Goal: Task Accomplishment & Management: Manage account settings

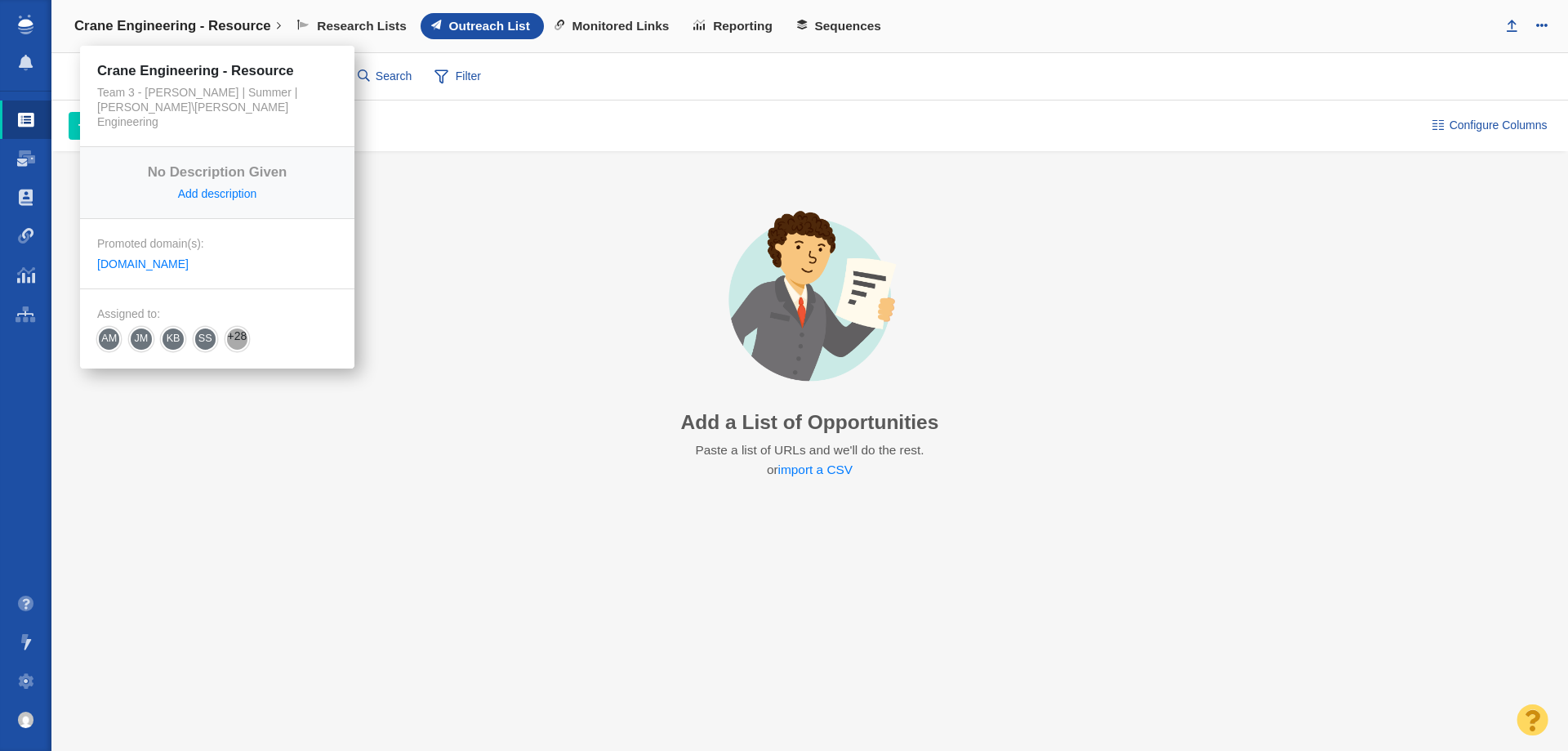
click at [146, 11] on link "Crane Engineering - Resource" at bounding box center [178, 26] width 229 height 39
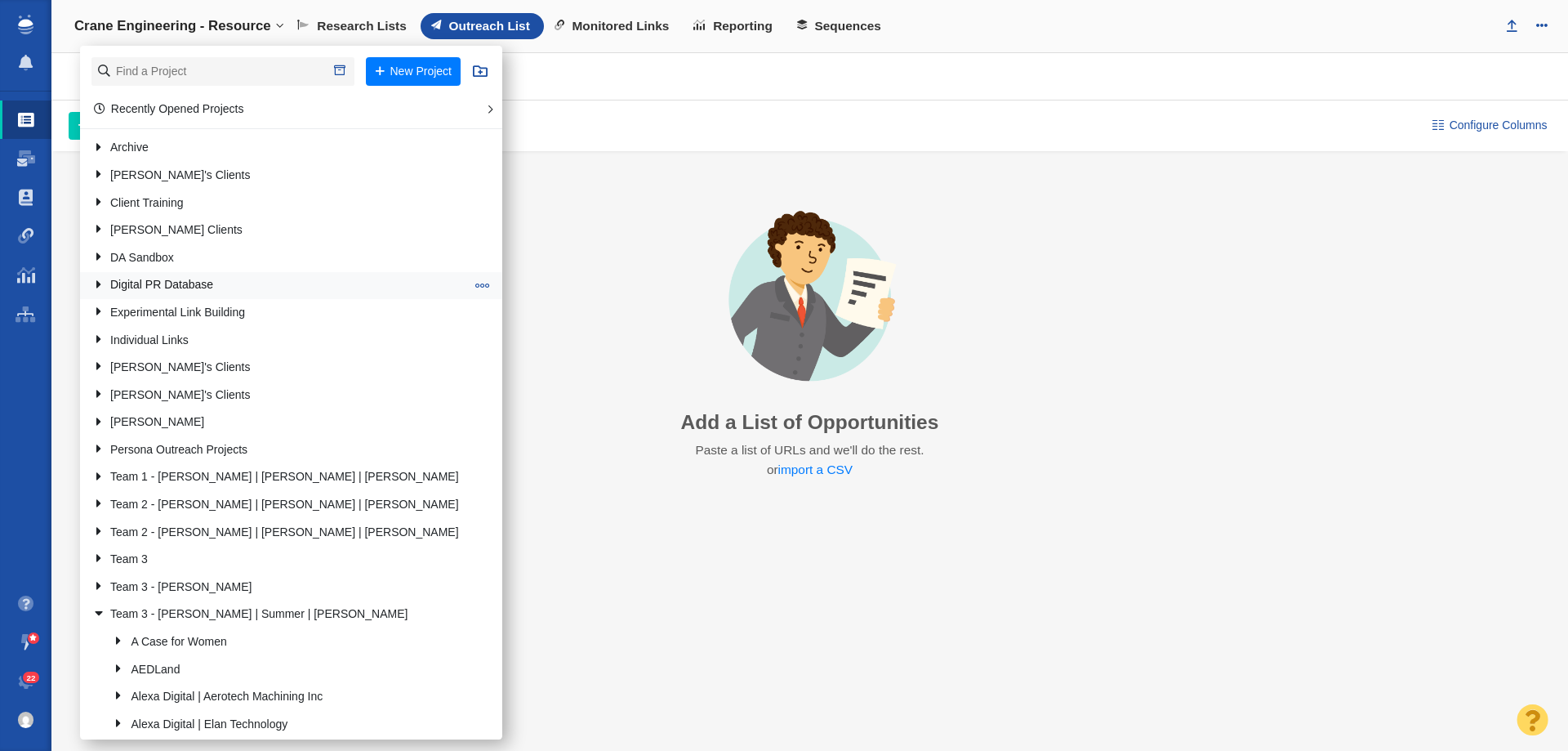
click at [152, 281] on link "Digital PR Database" at bounding box center [278, 285] width 381 height 25
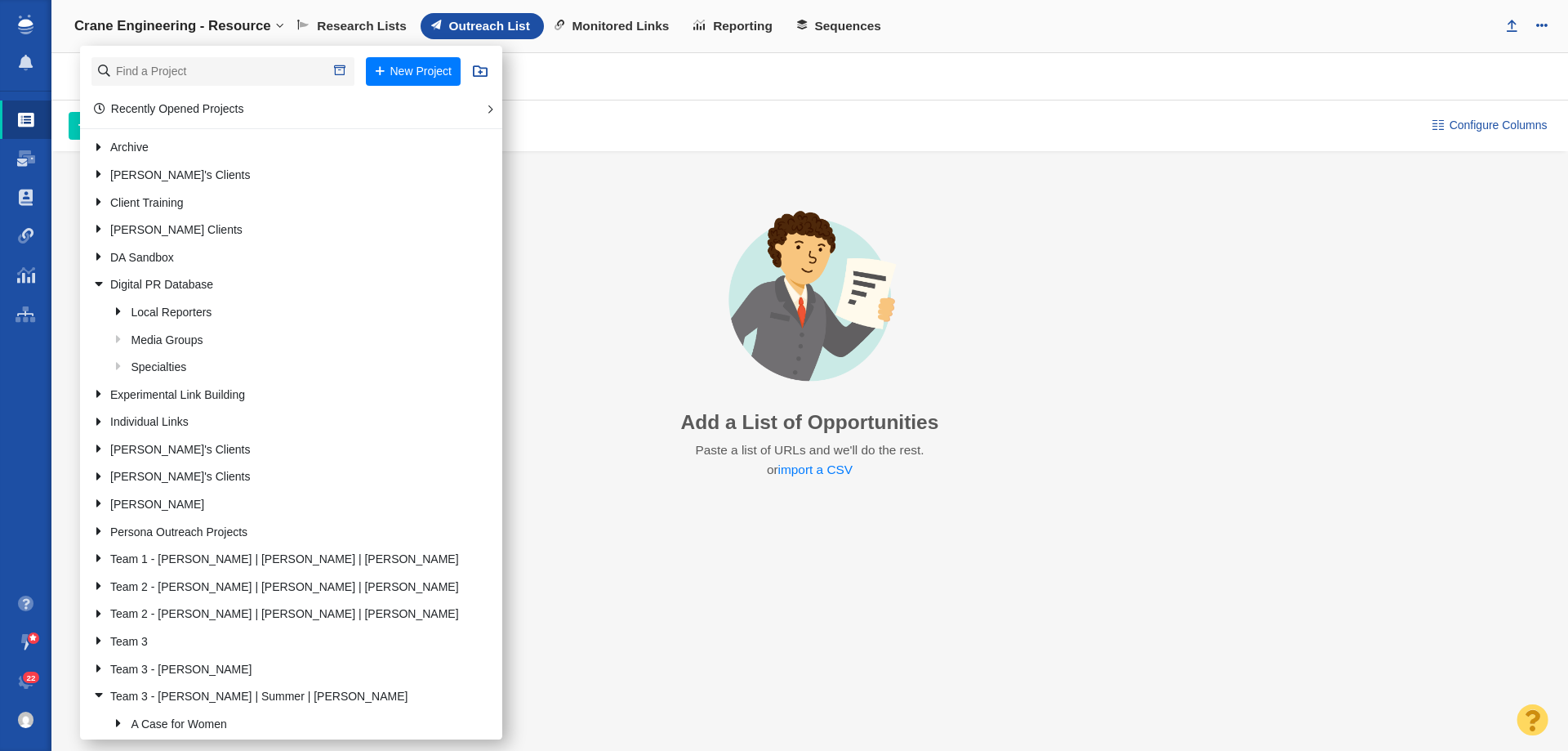
scroll to position [82, 0]
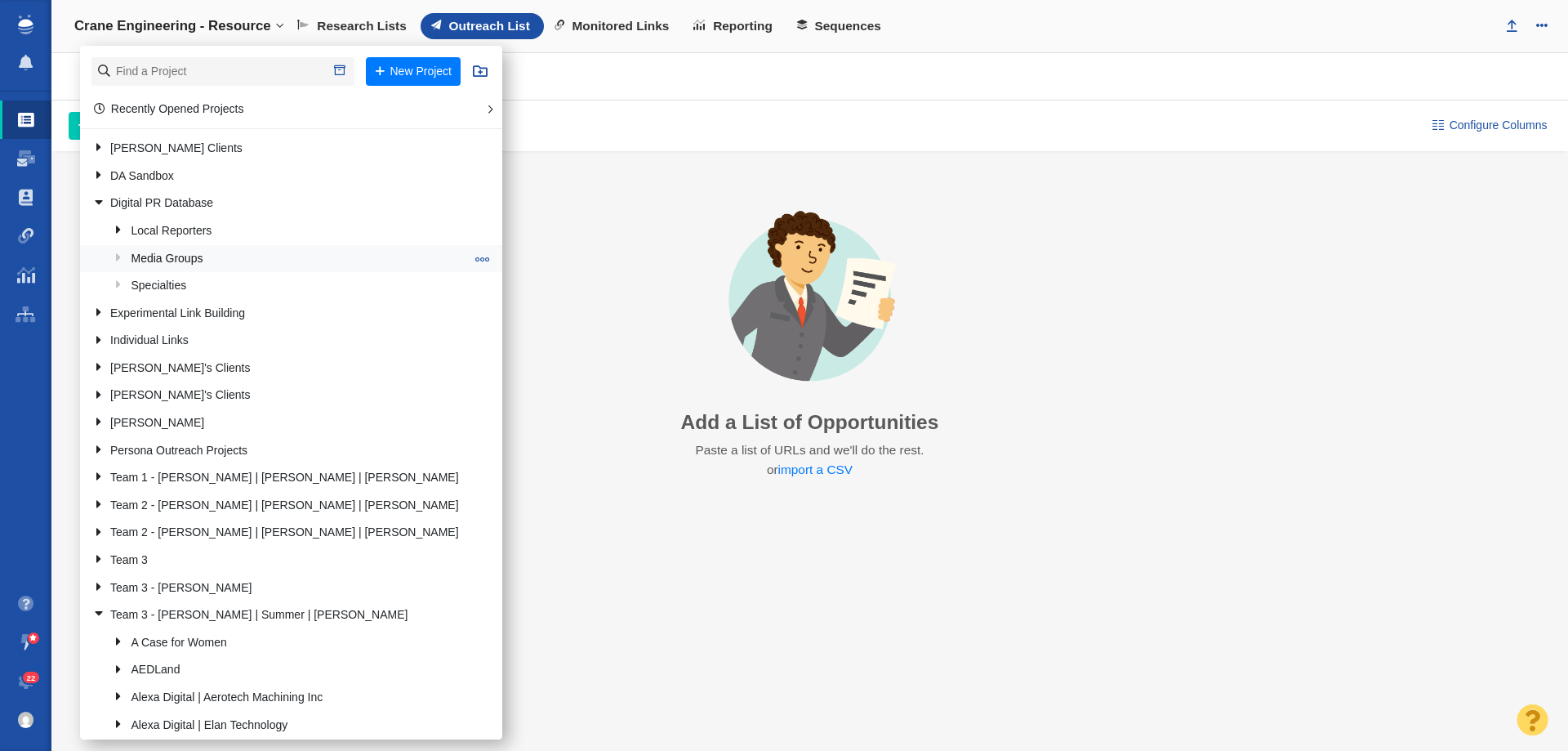
click at [162, 257] on link "Media Groups" at bounding box center [289, 258] width 359 height 25
click at [471, 254] on button at bounding box center [483, 258] width 25 height 16
click at [471, 345] on li "Add Project to Folder" at bounding box center [545, 350] width 149 height 25
select select "DOMAIN"
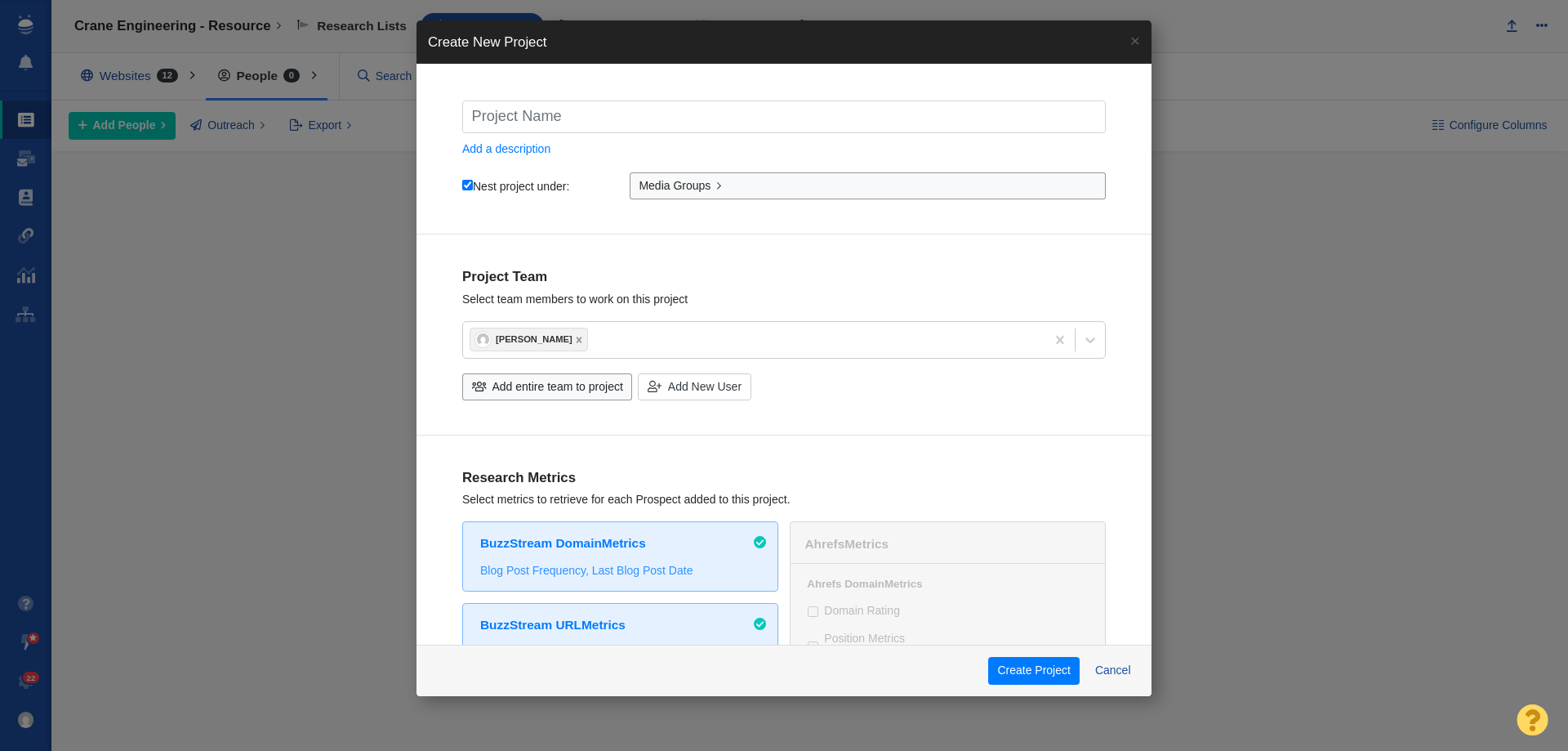
type input "T"
checkbox input "true"
type input "To"
checkbox input "true"
type input "Tow"
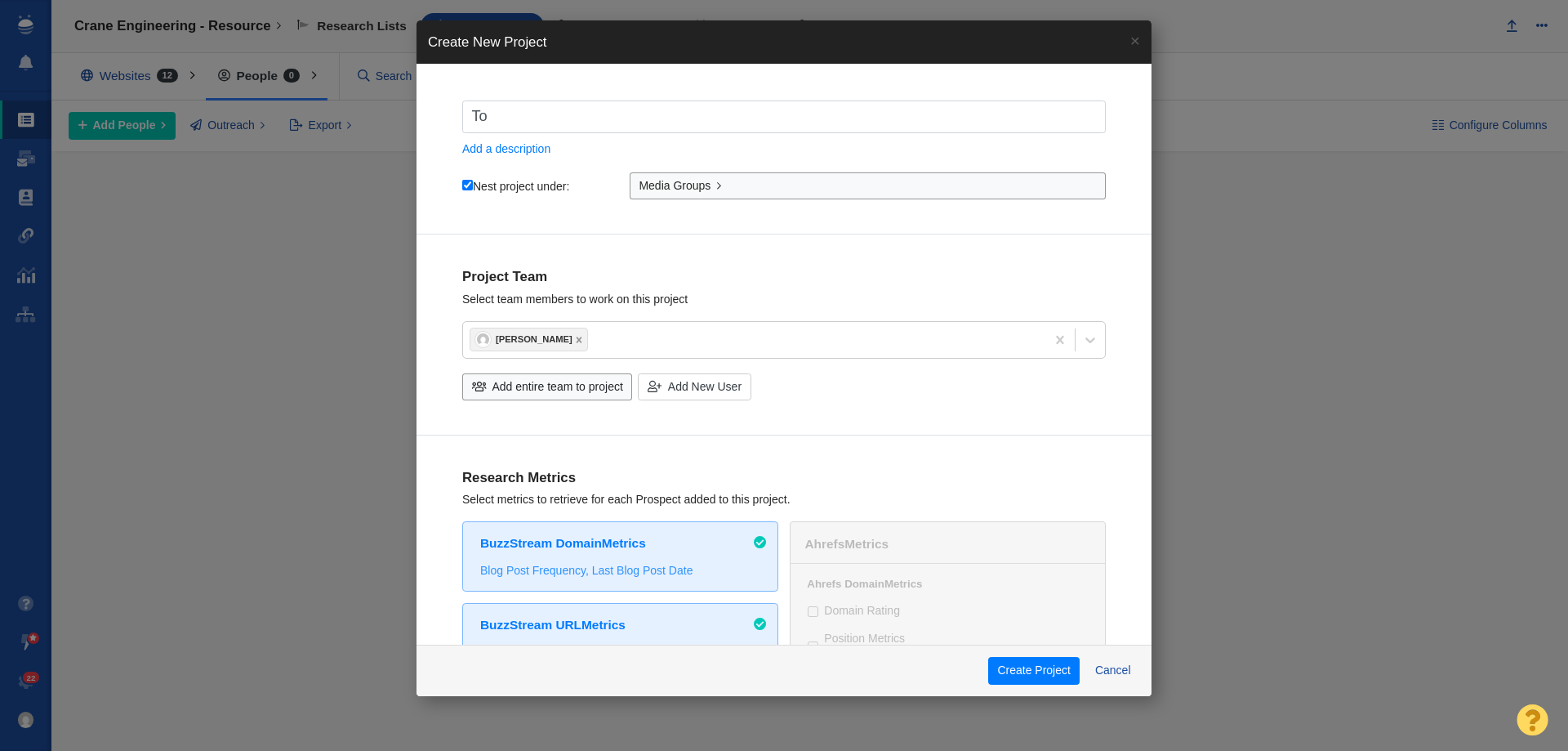
checkbox input "true"
type input "Town"
checkbox input "true"
type input "Towne"
checkbox input "true"
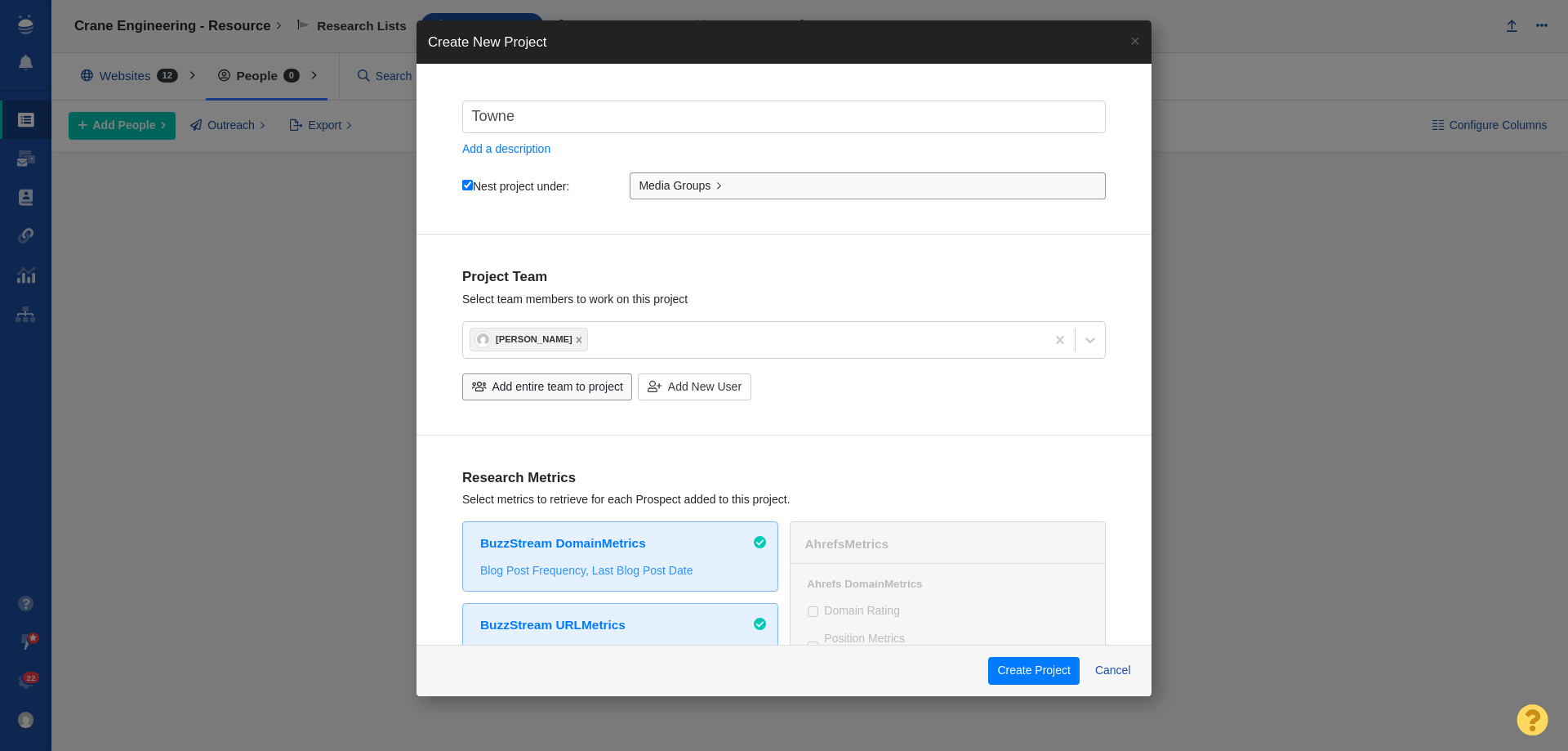
type input "Towne"
checkbox input "true"
type input "Towne S"
checkbox input "true"
type input "Towne Sw"
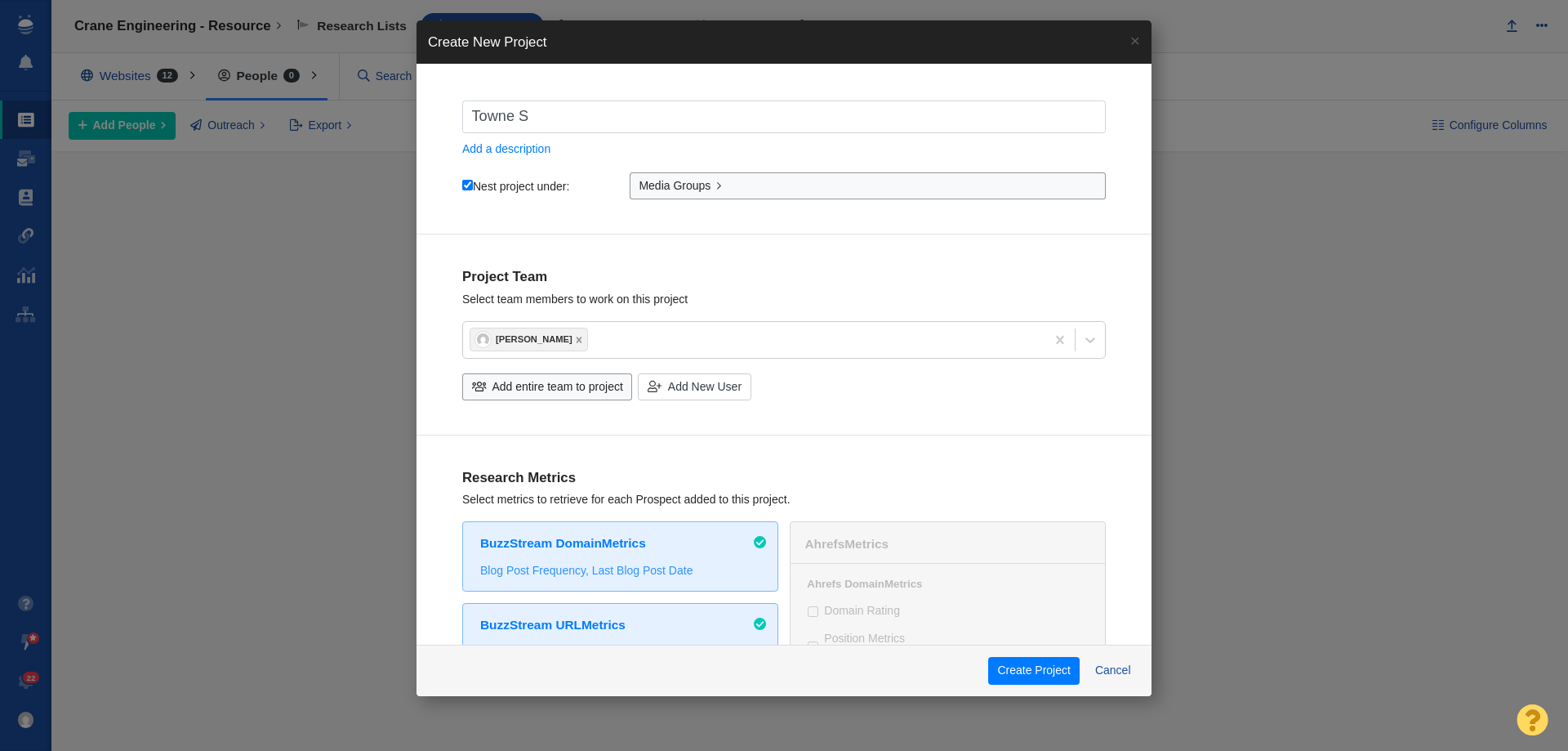
checkbox input "true"
type input "Towne S"
checkbox input "true"
type input "Towne Sq"
checkbox input "true"
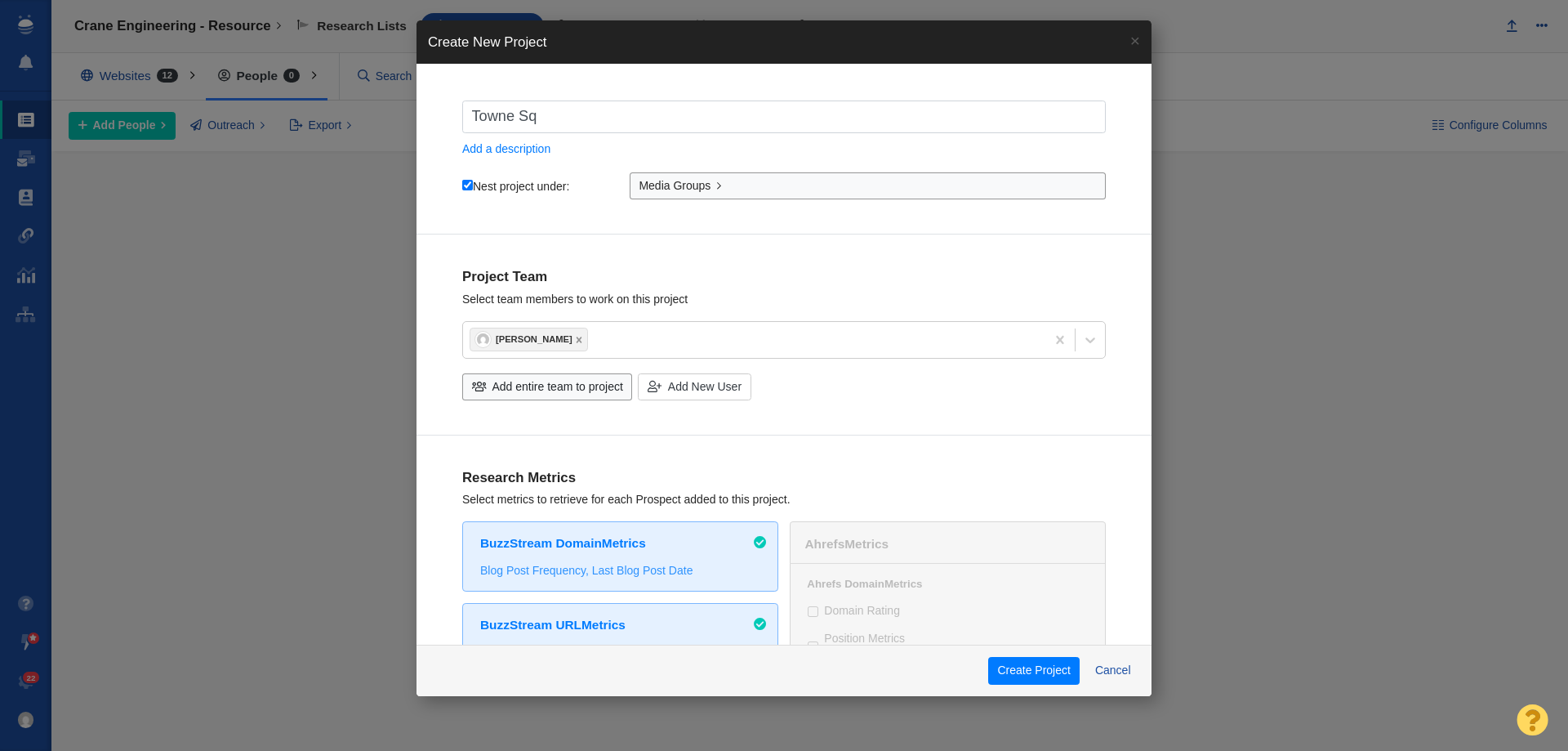
type input "Towne Sqy"
checkbox input "true"
type input "Towne Sq"
checkbox input "true"
type input "Towne S"
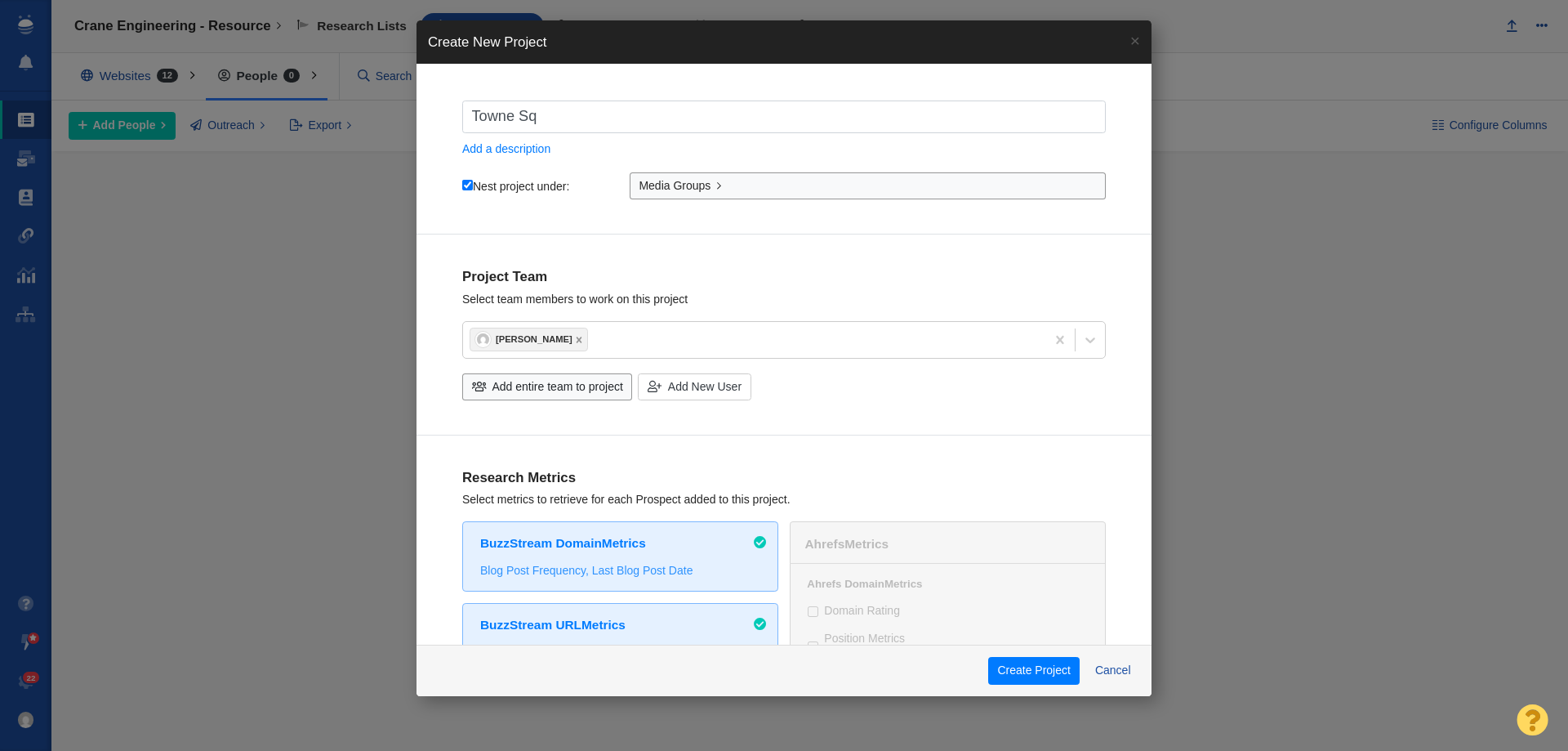
checkbox input "true"
type input "Towne Su"
checkbox input "true"
type input "Towne Sua"
checkbox input "true"
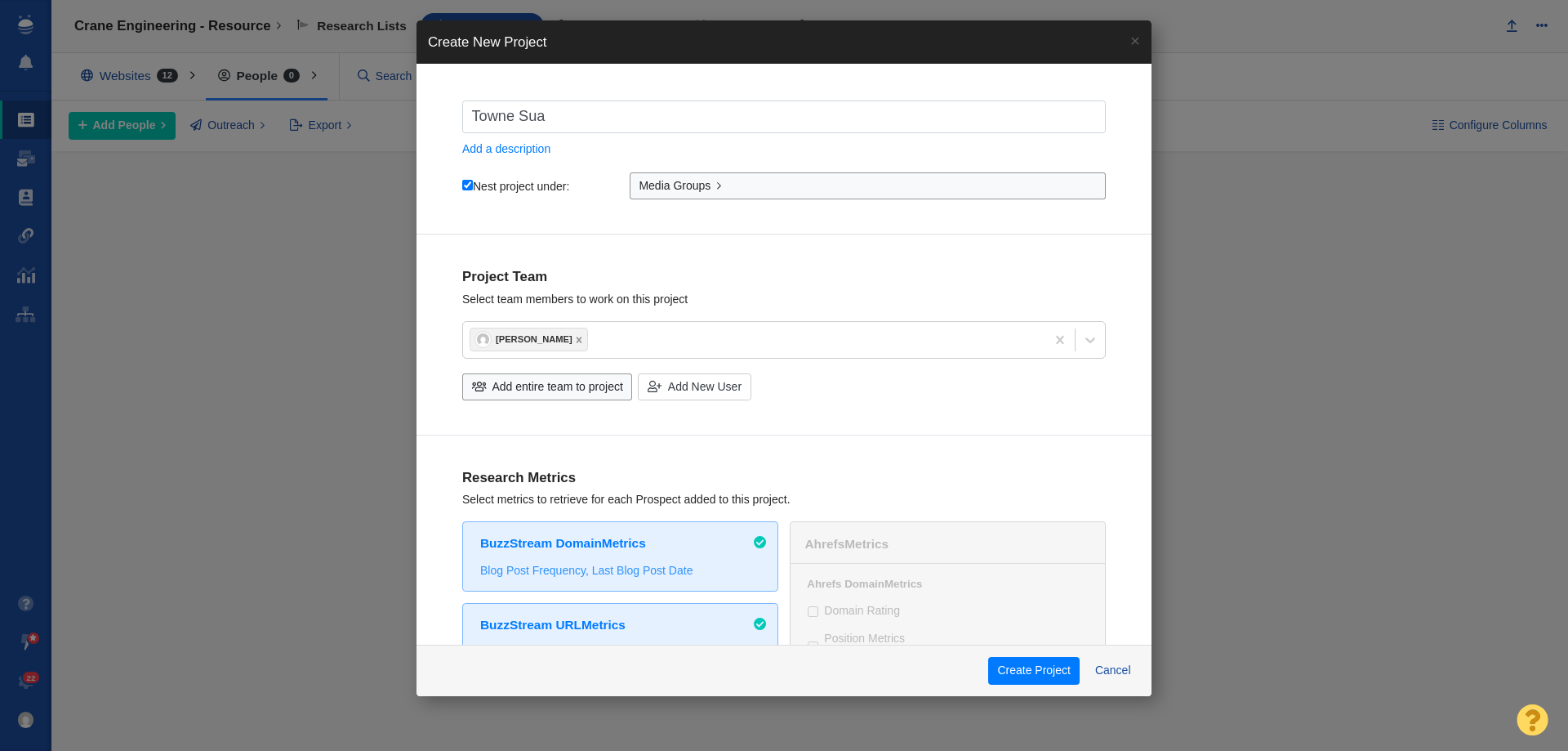
type input "Towne Suar"
checkbox input "true"
type input "Towne Sua"
checkbox input "true"
type input "Towne Su"
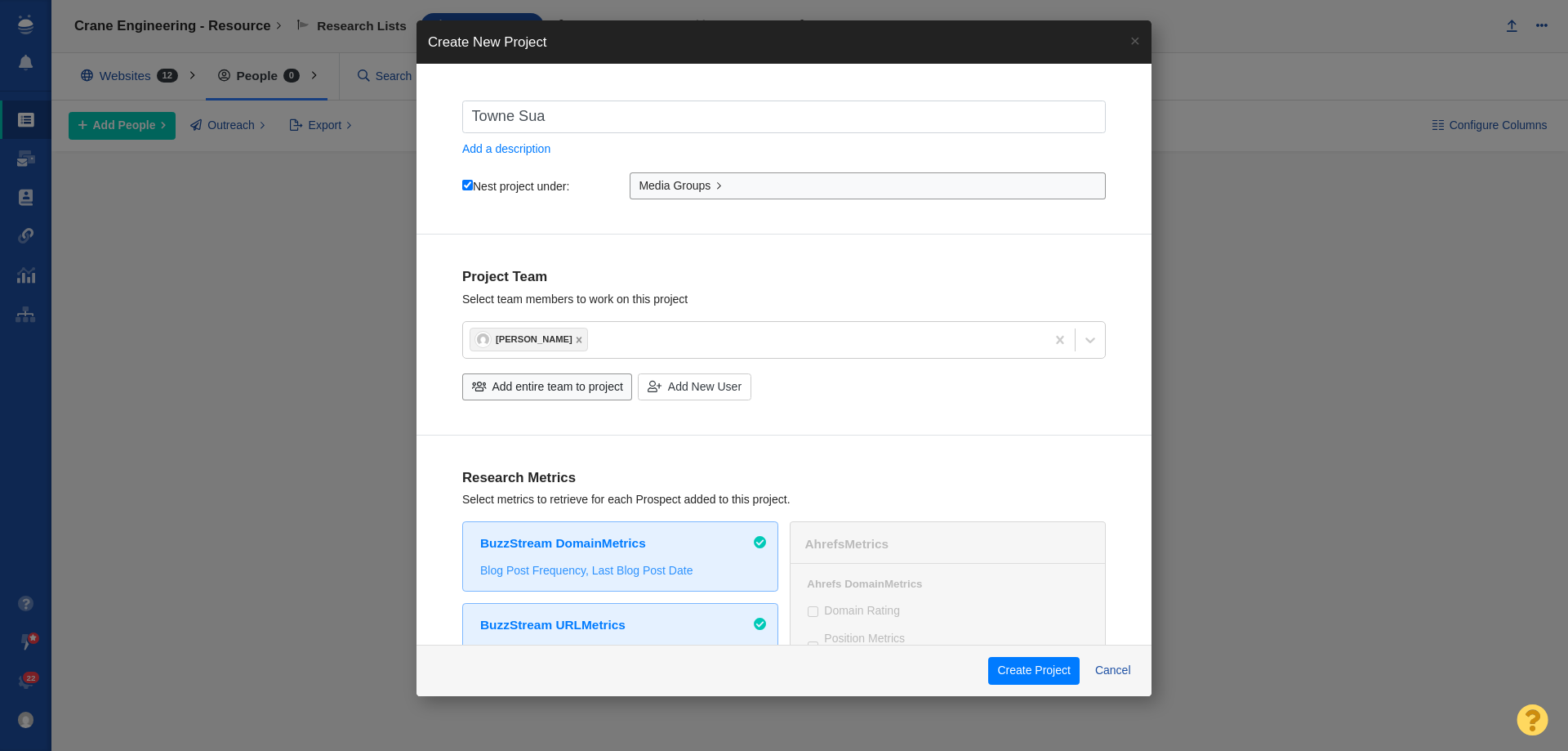
checkbox input "true"
type input "Towne S"
checkbox input "true"
type input "Towne Sw"
checkbox input "true"
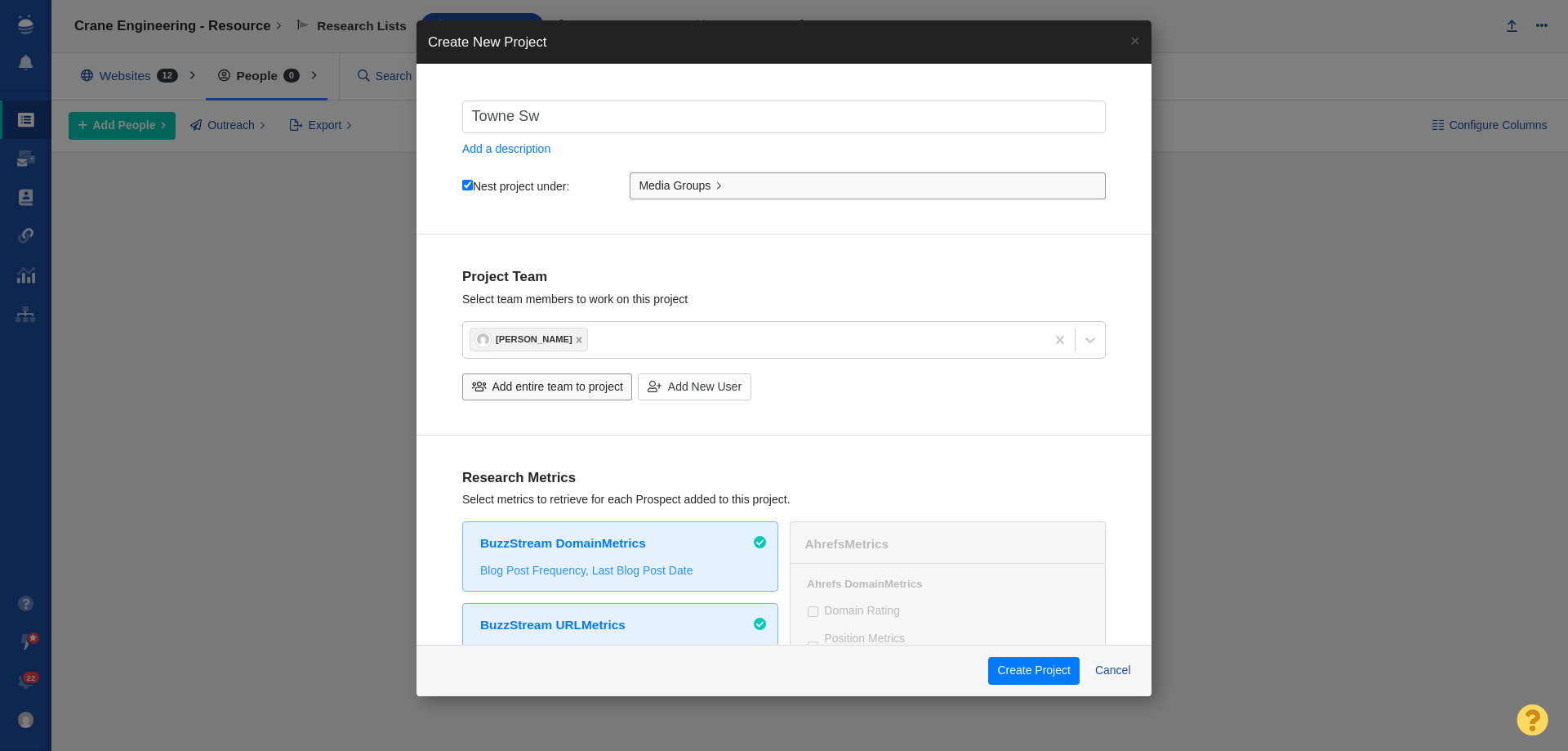
type input "Towne Swu"
checkbox input "true"
type input "Towne Swua"
checkbox input "true"
type input "Towne Swuar"
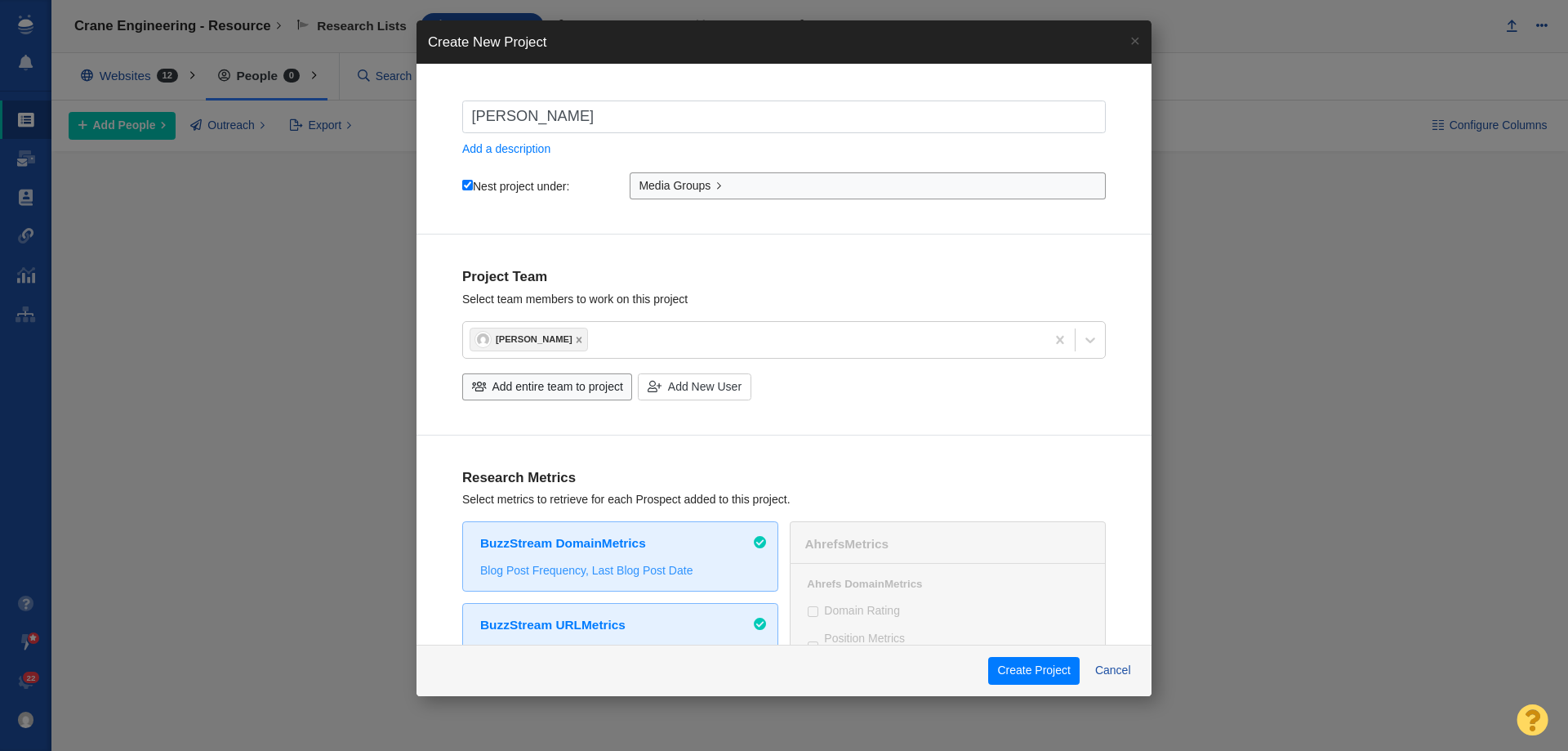
checkbox input "true"
type input "Towne Swuare"
checkbox input "true"
type input "Towne Swuar"
checkbox input "true"
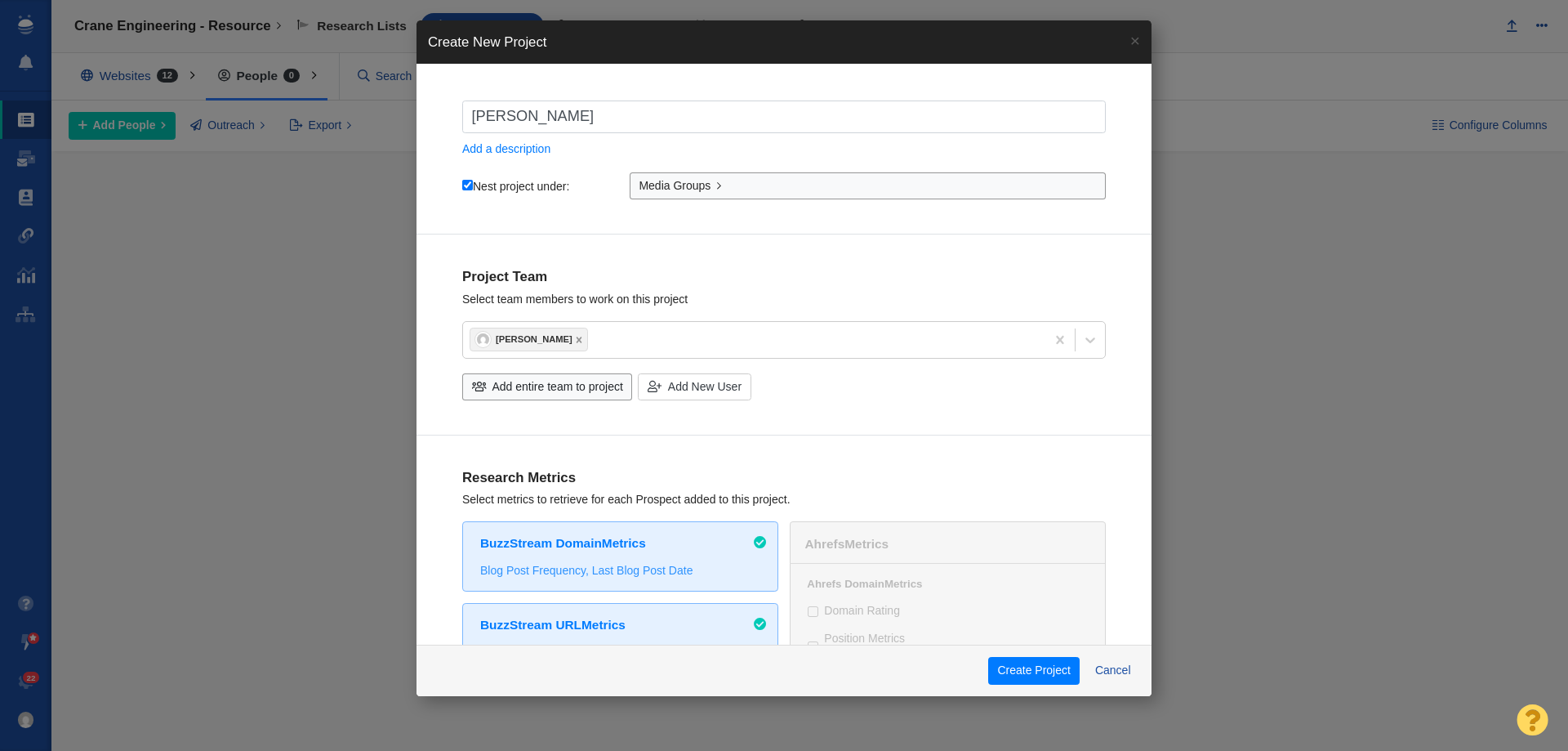
type input "Towne Swua"
checkbox input "true"
type input "Towne Swu"
checkbox input "true"
type input "Towne Sw"
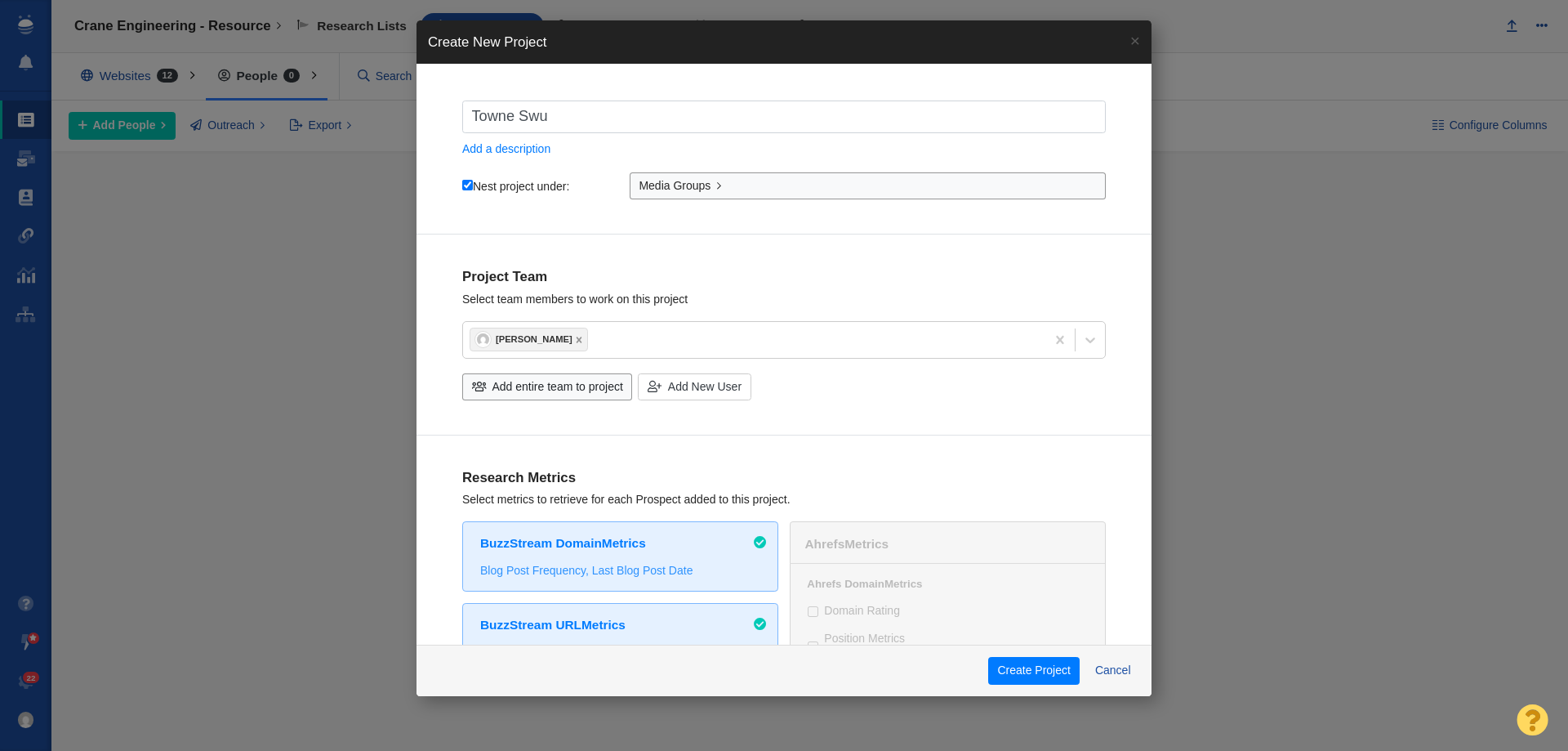
checkbox input "true"
type input "Towne S"
checkbox input "true"
type input "Towne Sq"
checkbox input "true"
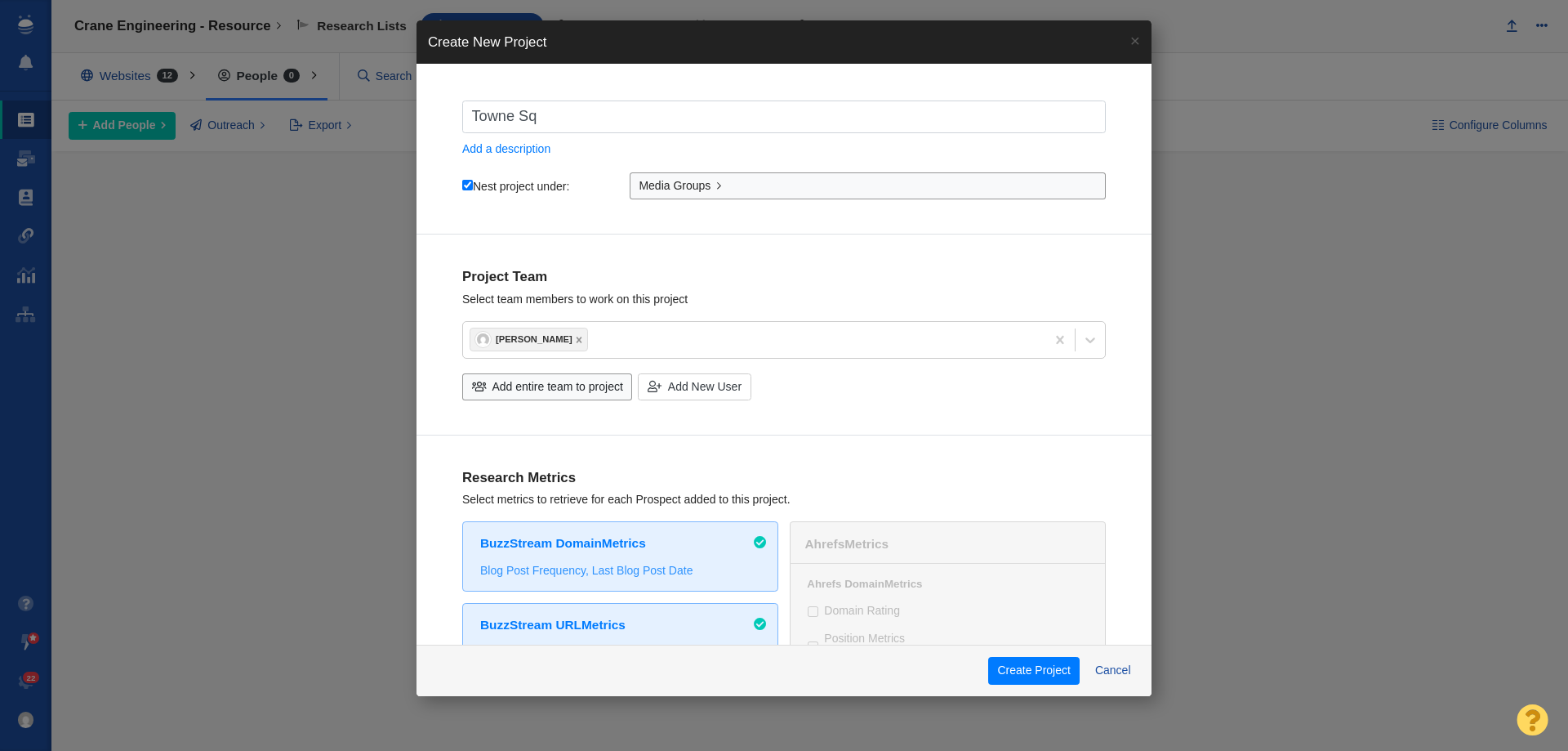
type input "Towne Squ"
checkbox input "true"
type input "Towne Squa"
checkbox input "true"
type input "Towne Squar"
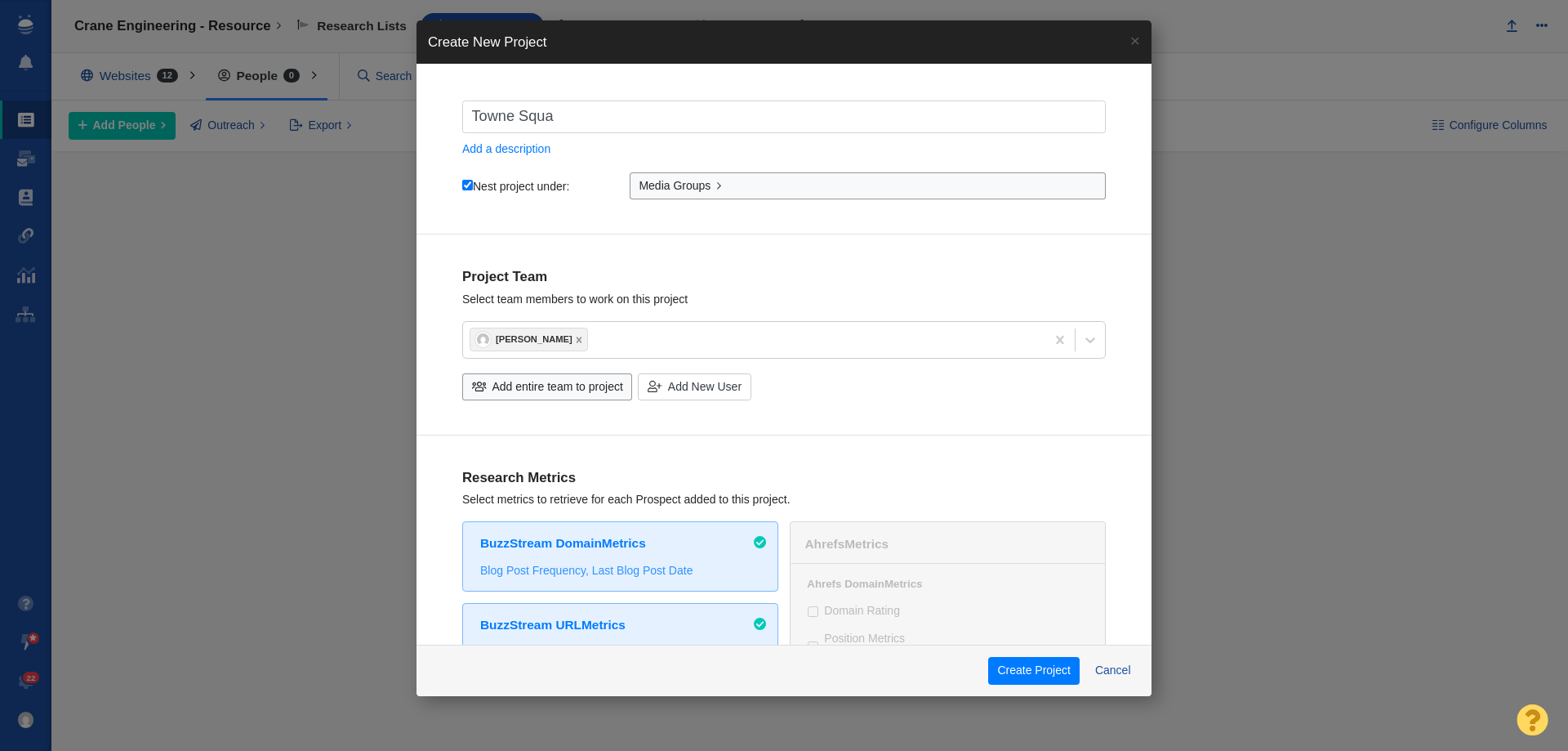
checkbox input "true"
type input "Towne Square"
checkbox input "true"
type input "Towne Square"
checkbox input "true"
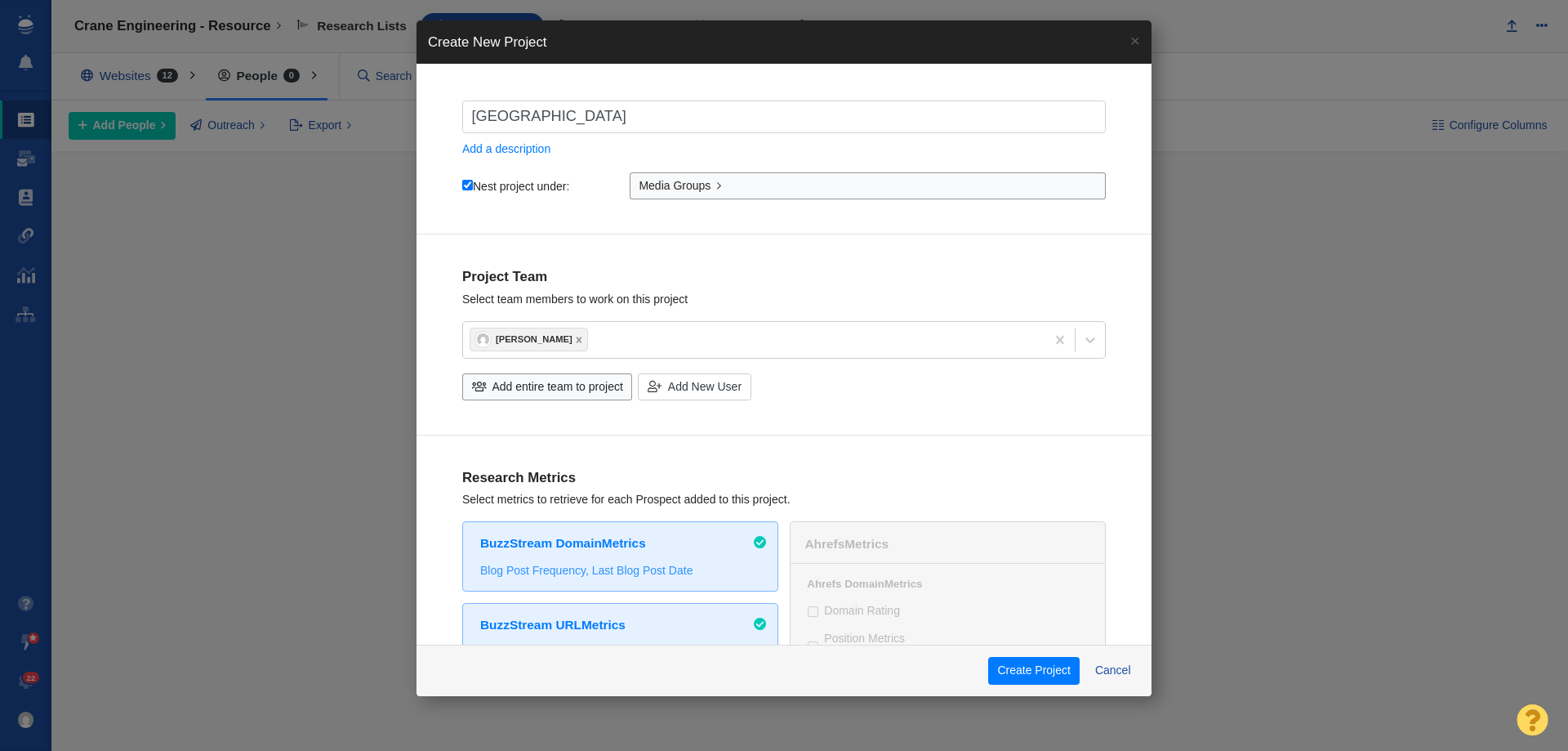
type input "Towne Square M"
checkbox input "true"
type input "Towne Square Me"
checkbox input "true"
type input "Towne Square Med"
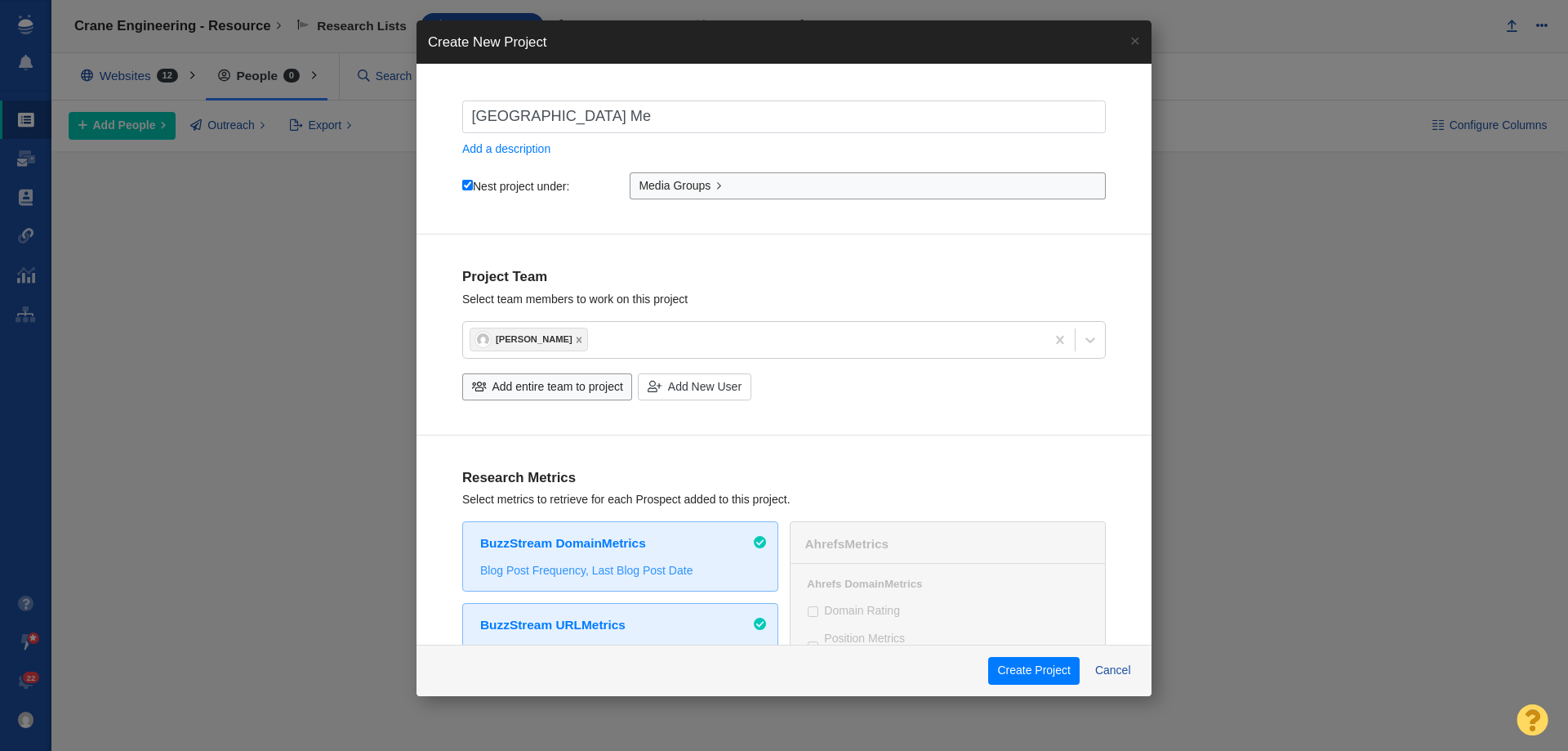
checkbox input "true"
type input "Towne Square Medi"
checkbox input "true"
type input "Towne Square Media"
checkbox input "true"
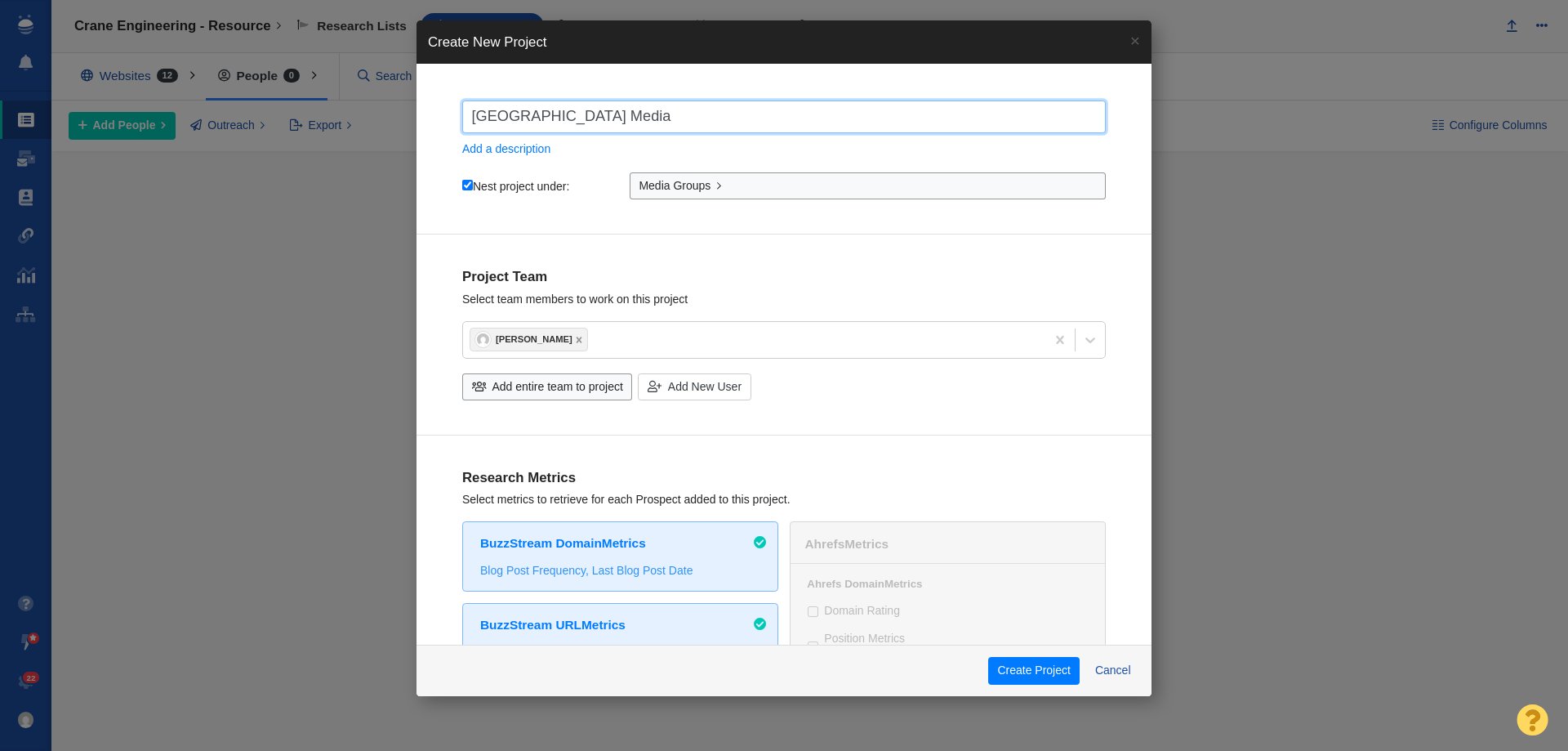
click at [522, 116] on input "Towne Square Media" at bounding box center [784, 117] width 643 height 33
drag, startPoint x: 532, startPoint y: 116, endPoint x: 508, endPoint y: 114, distance: 24.1
click at [508, 114] on input "Towne Square Media" at bounding box center [784, 117] width 643 height 33
type input "Townsquare Media"
checkbox input "true"
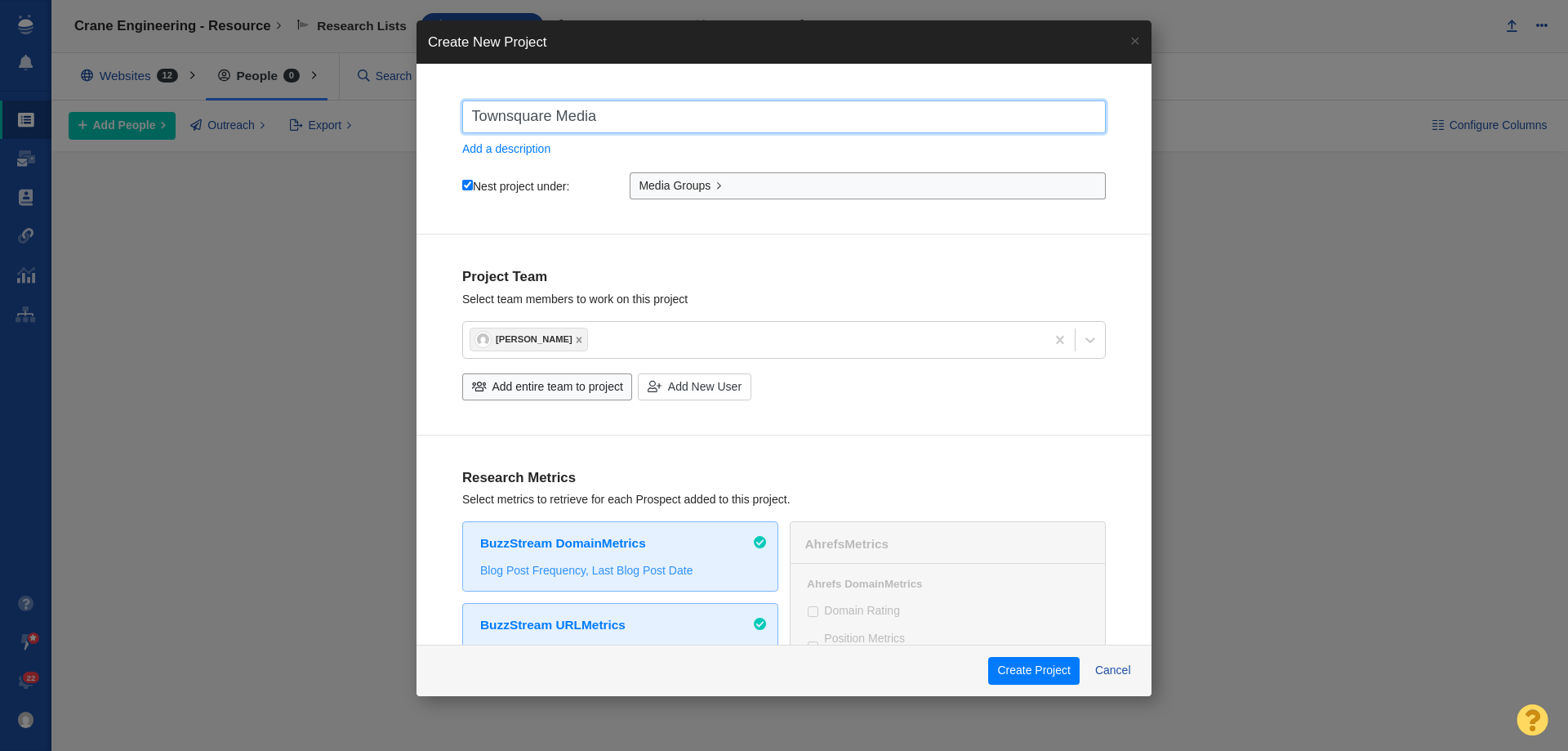
click at [646, 119] on input "Townsquare Media" at bounding box center [784, 117] width 643 height 33
type input "Townsquare Media"
click at [544, 381] on span "Add entire team to project" at bounding box center [558, 386] width 131 height 17
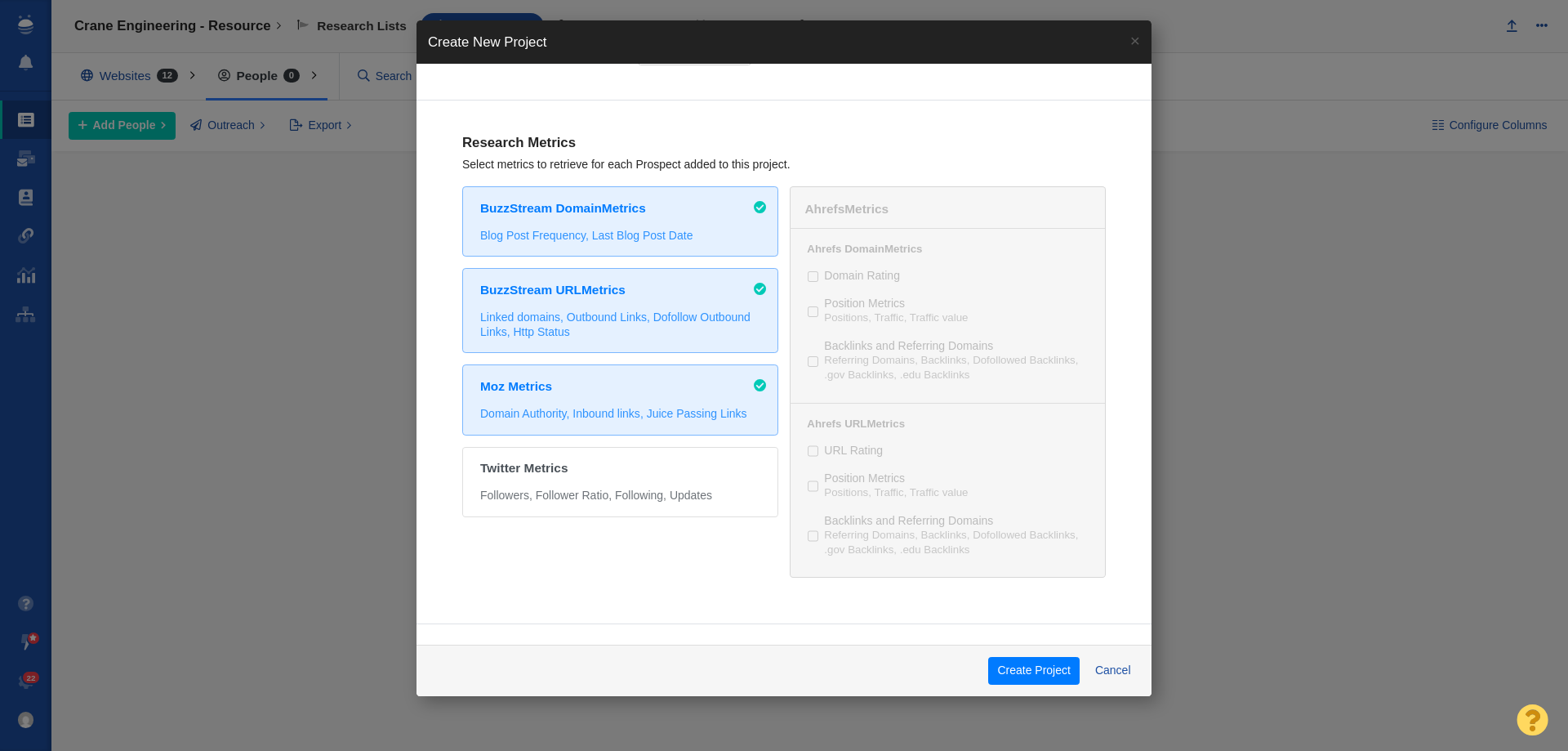
scroll to position [571, 0]
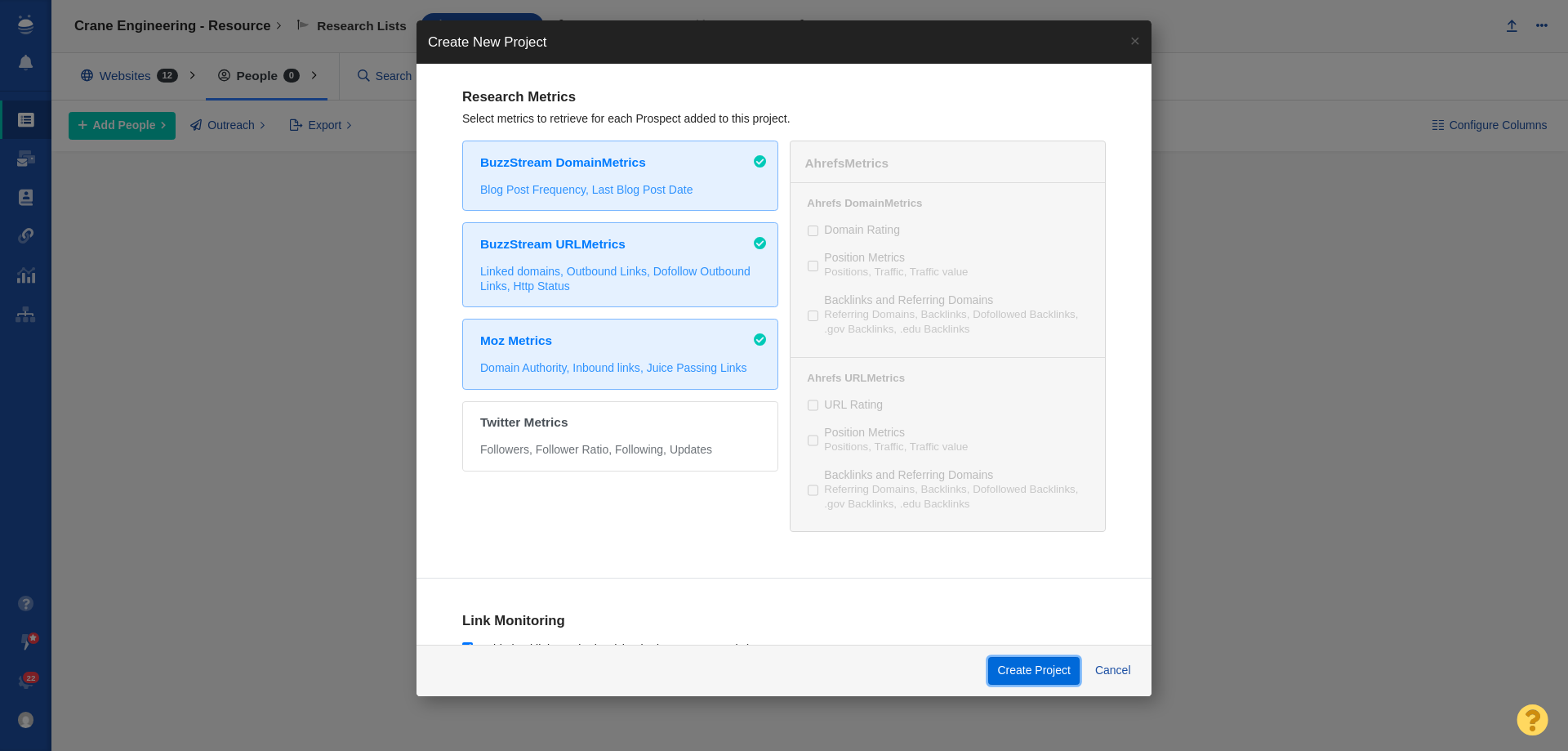
click at [1008, 670] on button "Create Project" at bounding box center [1034, 670] width 92 height 28
checkbox input "true"
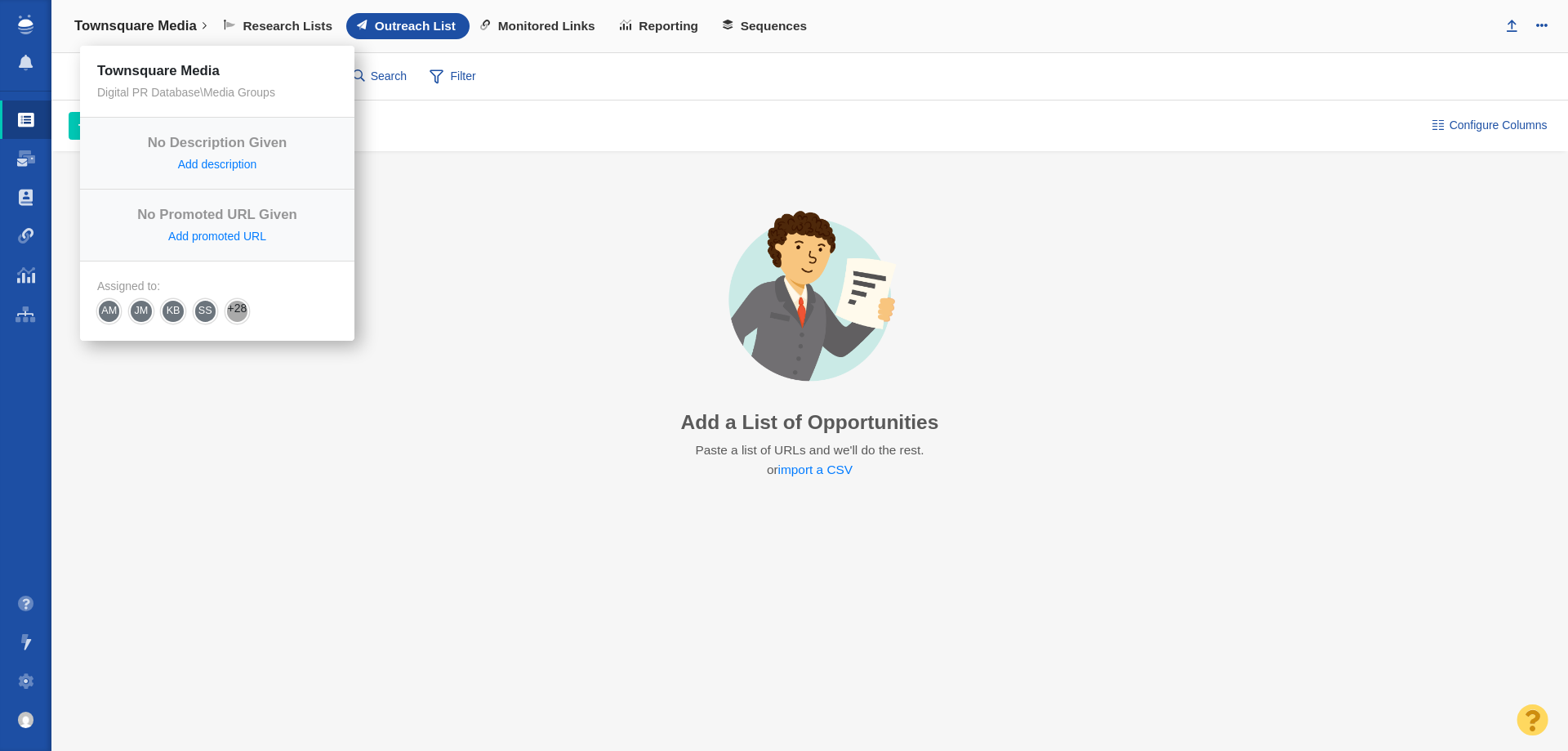
click at [151, 37] on link "Townsquare Media" at bounding box center [141, 26] width 156 height 39
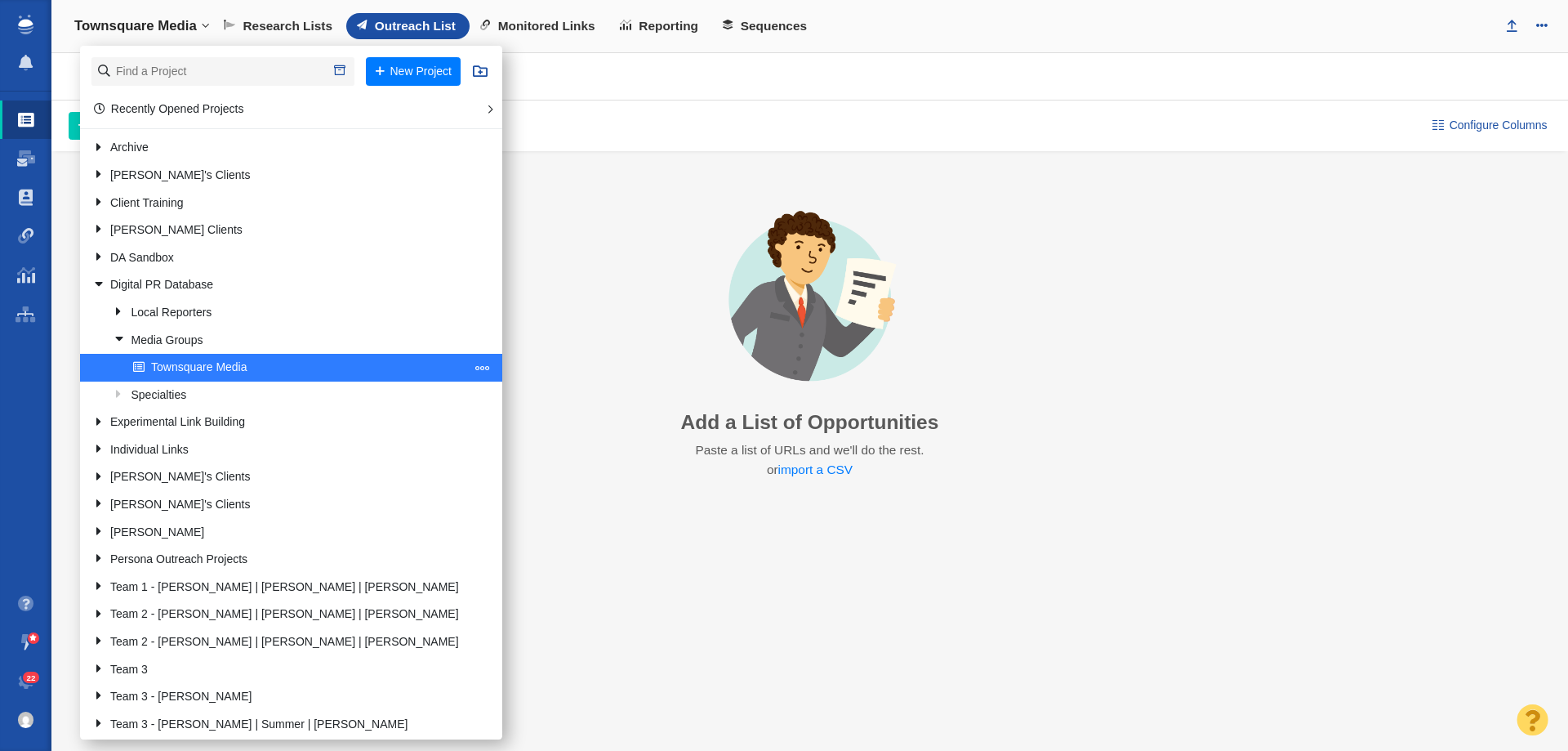
click at [476, 362] on span at bounding box center [483, 367] width 15 height 15
click at [471, 427] on li "Clone Project" at bounding box center [545, 434] width 149 height 25
select select "DOMAIN"
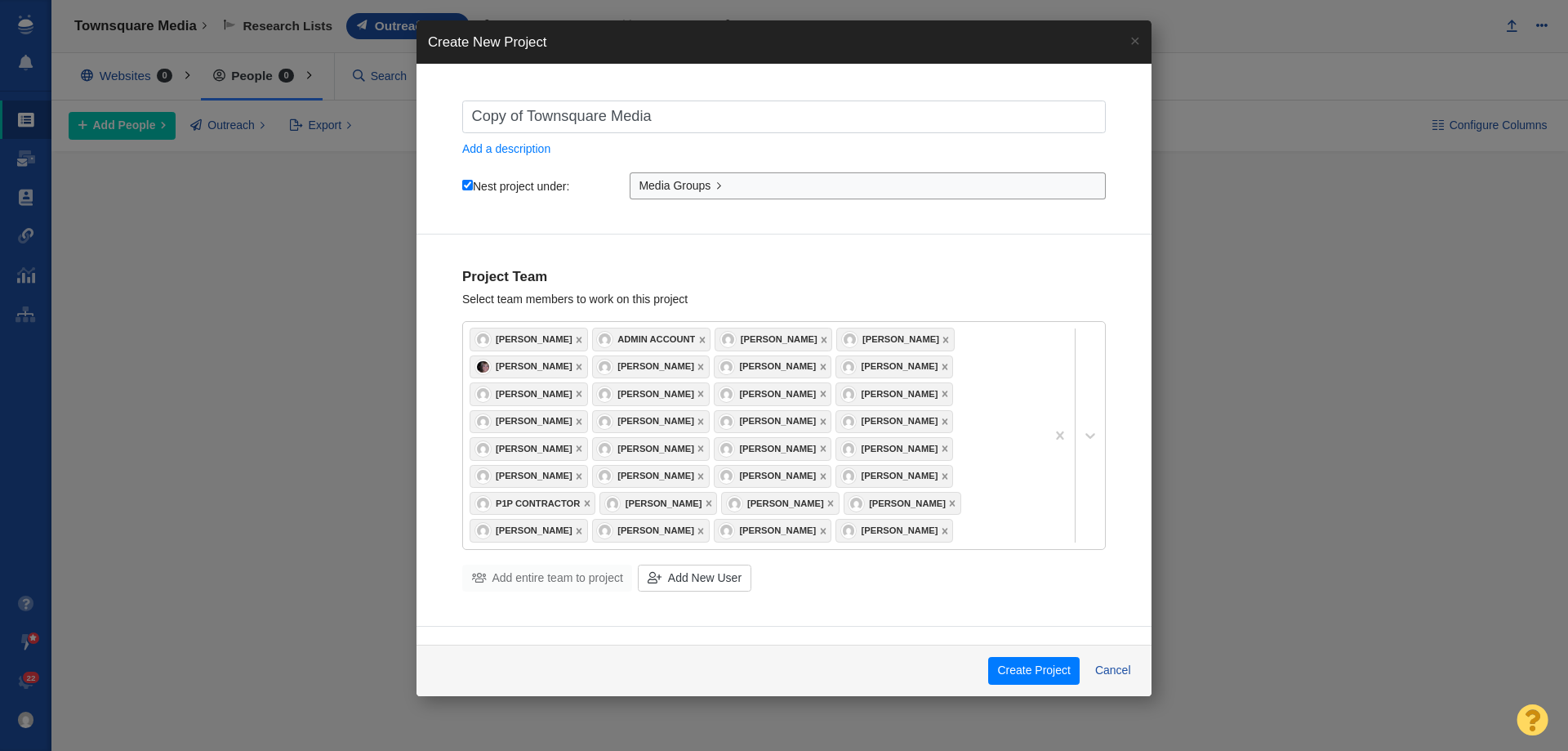
drag, startPoint x: 696, startPoint y: 133, endPoint x: 693, endPoint y: 121, distance: 12.4
click at [696, 132] on input "Copy of Townsquare Media" at bounding box center [784, 117] width 643 height 33
click at [693, 120] on input "Copy of Townsquare Media" at bounding box center [784, 117] width 643 height 33
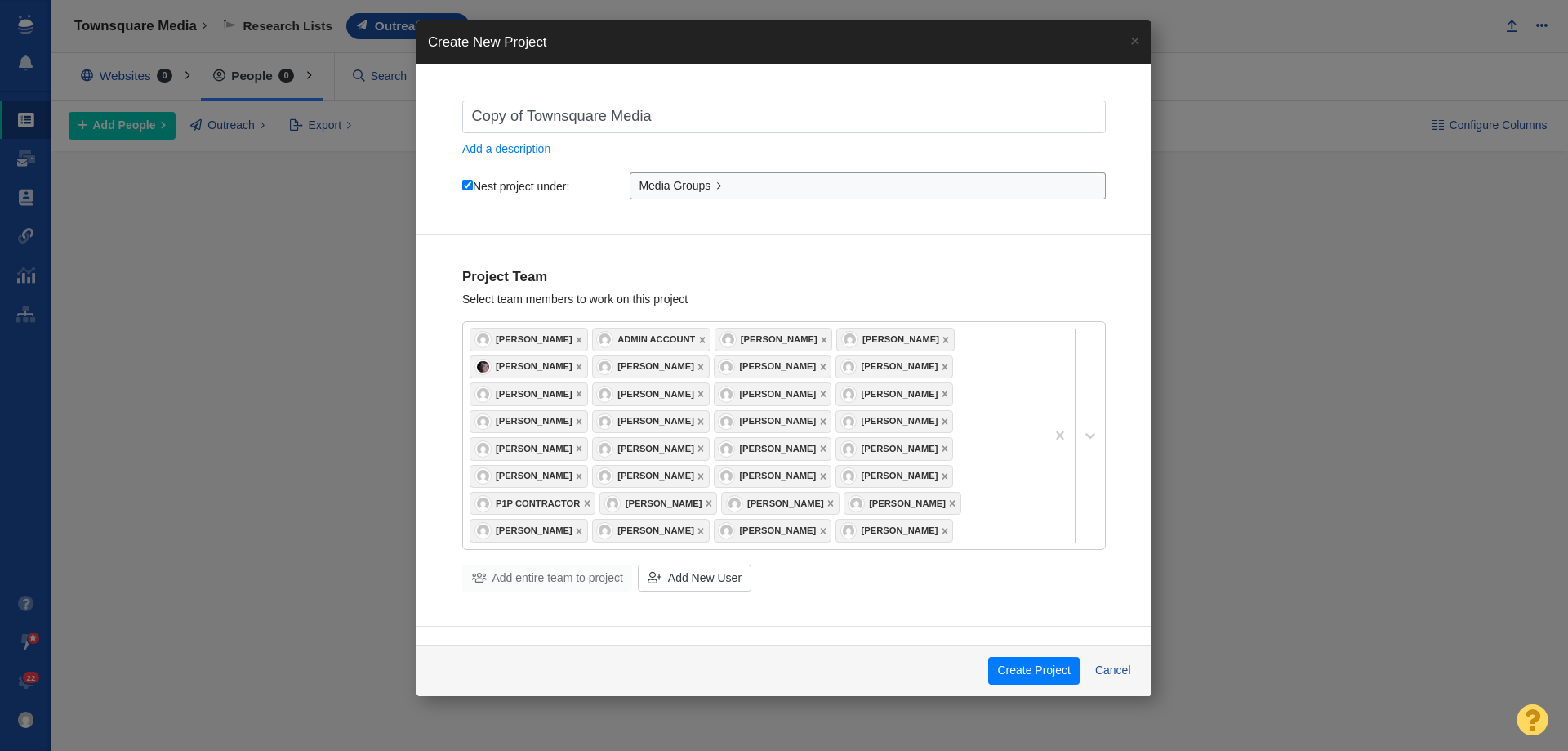
click at [693, 120] on input "Copy of Townsquare Media" at bounding box center [784, 117] width 643 height 33
type input "1"
checkbox input "true"
type input "1s"
checkbox input "true"
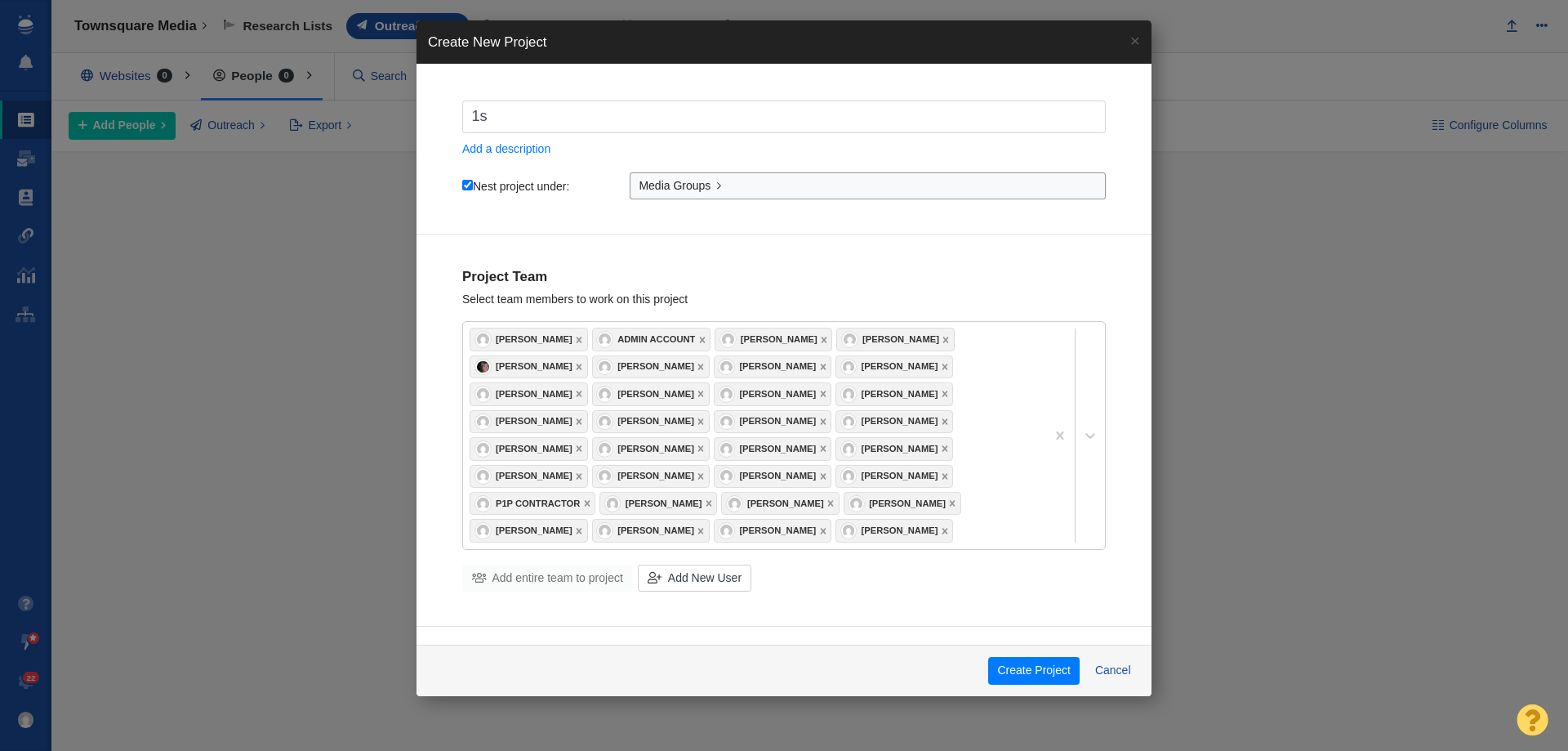
type input "1si"
checkbox input "true"
type input "1sin"
checkbox input "true"
type input "1si"
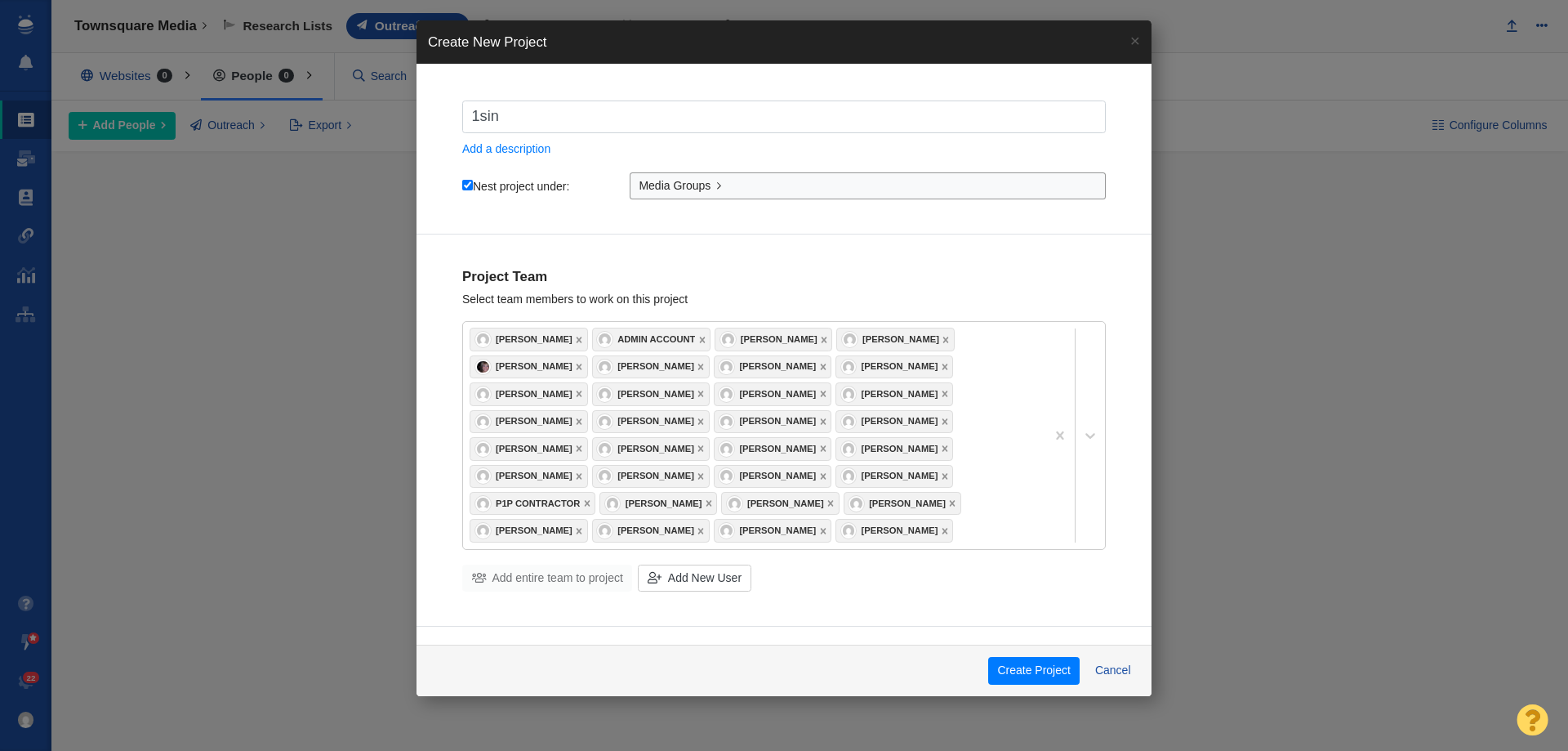
checkbox input "true"
type input "1s"
checkbox input "true"
type input "1"
checkbox input "true"
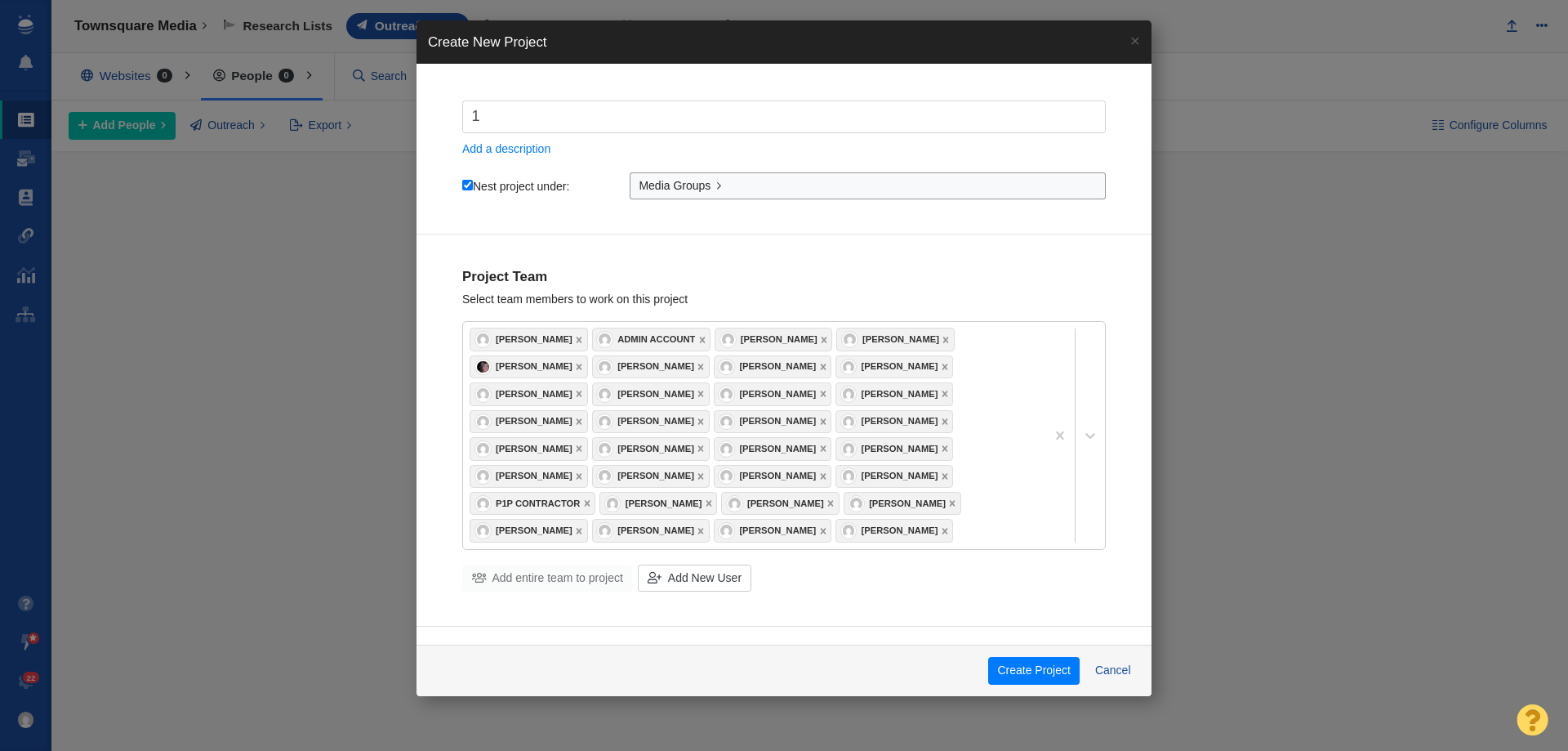
checkbox input "true"
type input "S"
checkbox input "true"
type input "Si"
checkbox input "true"
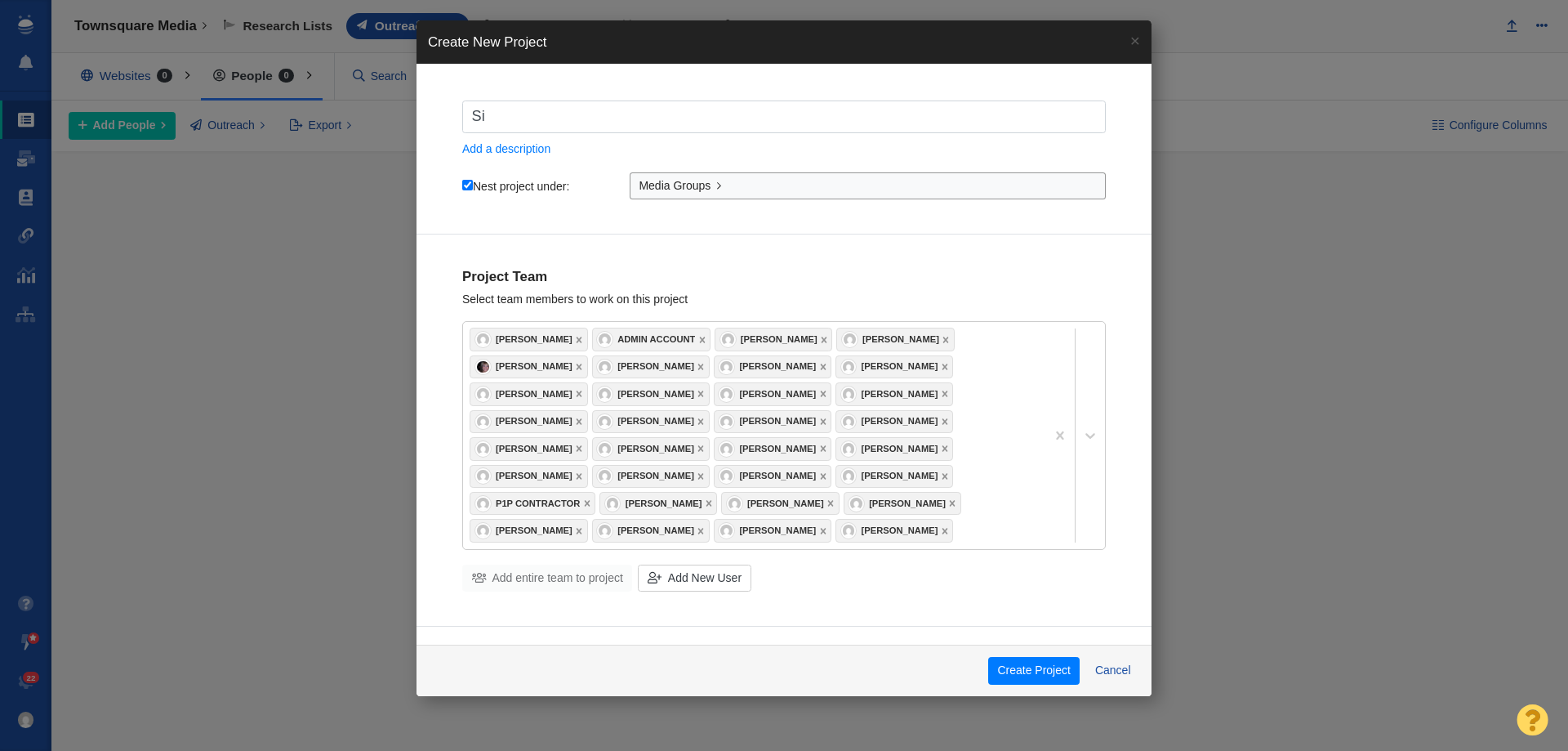
type input "Sin"
checkbox input "true"
type input "Sinc"
checkbox input "true"
type input "Sincl"
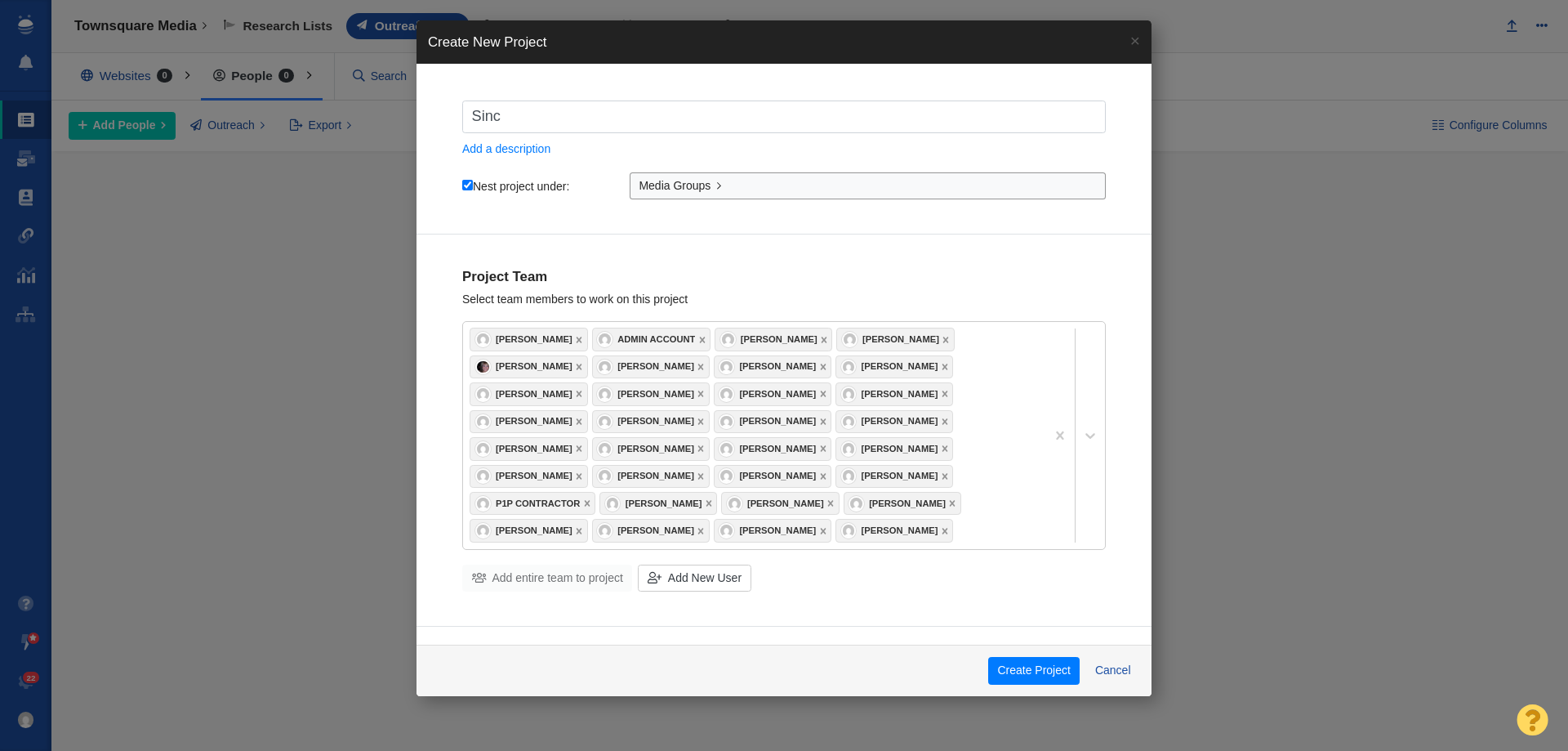
checkbox input "true"
type input "Sincla"
checkbox input "true"
type input "Sinclai"
checkbox input "true"
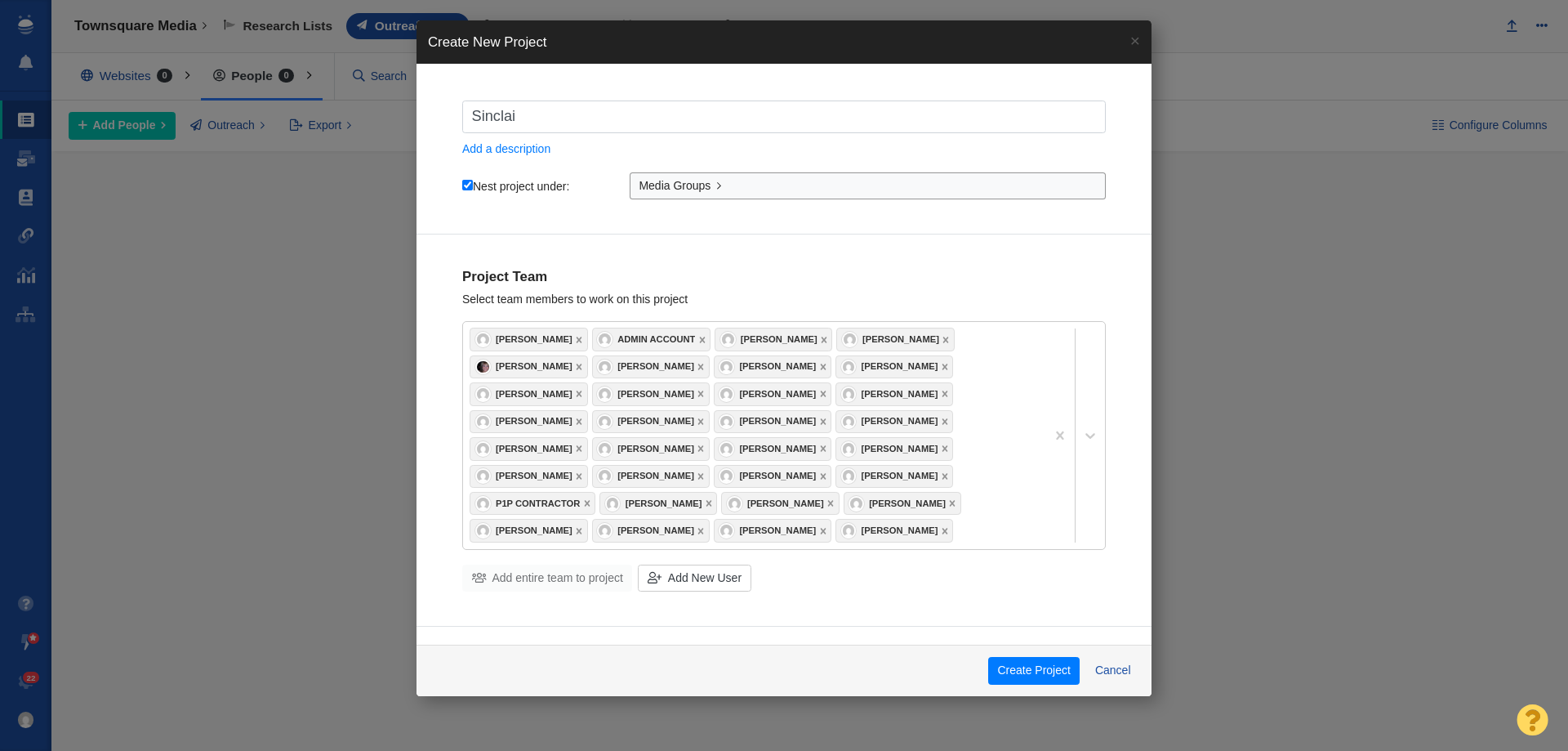
type input "Sinclair"
checkbox input "true"
type input "Sinclair"
checkbox input "true"
type input "Sinclair M"
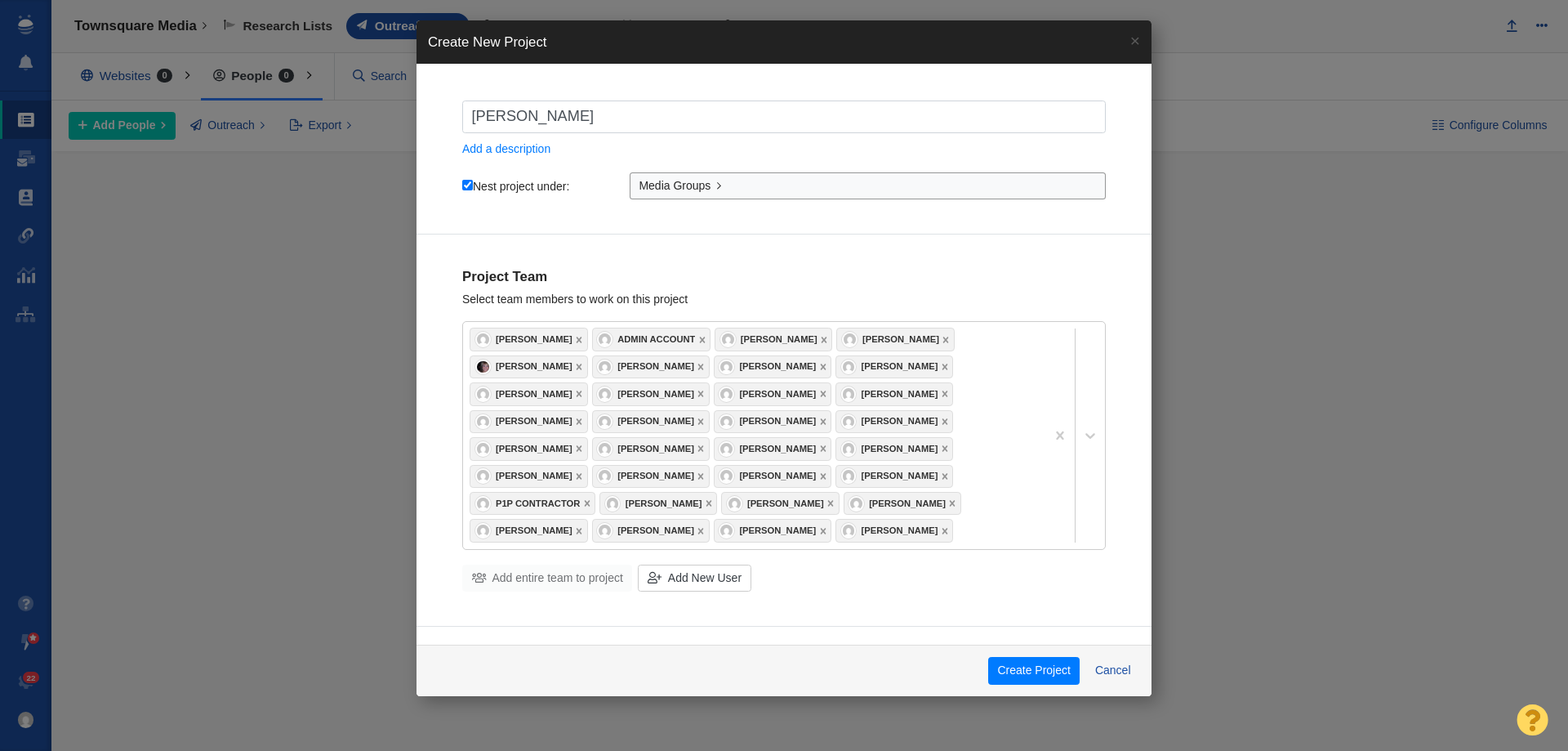
checkbox input "true"
type input "Sinclair Me"
checkbox input "true"
type input "Sinclair Med"
checkbox input "true"
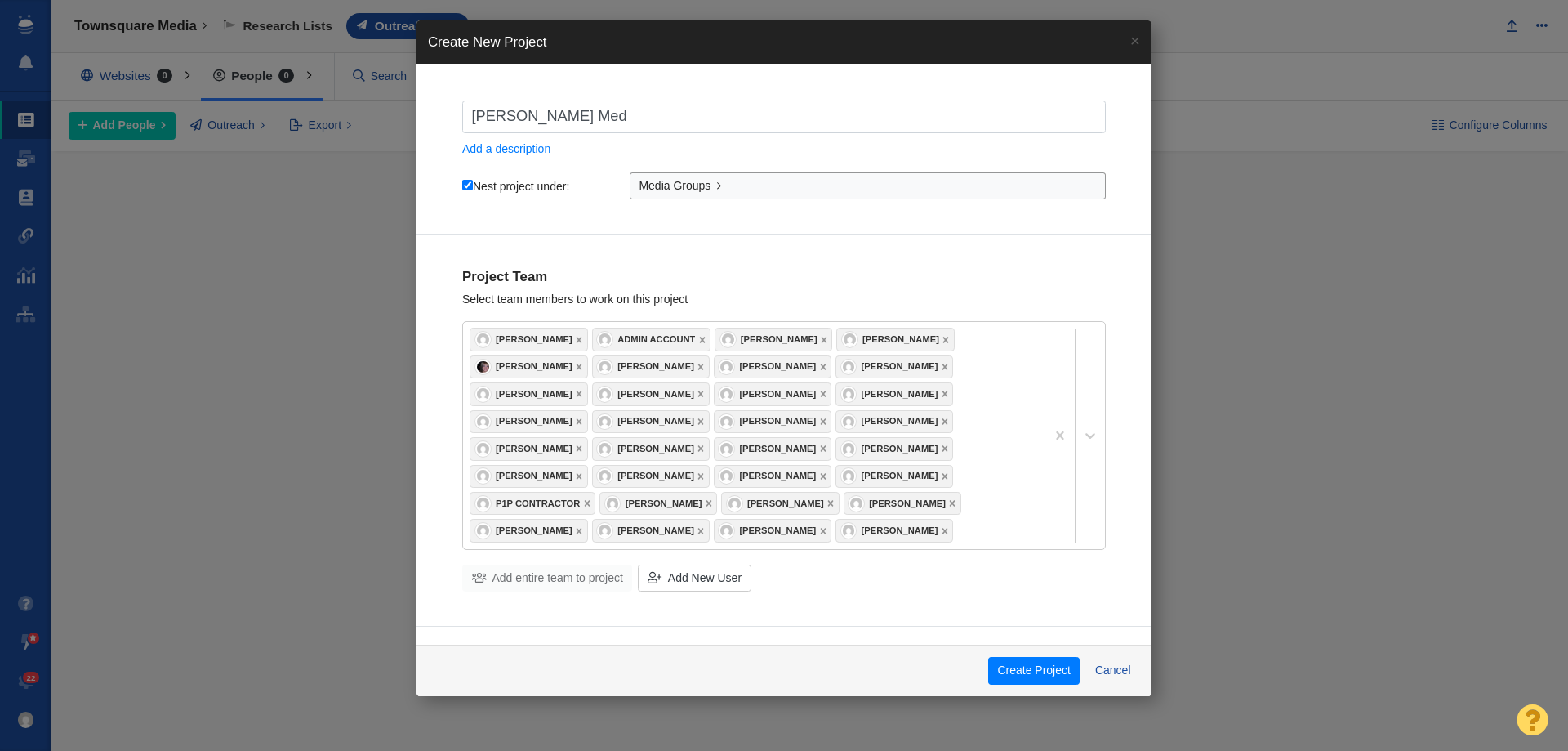
type input "Sinclair Medi"
checkbox input "true"
type input "Sinclair Media"
checkbox input "true"
type input "Sinclair Media"
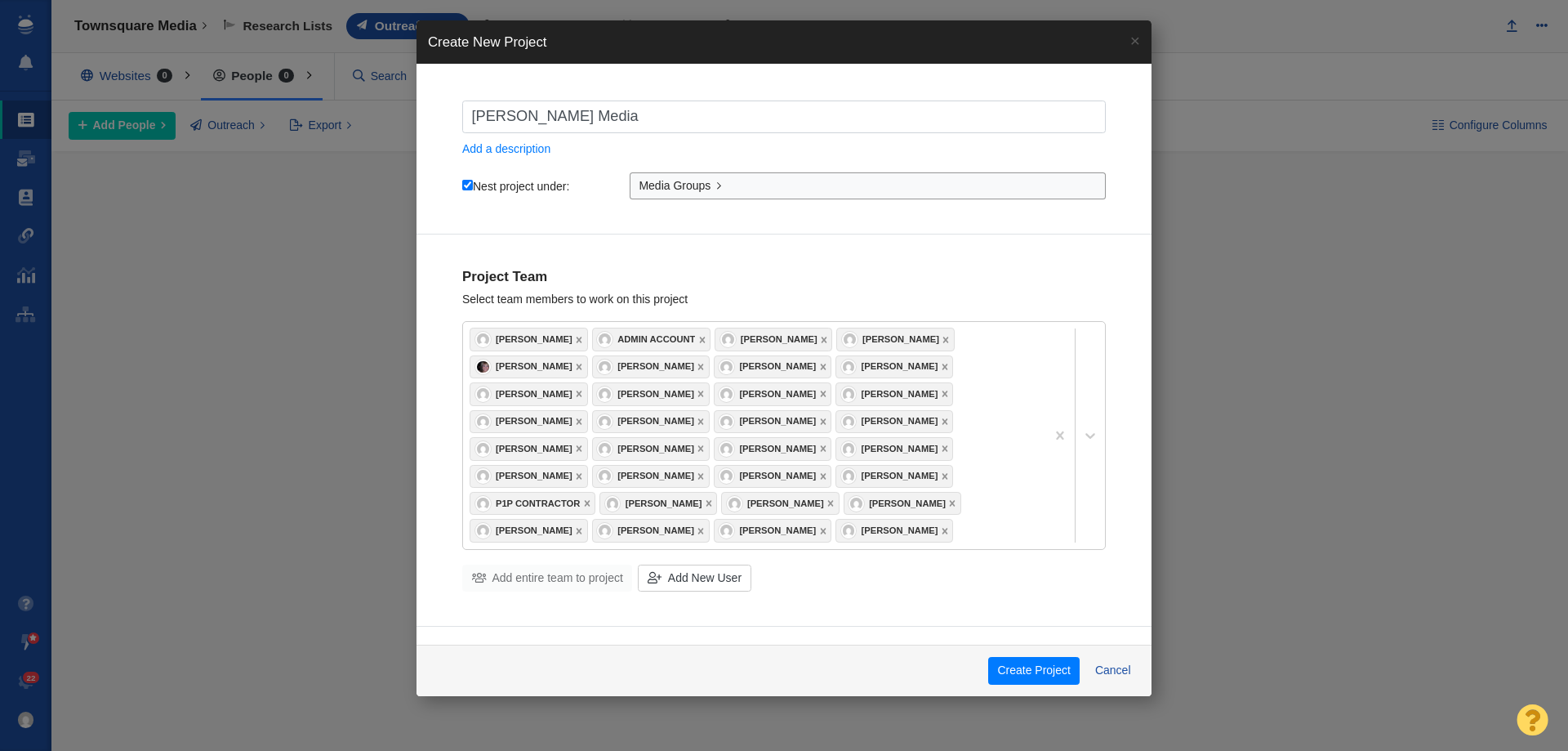
checkbox input "true"
type input "Sinclair Media G"
checkbox input "true"
type input "Sinclair Media Gr"
checkbox input "true"
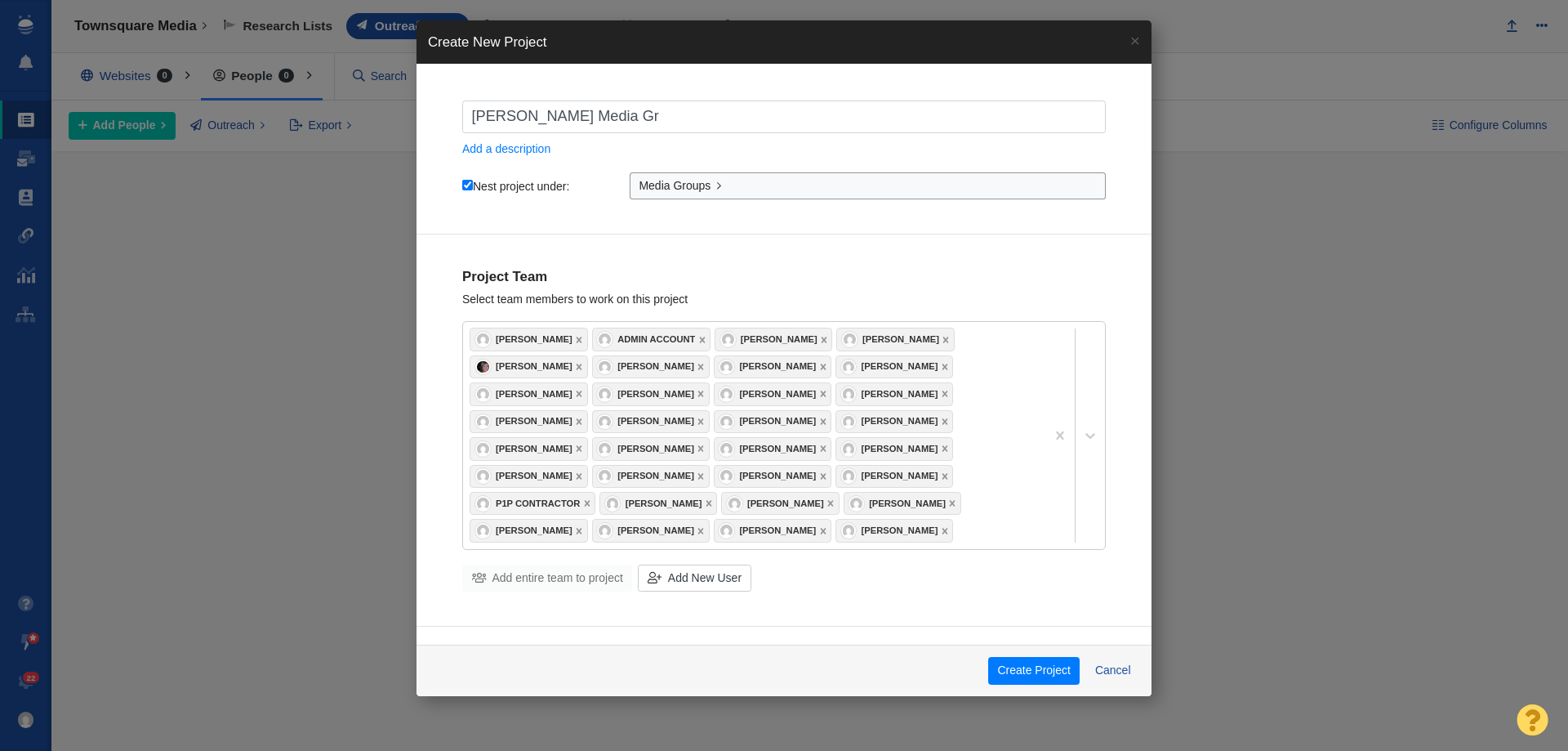
type input "Sinclair Media Gro"
checkbox input "true"
type input "Sinclair Media Grou"
checkbox input "true"
type input "Sinclair Media Group"
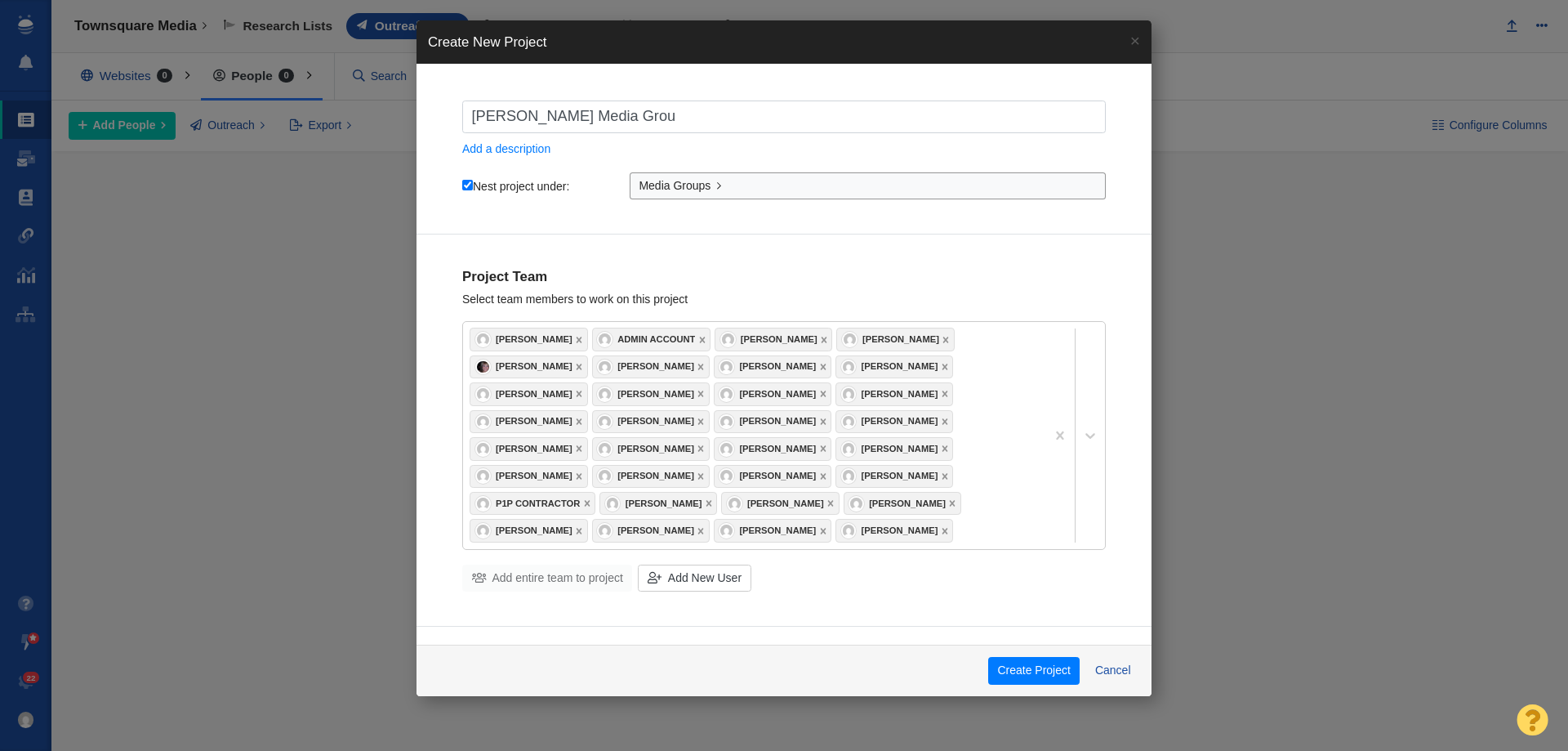
checkbox input "true"
type input "Sinclair Media Group"
click at [999, 671] on button "Create Project" at bounding box center [1034, 670] width 92 height 28
checkbox input "true"
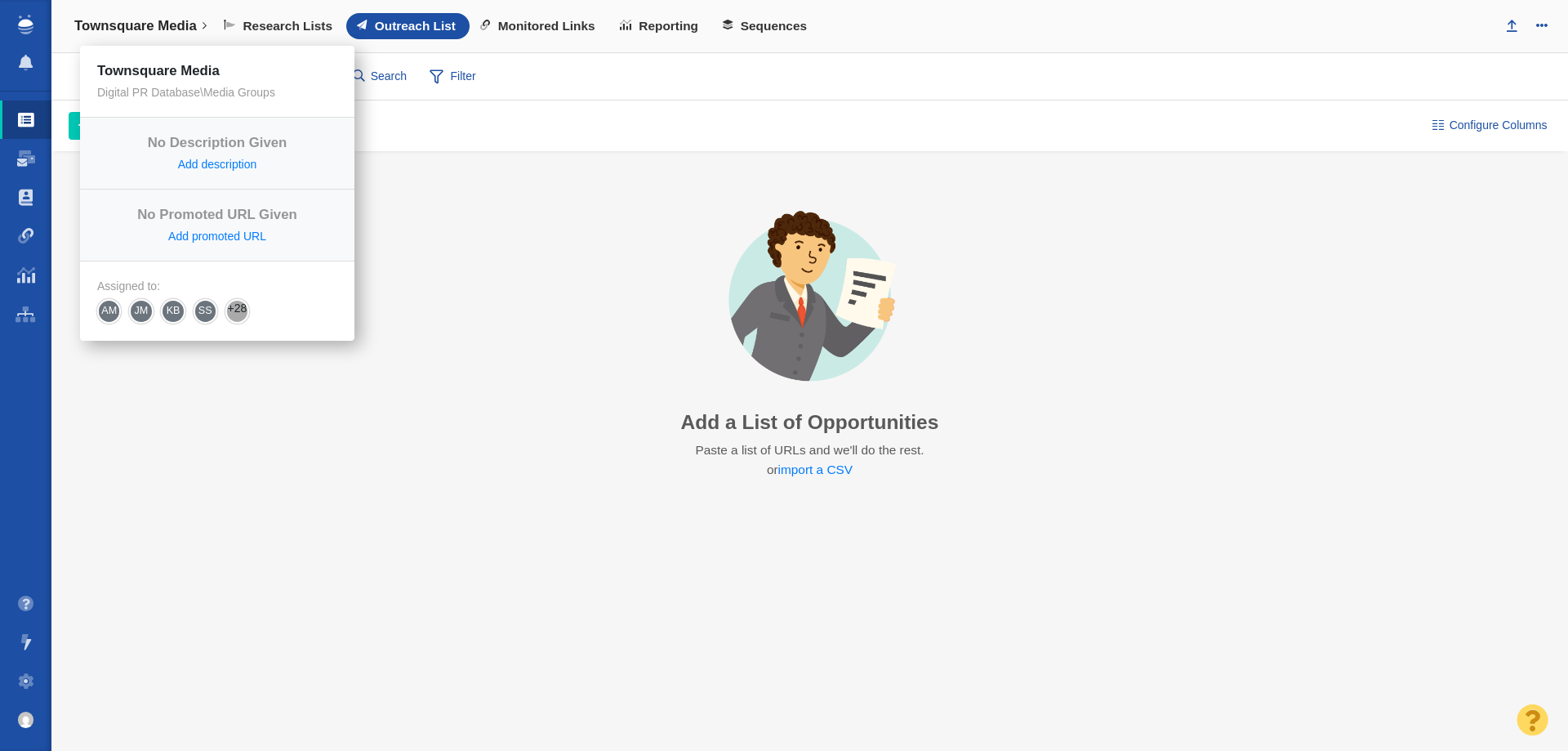
click at [161, 25] on h4 "Townsquare Media" at bounding box center [136, 26] width 123 height 16
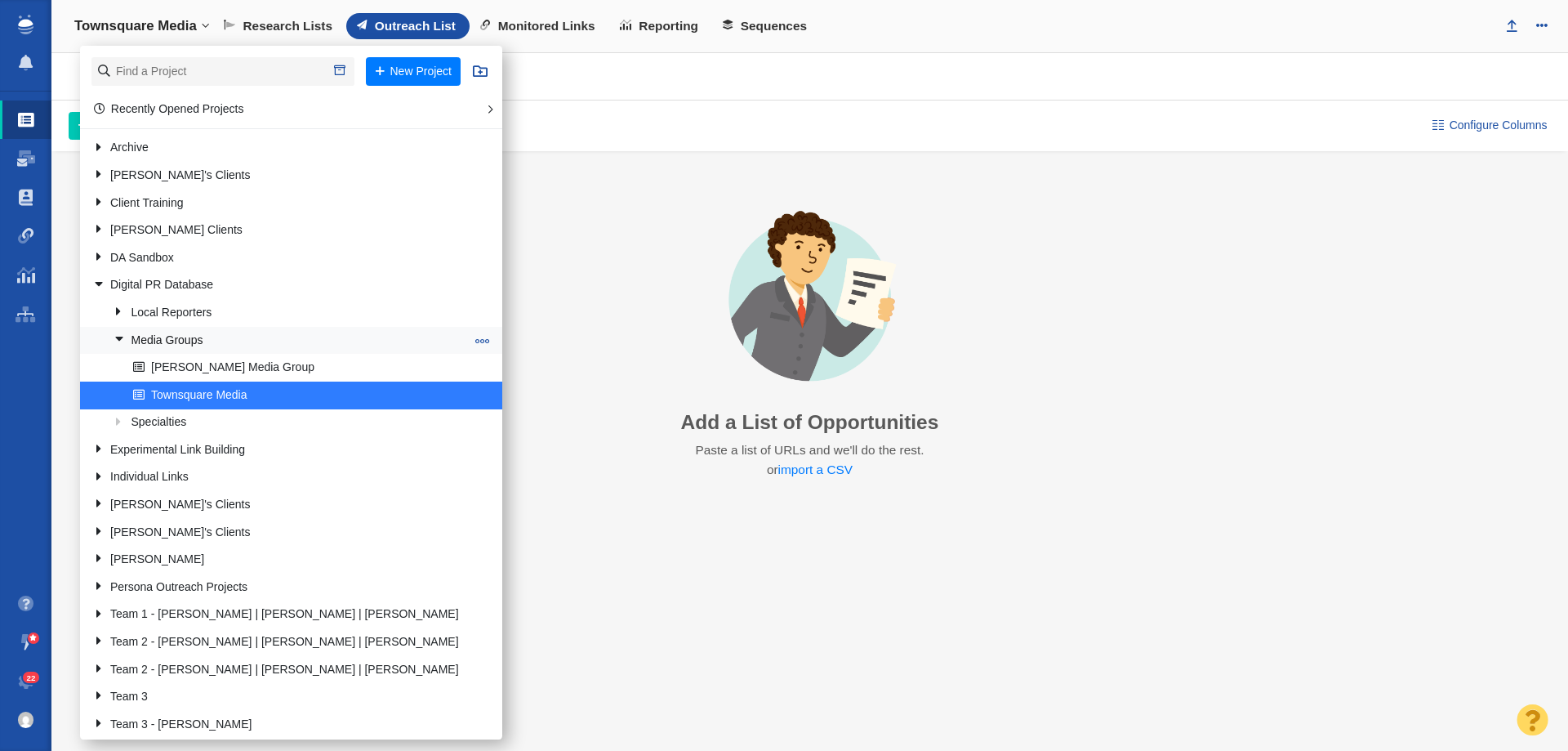
click at [476, 335] on span at bounding box center [483, 340] width 15 height 15
click at [476, 392] on span at bounding box center [483, 395] width 15 height 15
click at [471, 397] on button at bounding box center [483, 395] width 25 height 16
click at [476, 394] on span at bounding box center [483, 395] width 15 height 15
click at [471, 454] on li "Clone Project" at bounding box center [545, 461] width 149 height 25
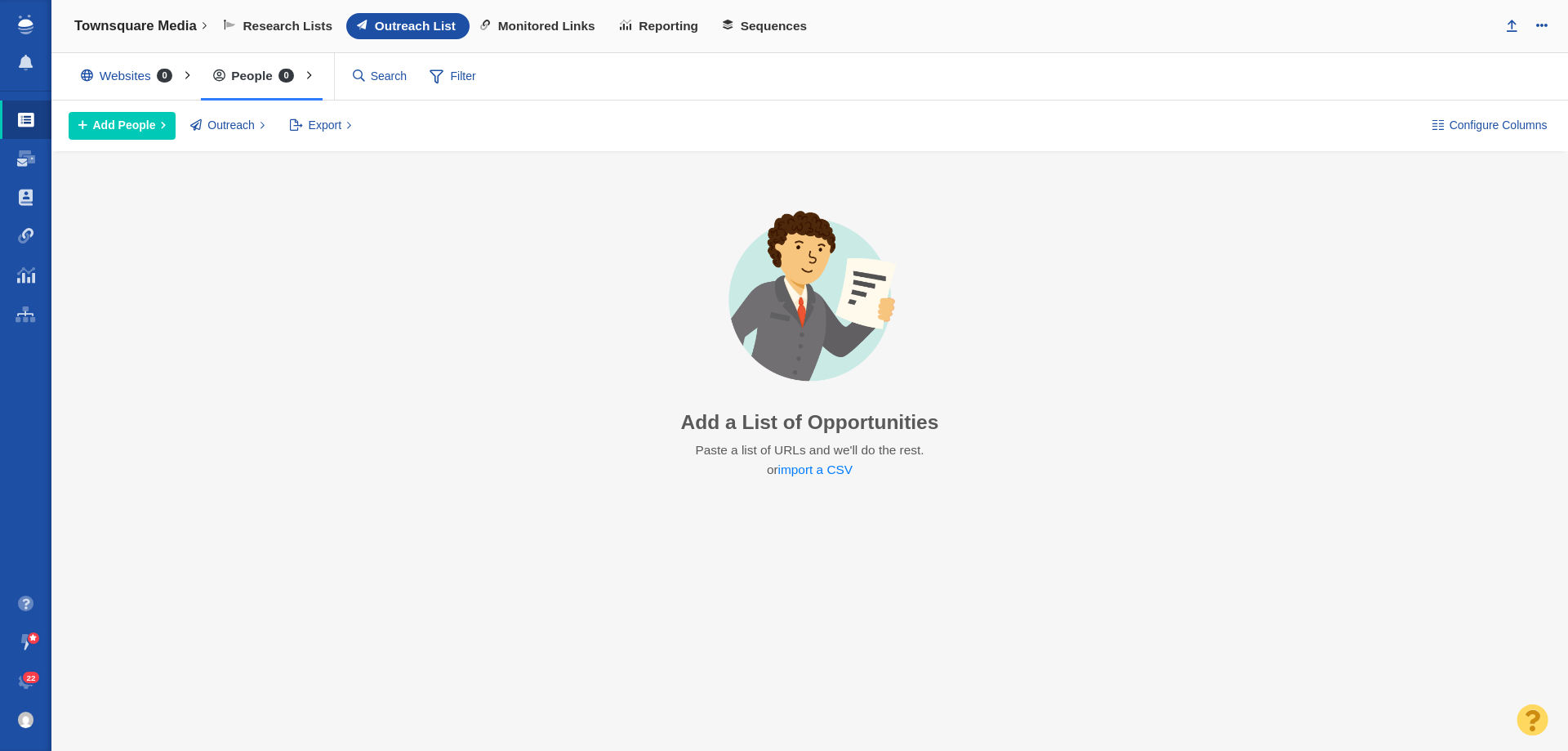
select select "DOMAIN"
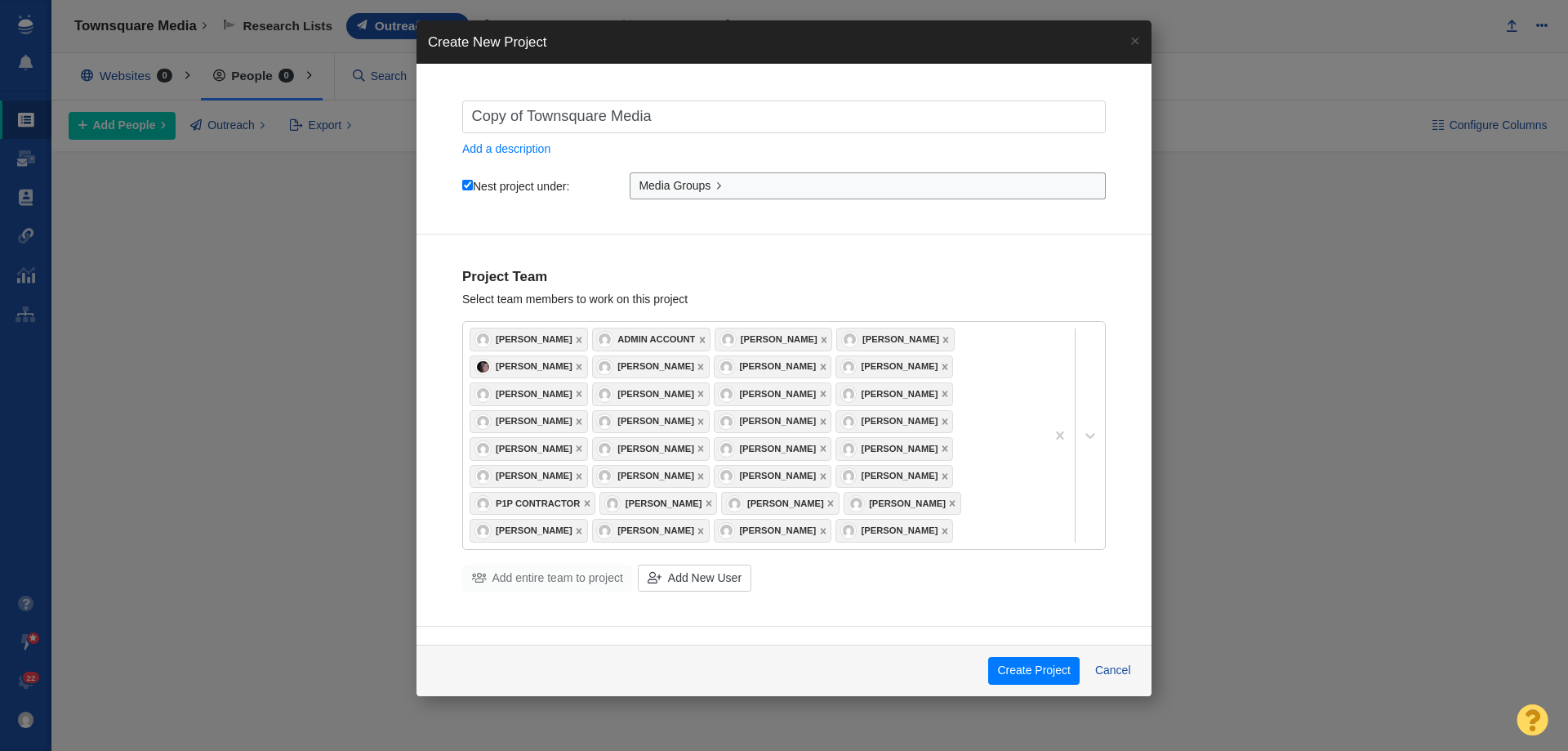
type input "i"
checkbox input "true"
type input "ih"
checkbox input "true"
type input "ihe"
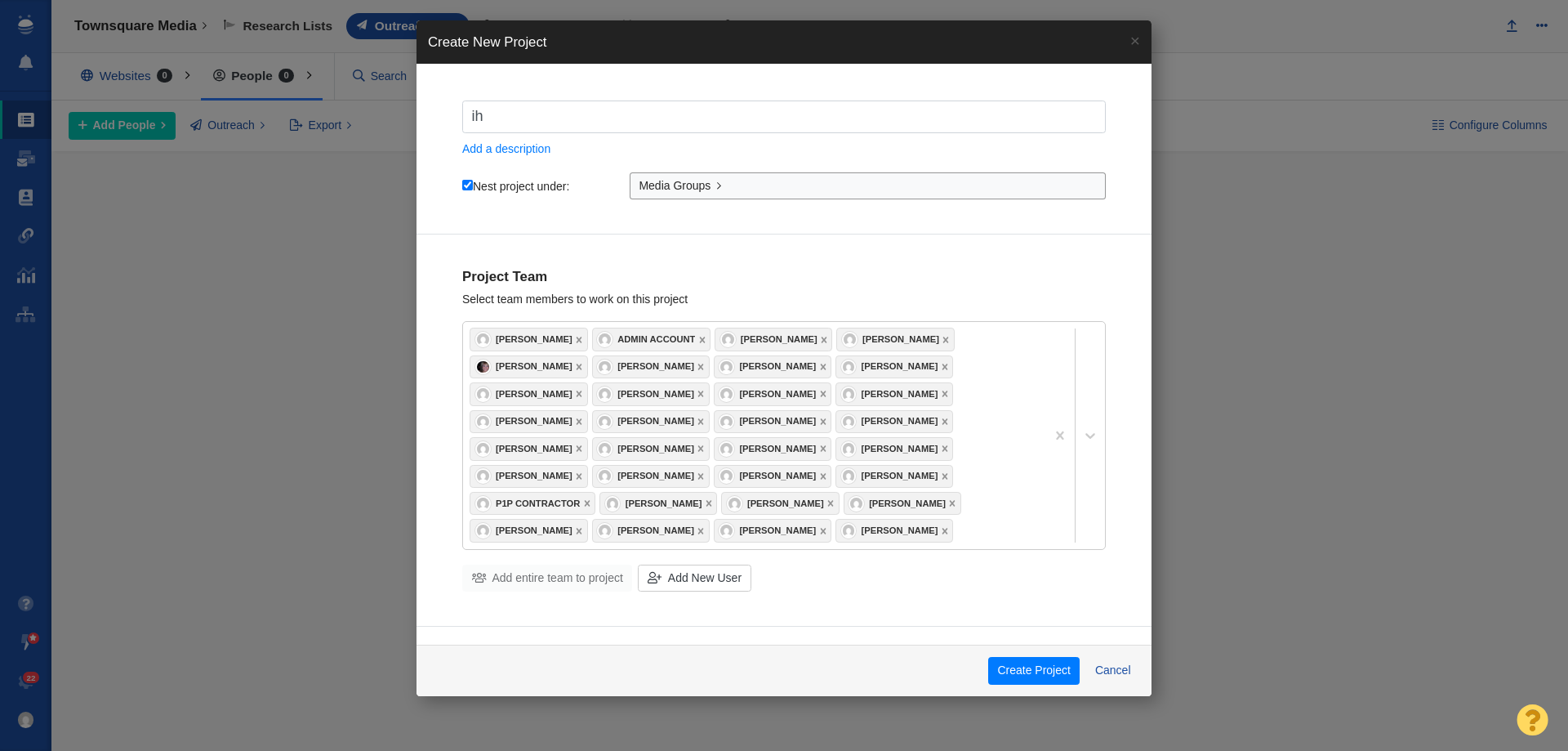
checkbox input "true"
type input "ihea"
checkbox input "true"
type input "ihear"
checkbox input "true"
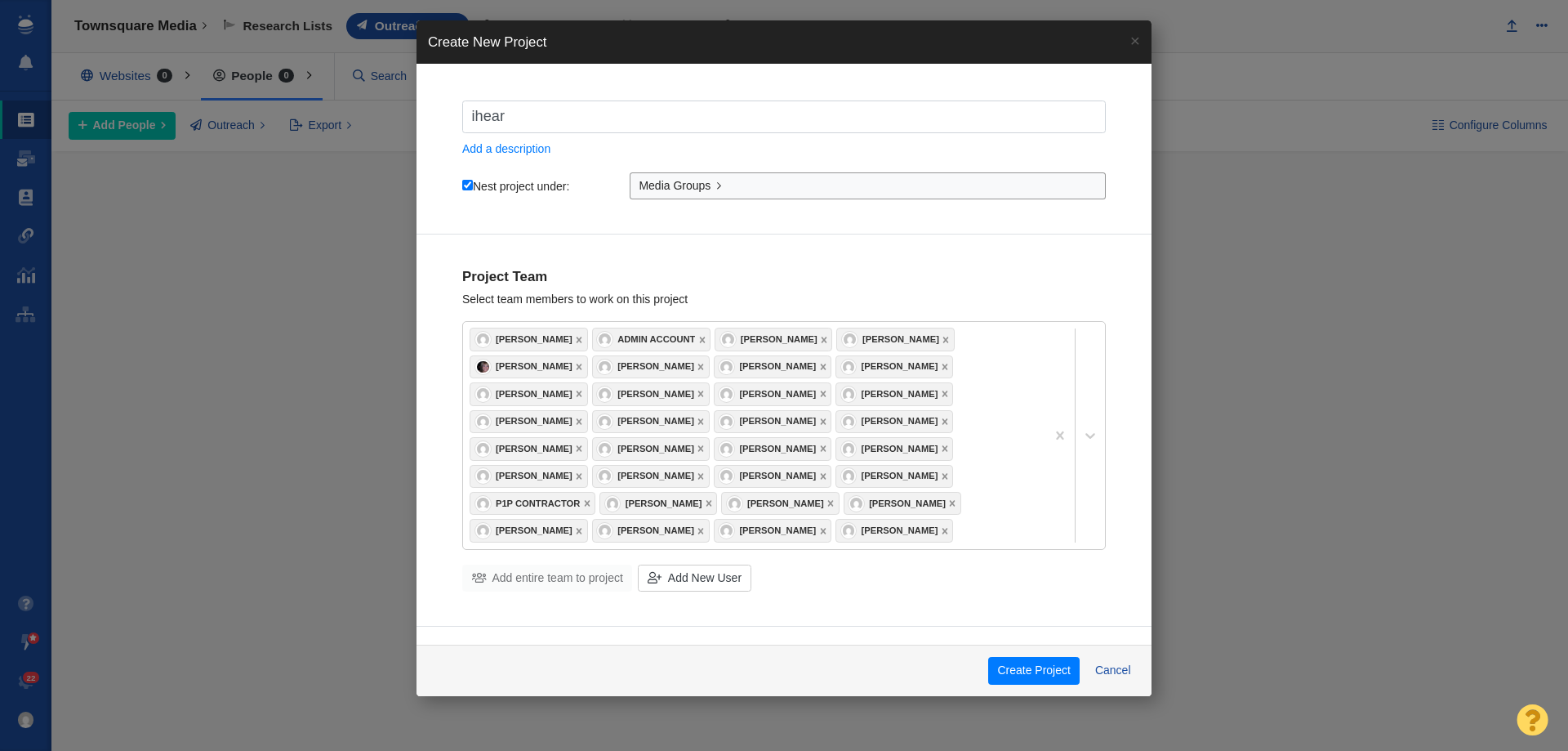
type input "iheart"
checkbox input "true"
type input "iheartr"
checkbox input "true"
type input "iheartra"
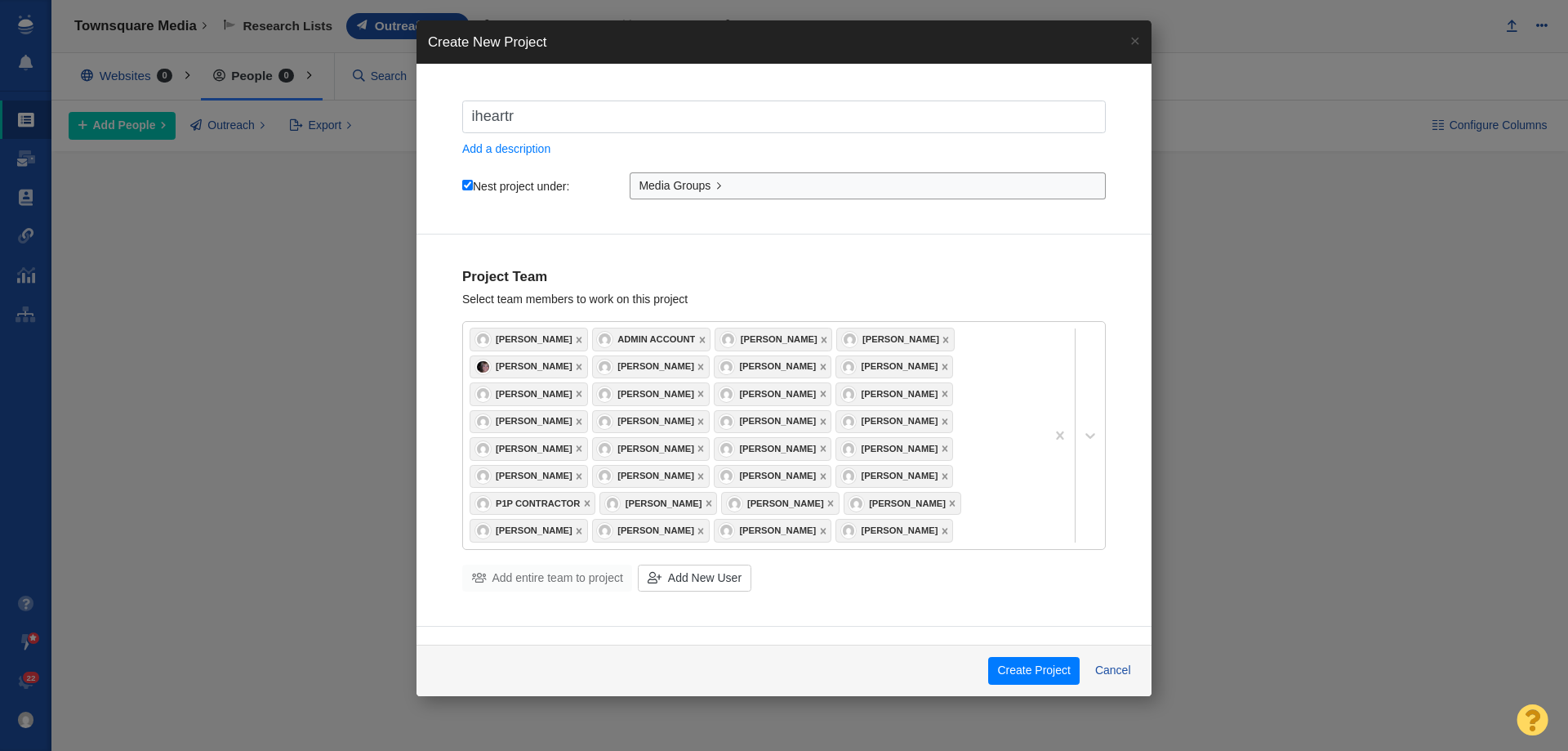
checkbox input "true"
type input "iheartrad"
checkbox input "true"
type input "iheartradi"
checkbox input "true"
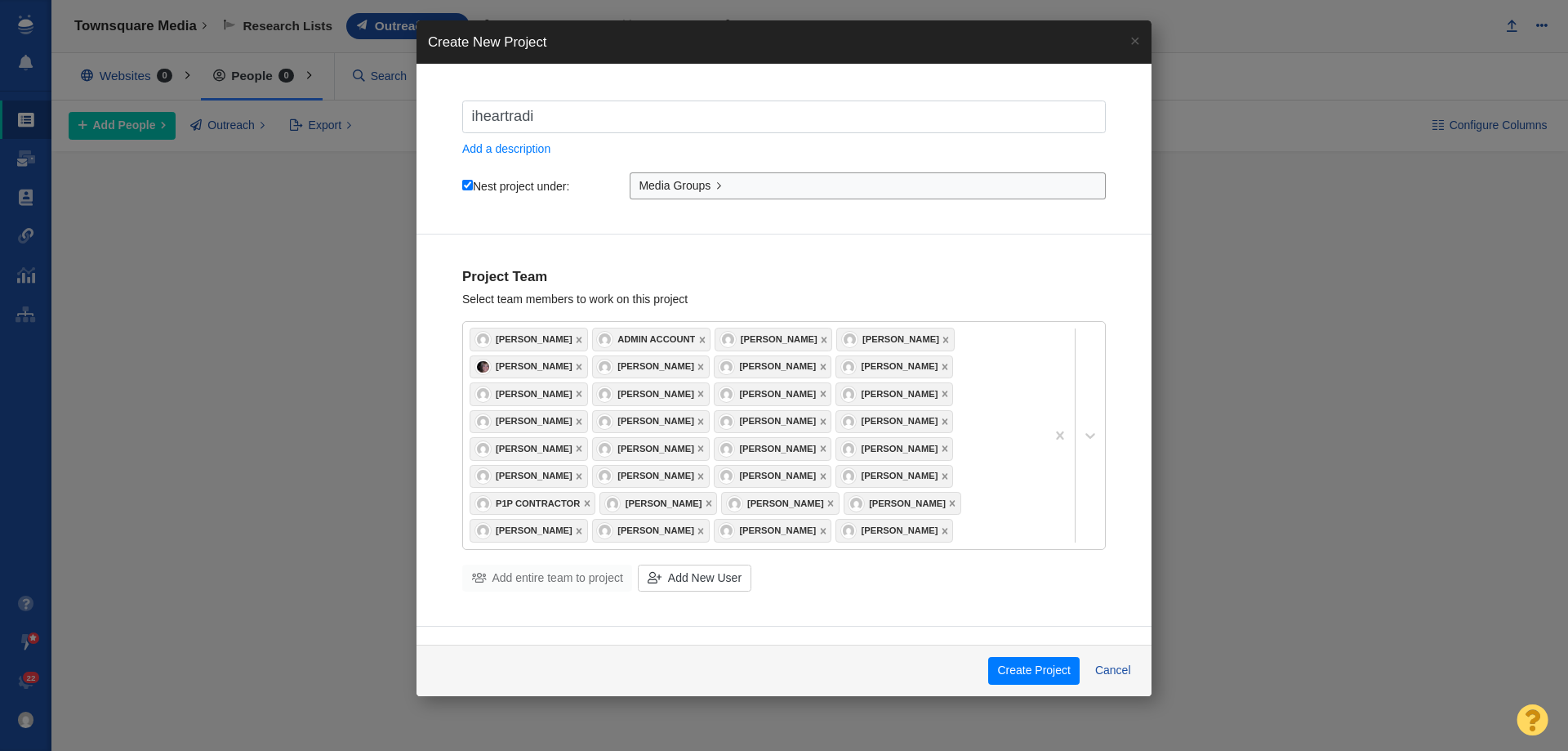
type input "iheartradio"
checkbox input "true"
type input "iheartradio"
click at [1023, 670] on button "Create Project" at bounding box center [1034, 670] width 92 height 28
checkbox input "true"
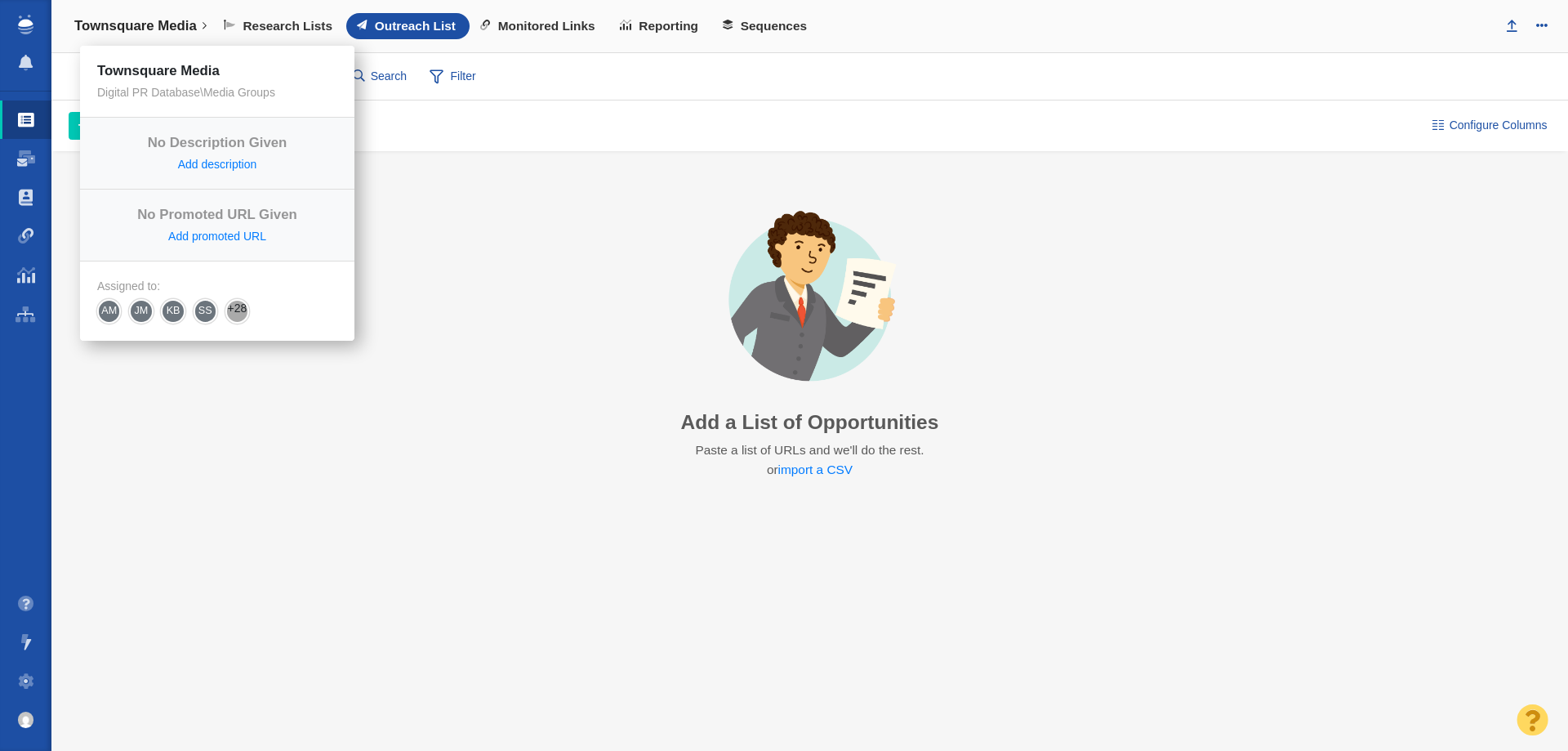
click at [113, 35] on link "Townsquare Media" at bounding box center [141, 26] width 156 height 39
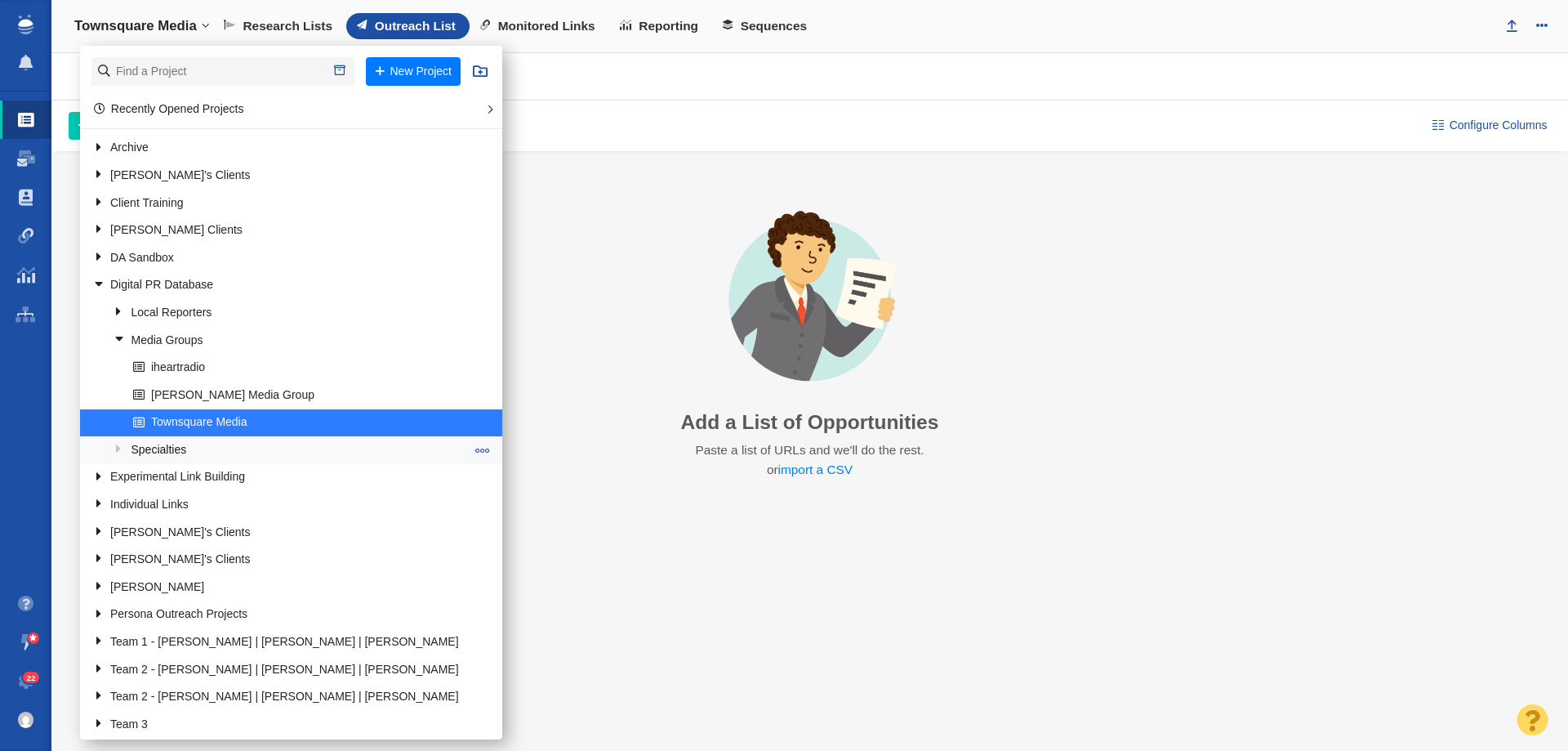
click at [476, 455] on span at bounding box center [483, 450] width 15 height 15
click at [471, 519] on li "Add Subfolder" at bounding box center [545, 516] width 149 height 25
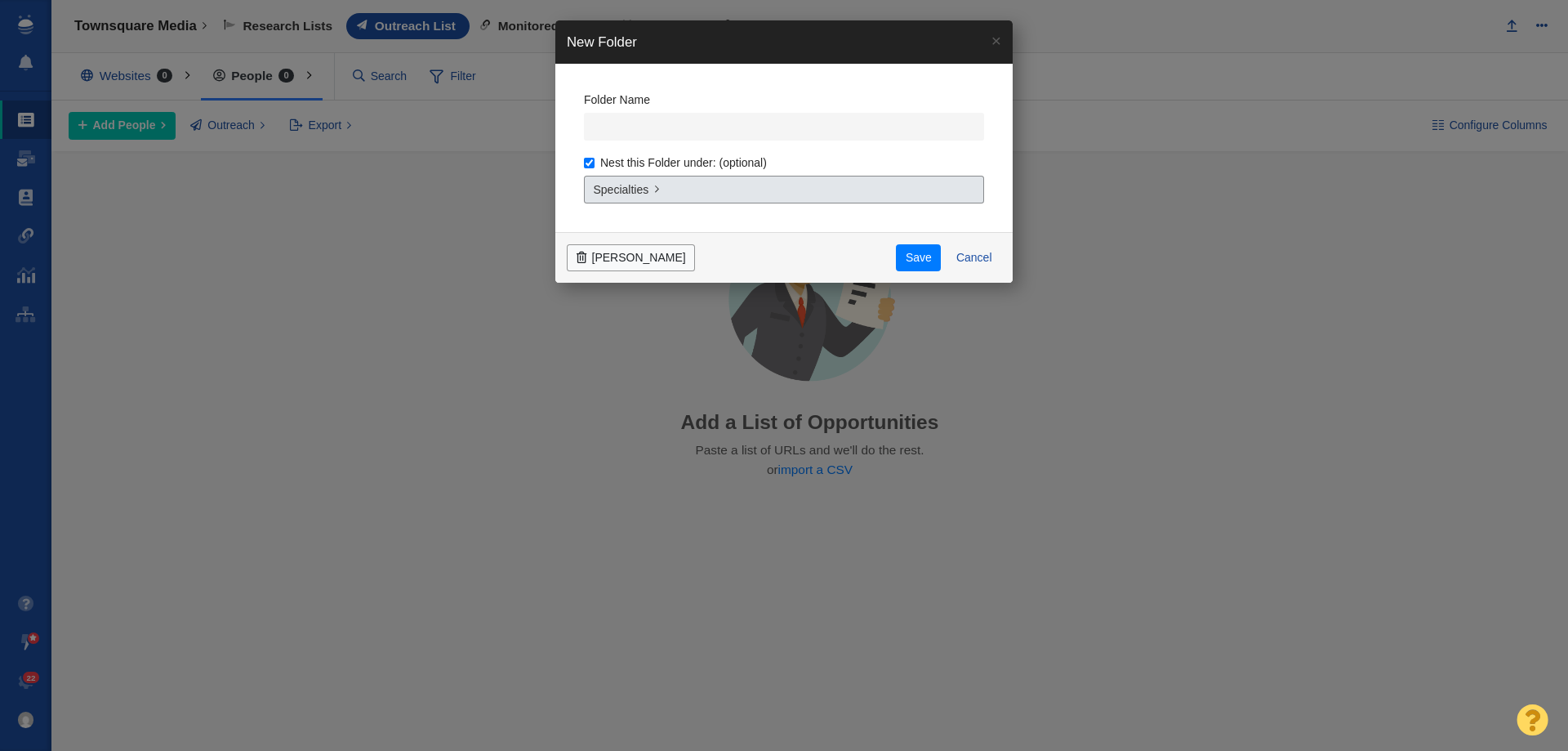
drag, startPoint x: 966, startPoint y: 259, endPoint x: 602, endPoint y: 202, distance: 368.4
click at [961, 260] on button "Cancel" at bounding box center [974, 258] width 55 height 28
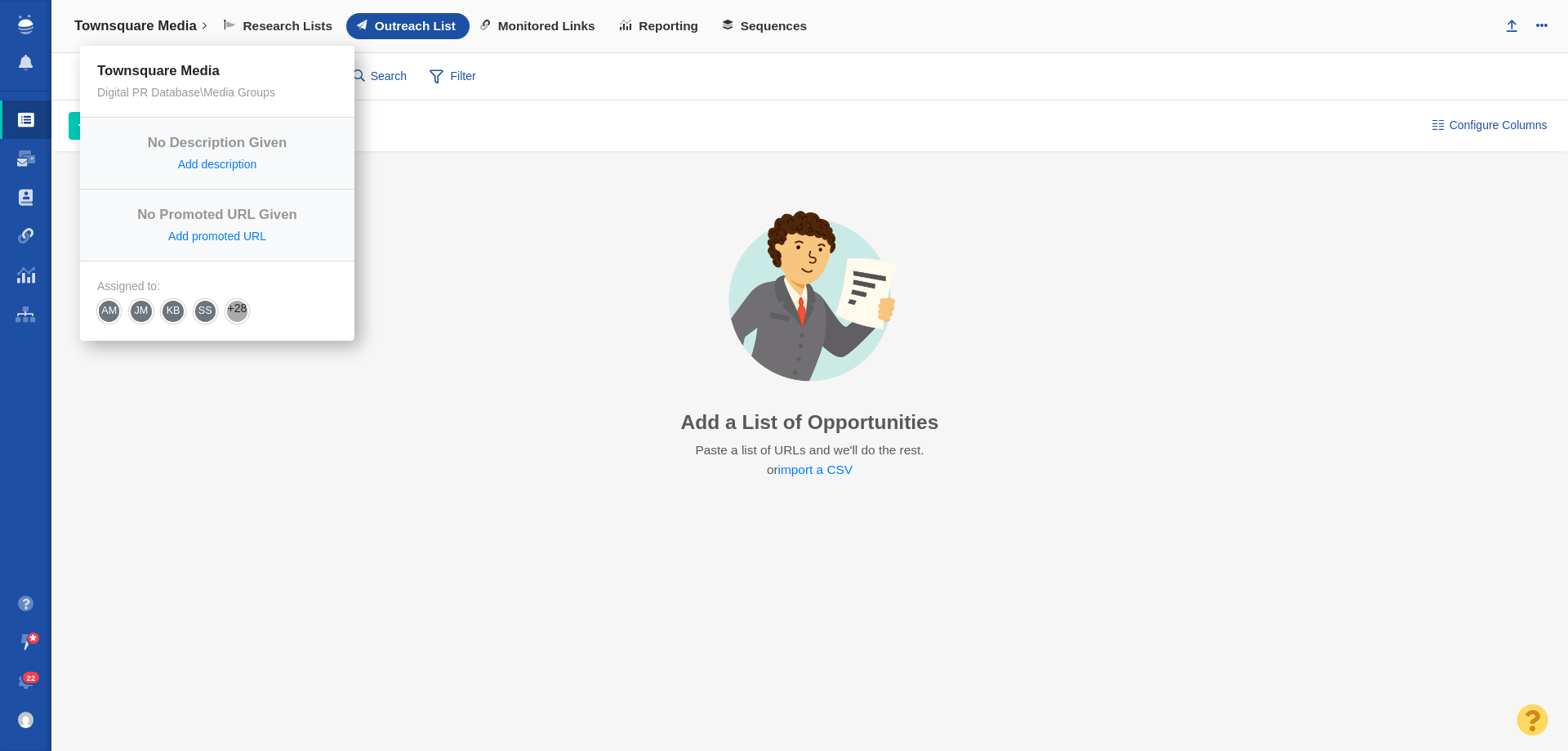
click at [138, 15] on link "Townsquare Media" at bounding box center [141, 26] width 156 height 39
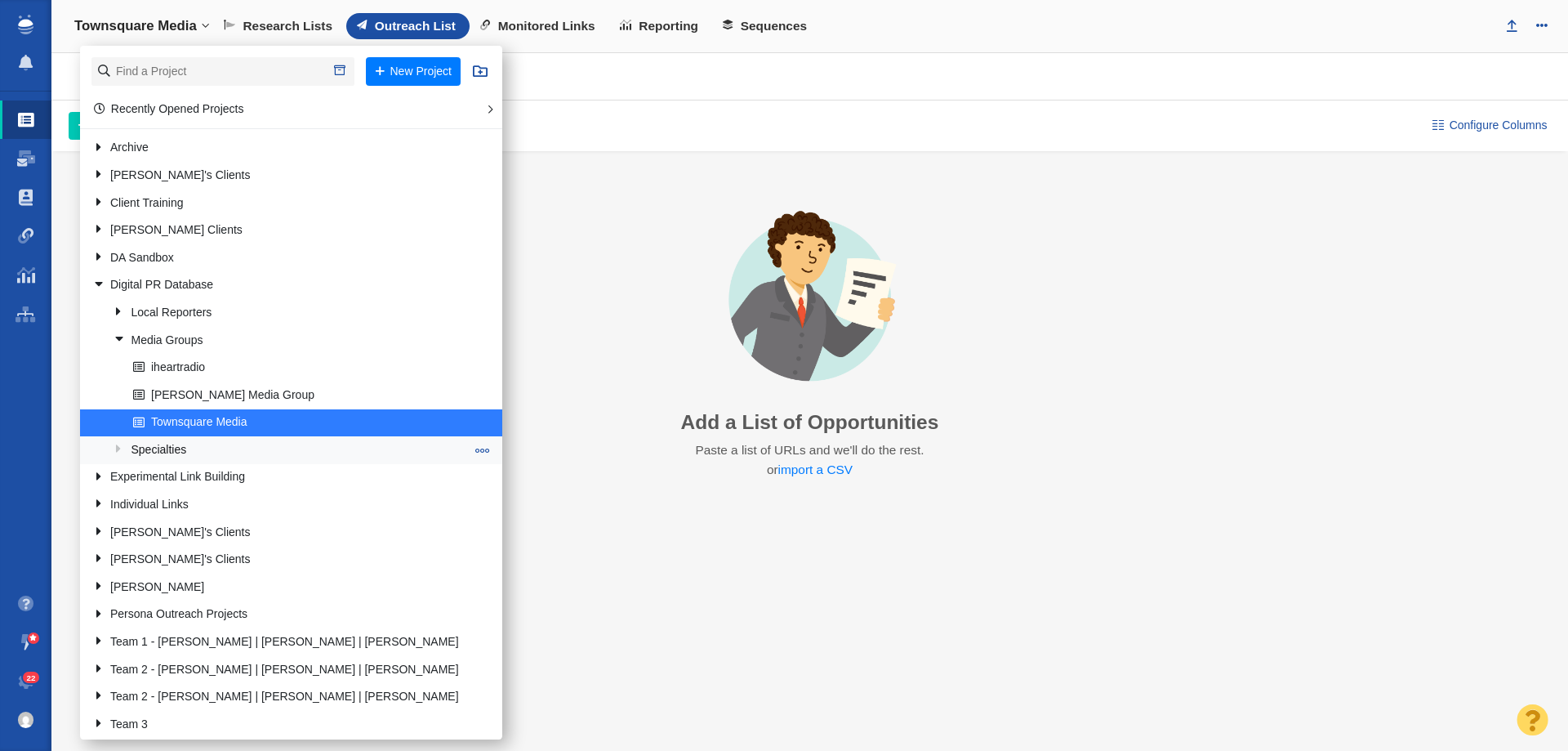
click at [476, 451] on span at bounding box center [483, 450] width 15 height 15
click at [471, 543] on li "Add Project to Folder" at bounding box center [545, 542] width 149 height 25
select select "DOMAIN"
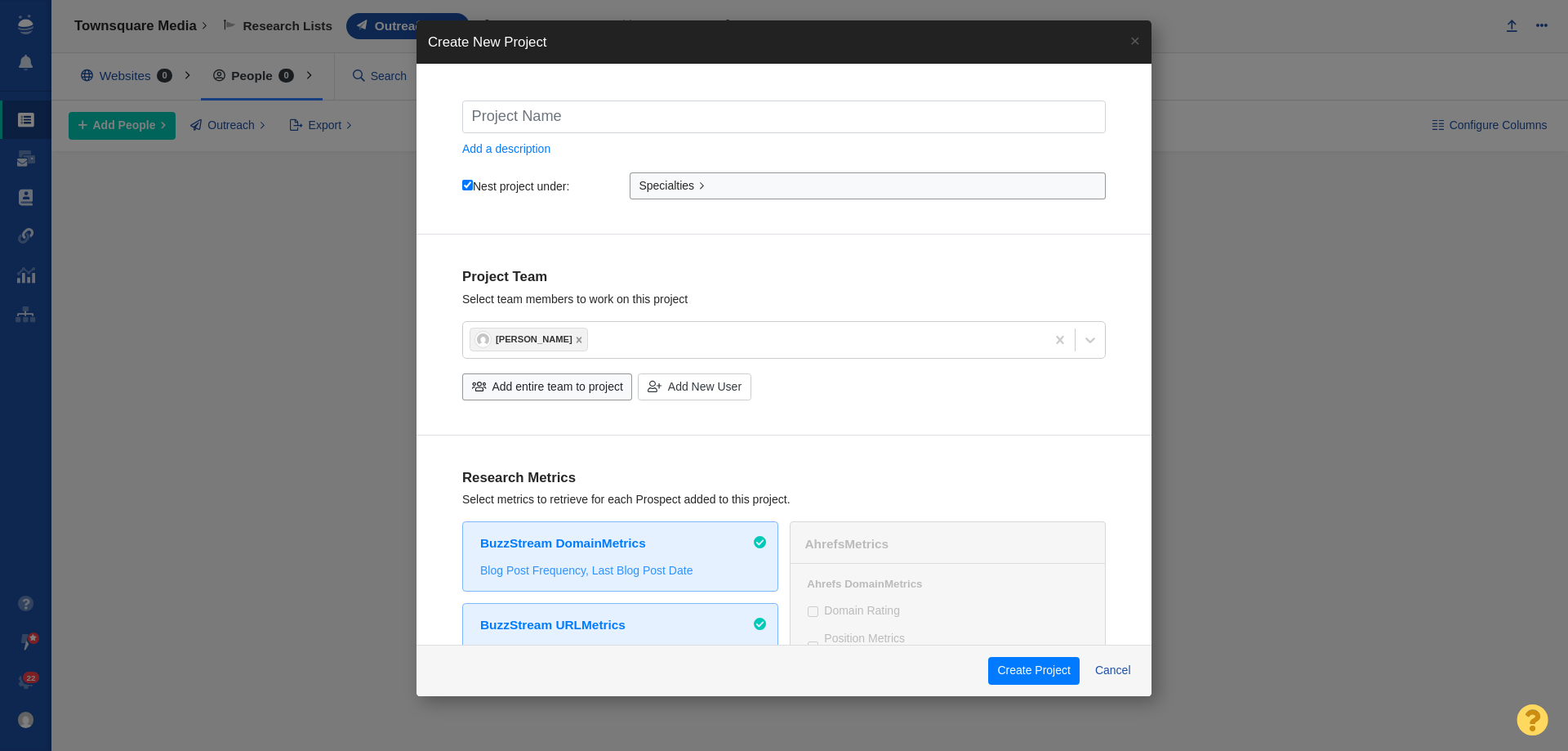
type input "F"
checkbox input "true"
type input "Fi"
checkbox input "true"
type input "Fin"
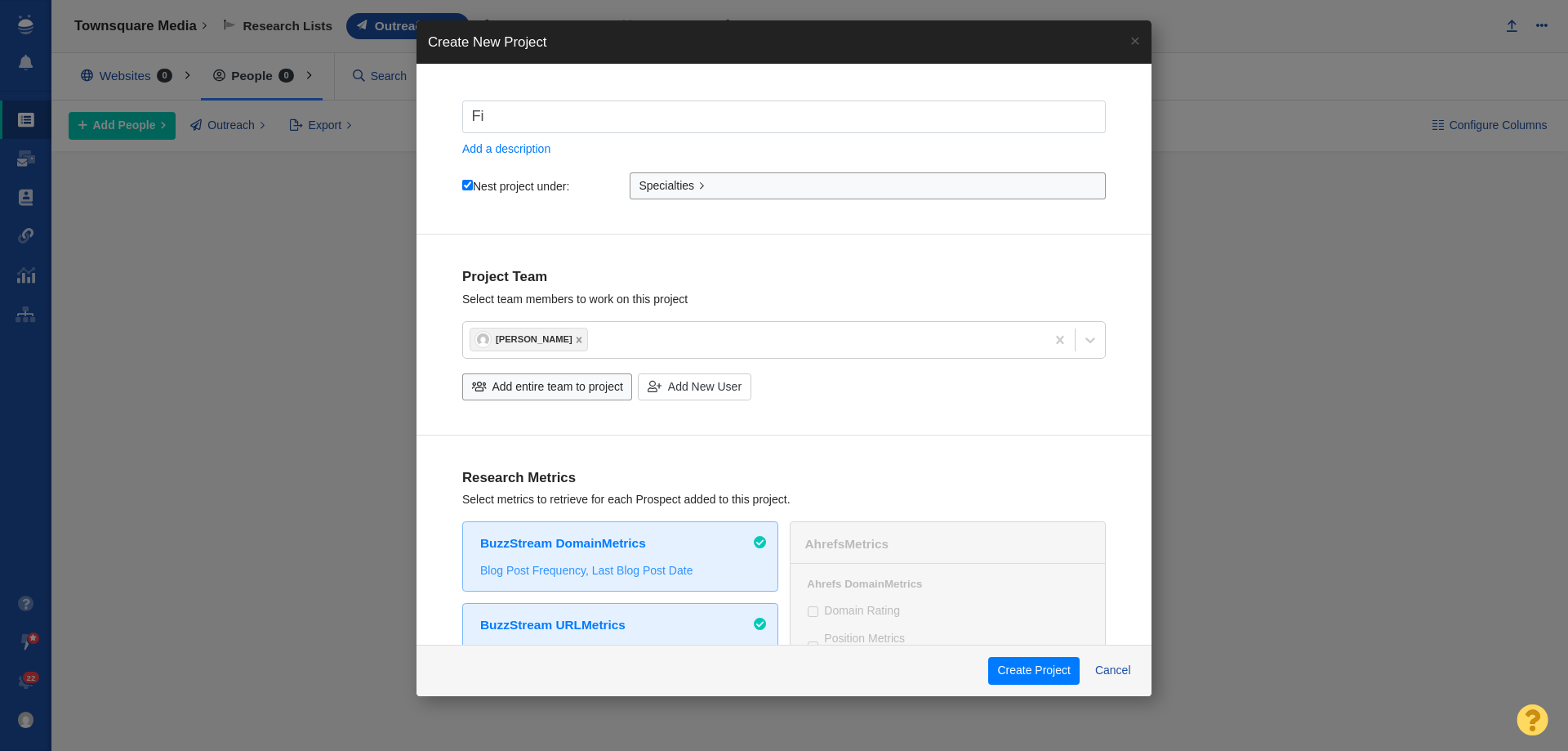
checkbox input "true"
type input "Fina"
checkbox input "true"
type input "[PERSON_NAME]"
checkbox input "true"
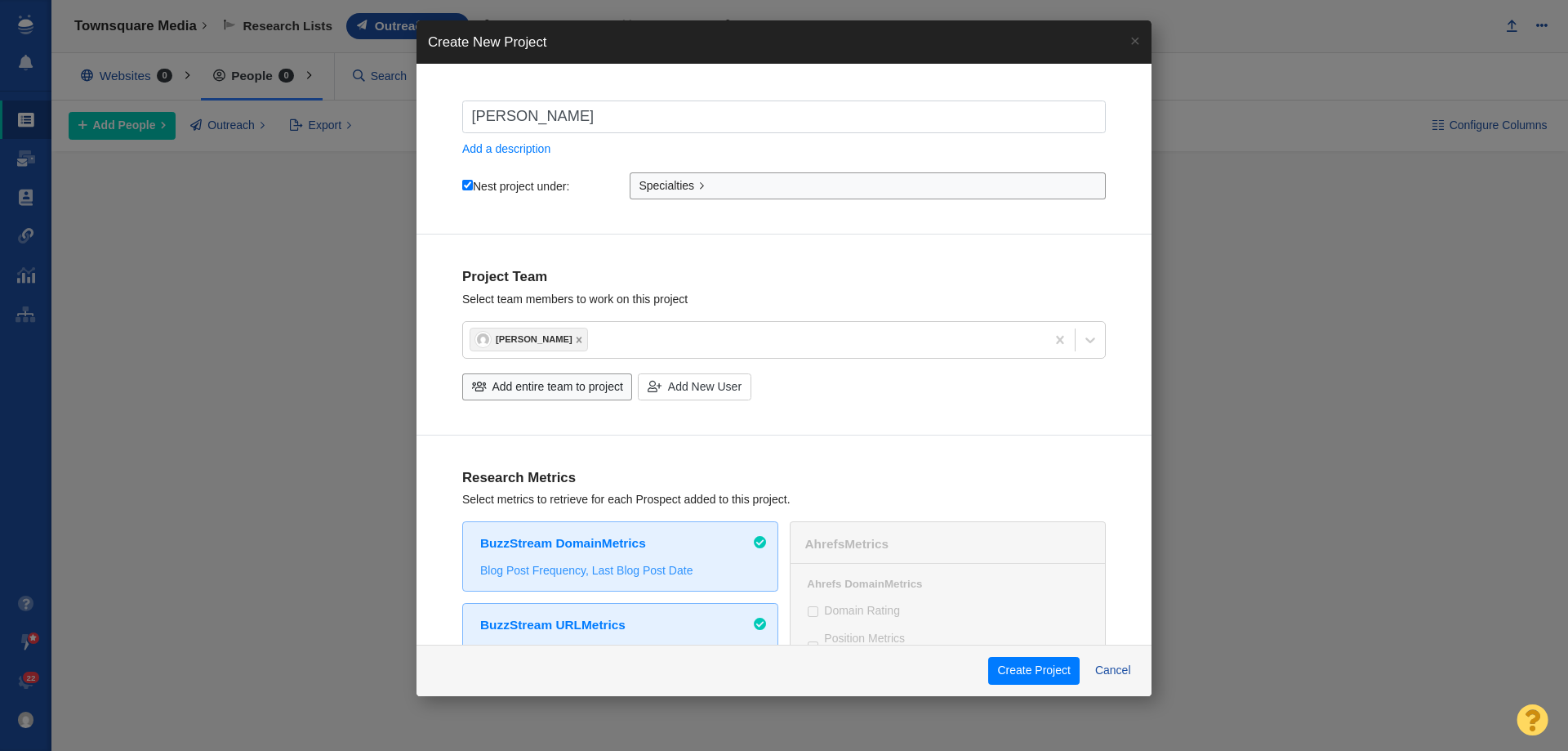
type input "Financ"
checkbox input "true"
type input "Finance"
checkbox input "true"
type input "Finance"
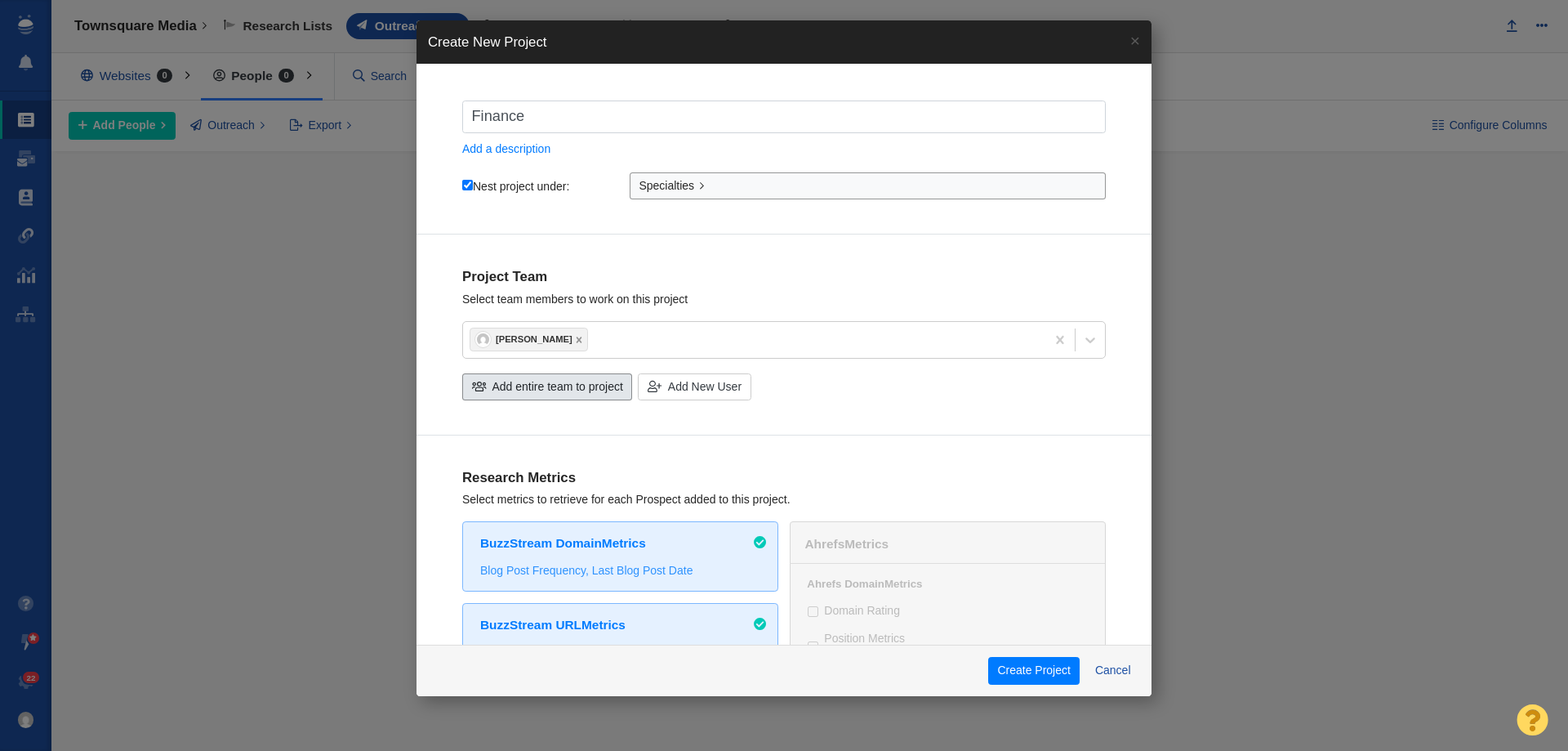
click at [511, 392] on span "Add entire team to project" at bounding box center [558, 386] width 131 height 17
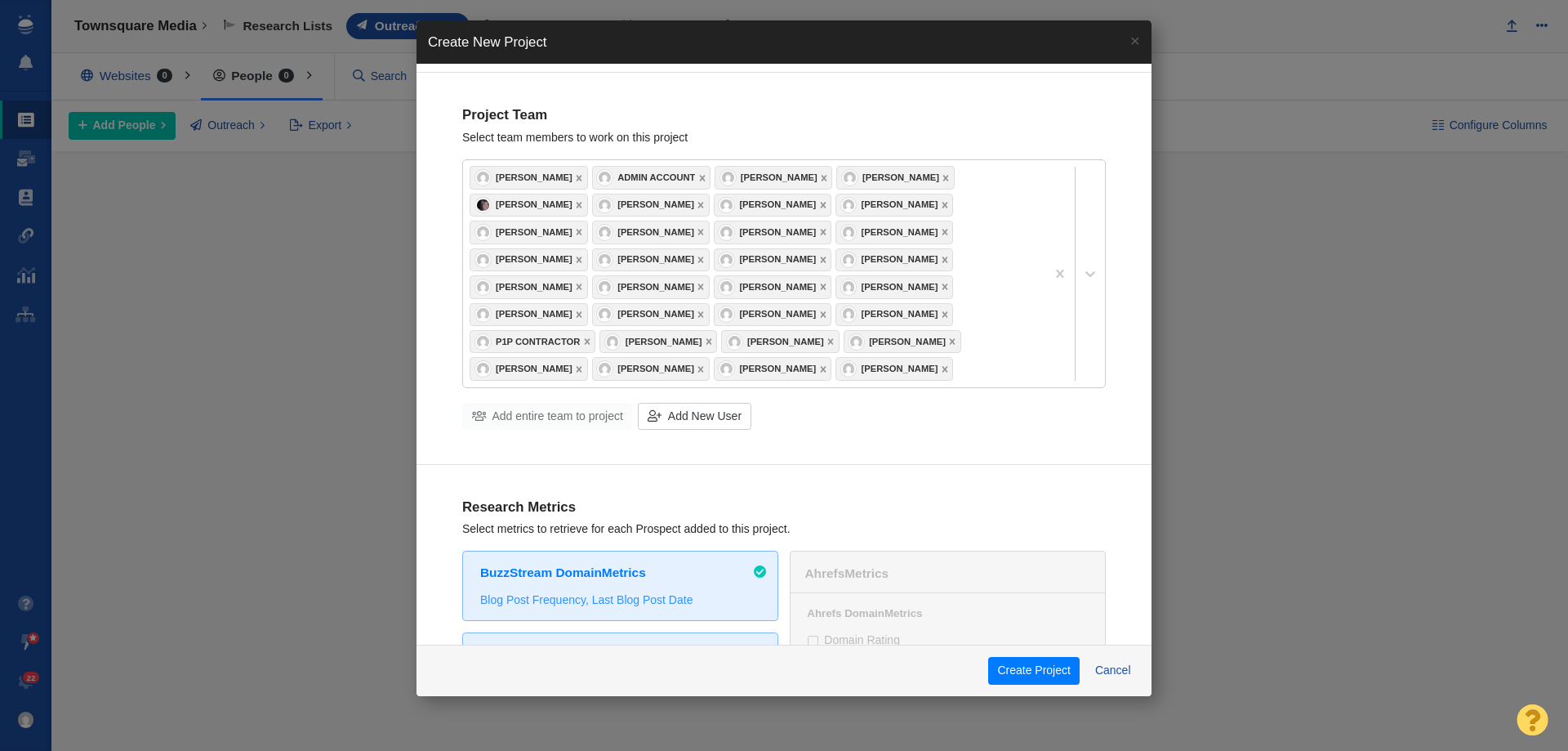
scroll to position [409, 0]
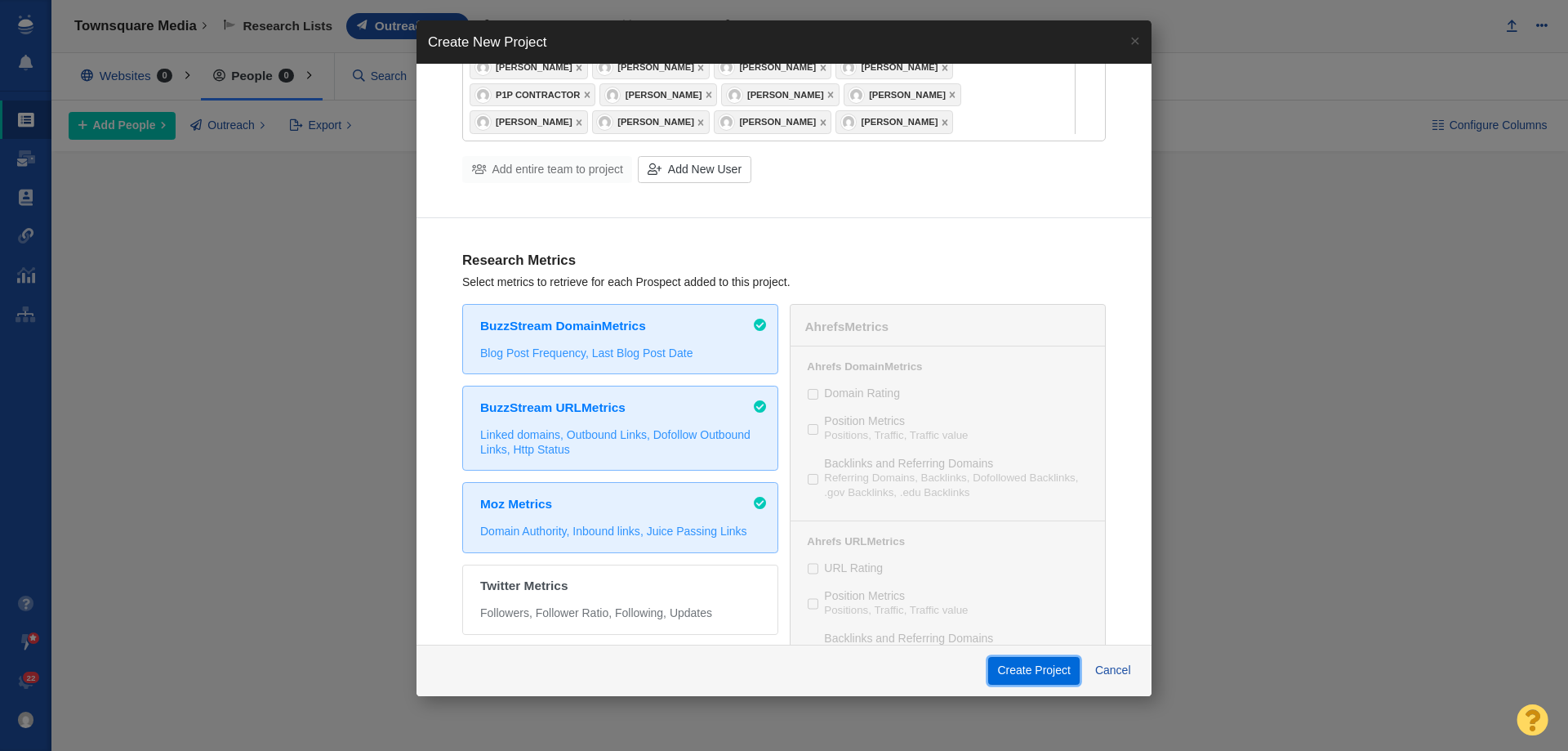
click at [998, 669] on button "Create Project" at bounding box center [1034, 670] width 92 height 28
checkbox input "true"
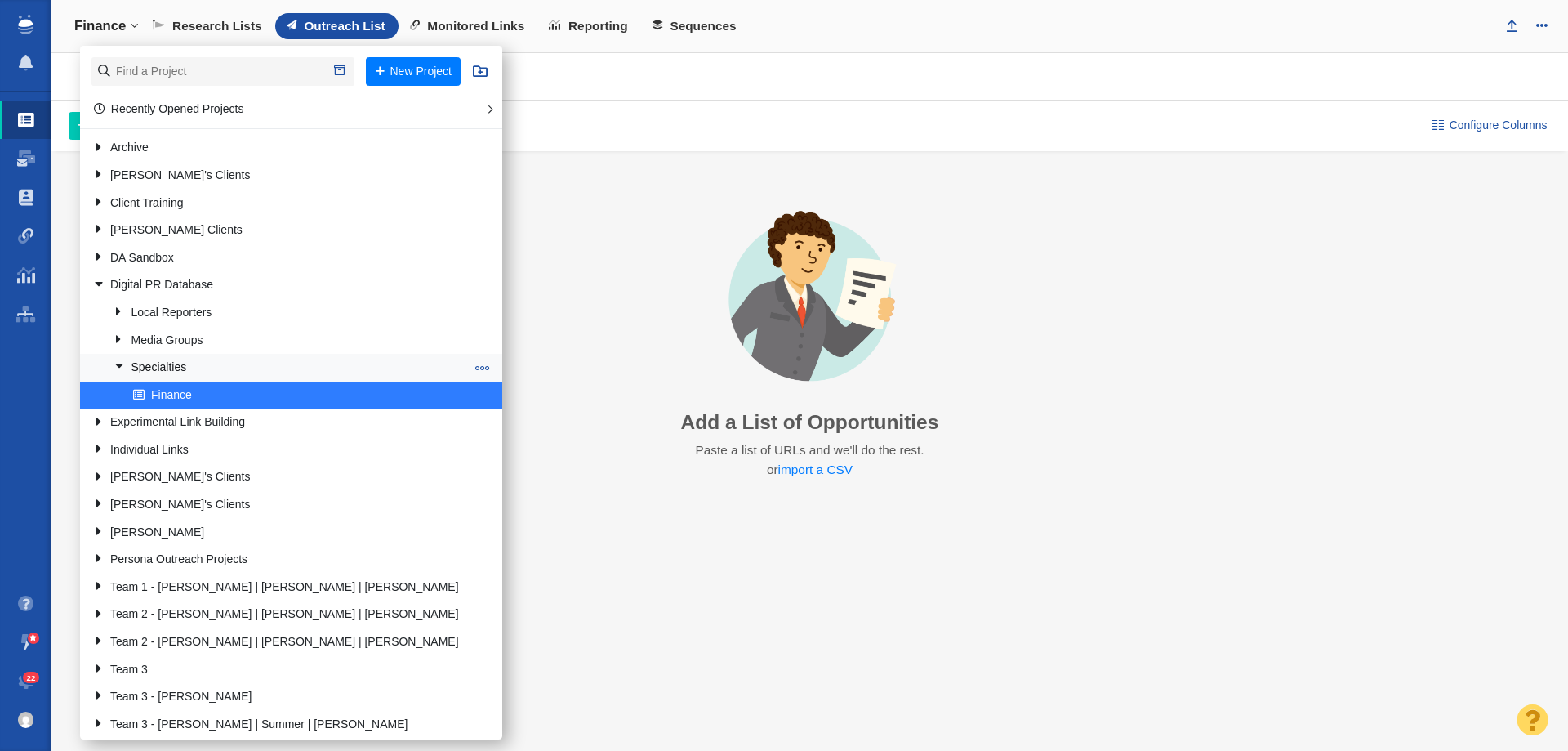
click at [476, 369] on span at bounding box center [483, 367] width 15 height 15
click at [315, 388] on link "Finance" at bounding box center [298, 394] width 340 height 25
click at [476, 401] on span at bounding box center [483, 395] width 15 height 15
click at [471, 465] on li "Clone Project" at bounding box center [545, 461] width 149 height 25
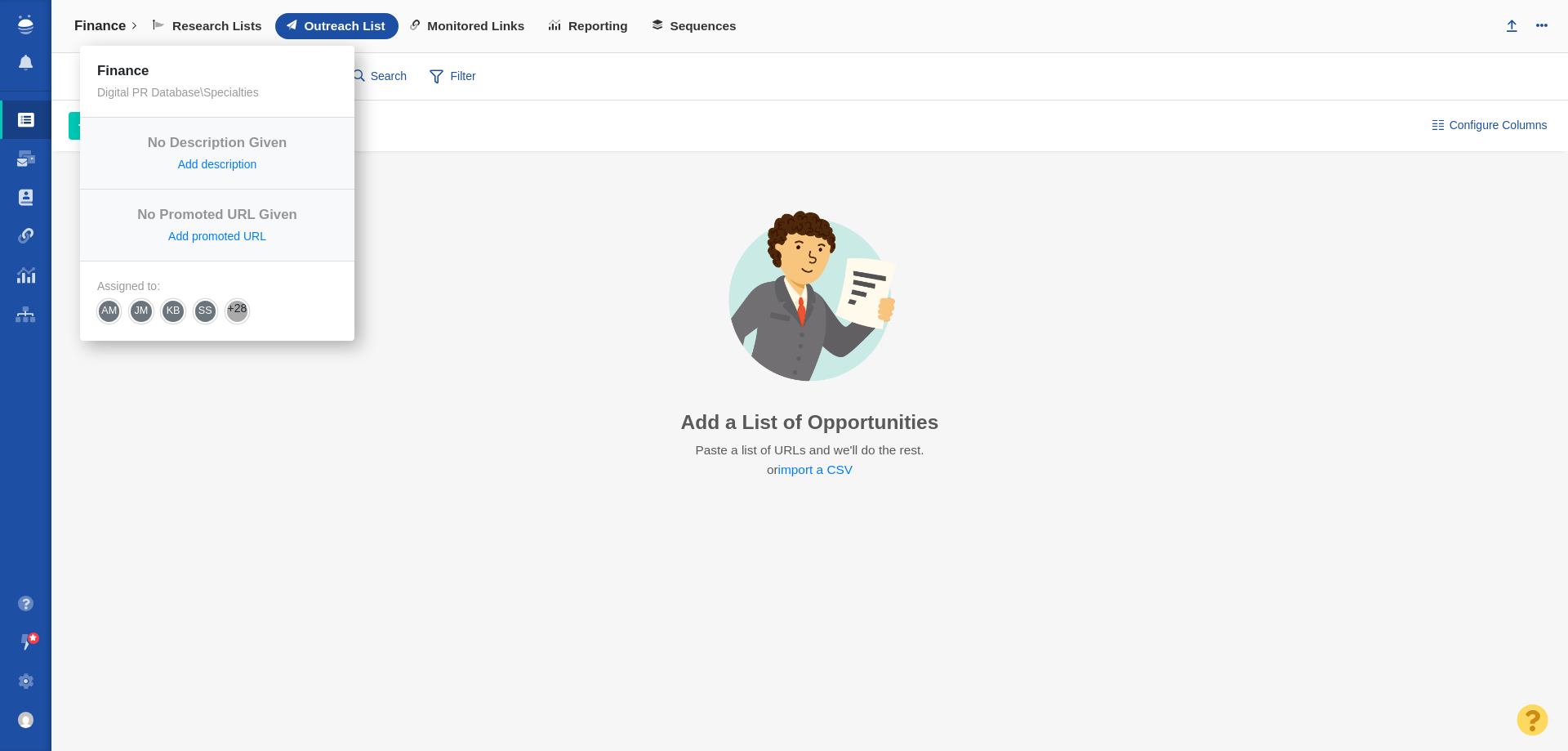
click at [118, 26] on h4 "Finance" at bounding box center [101, 26] width 52 height 16
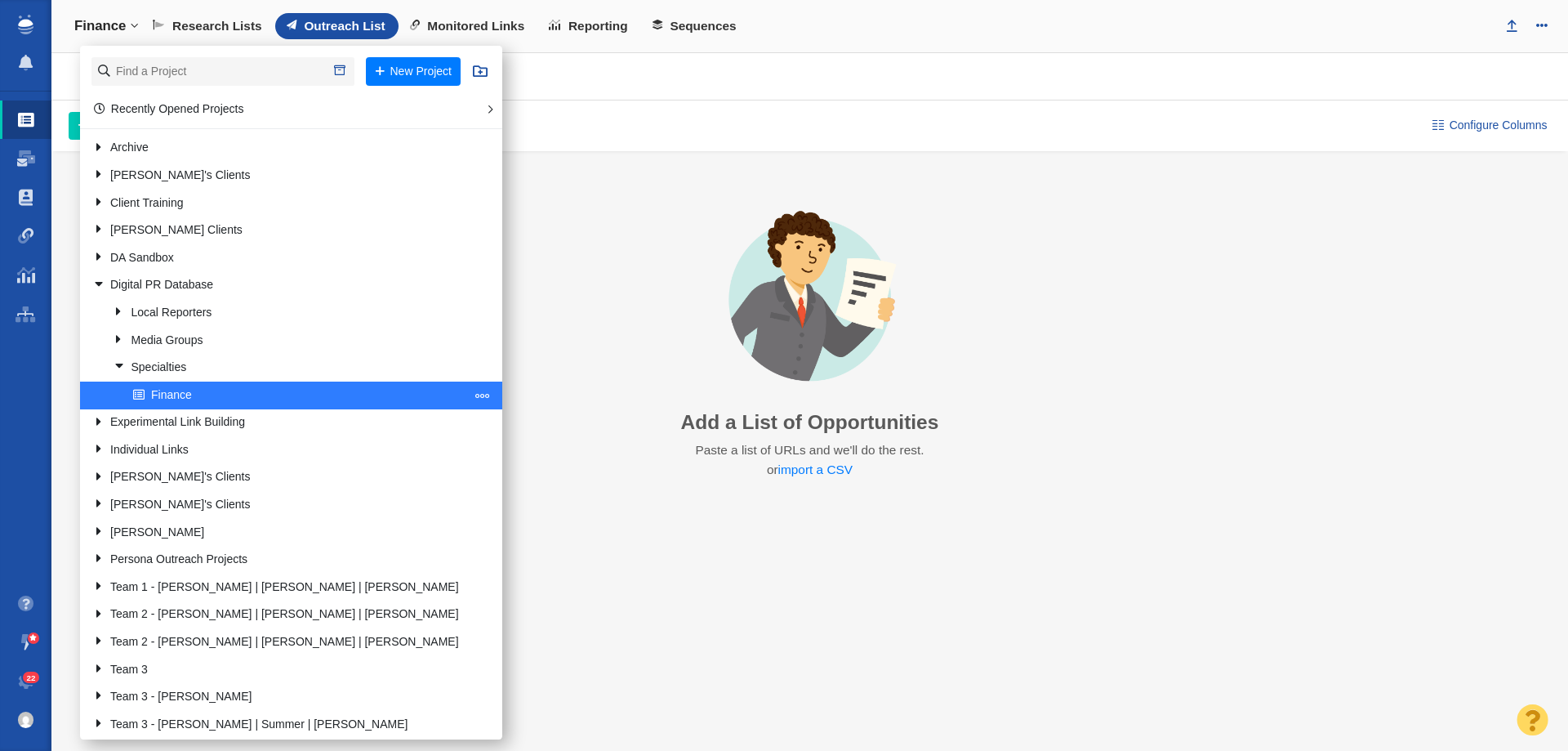
click at [476, 390] on span at bounding box center [483, 395] width 15 height 15
click at [471, 463] on li "Clone Project" at bounding box center [545, 461] width 149 height 25
select select "DOMAIN"
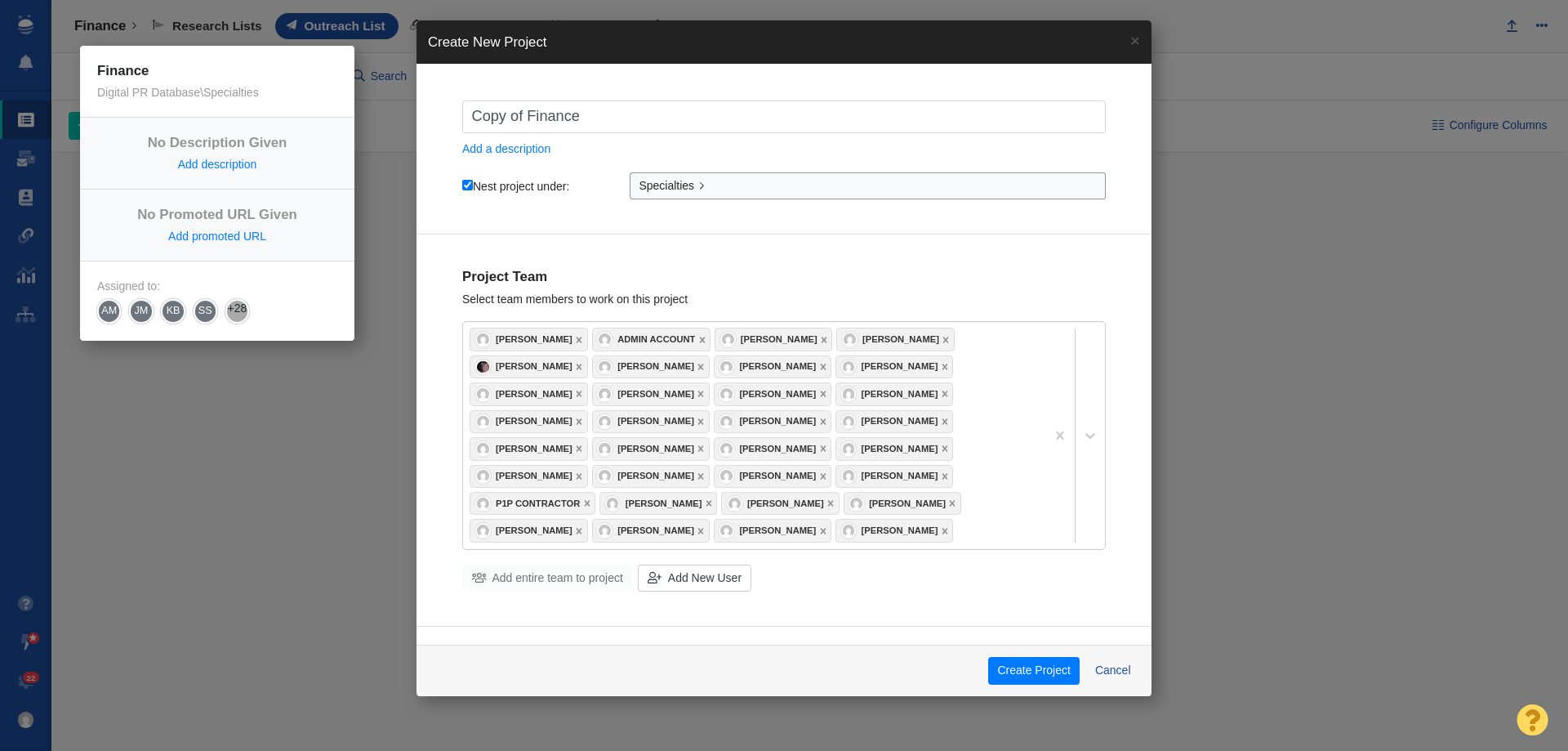
type input "a"
checkbox input "true"
type input "au"
checkbox input "true"
type input "autr"
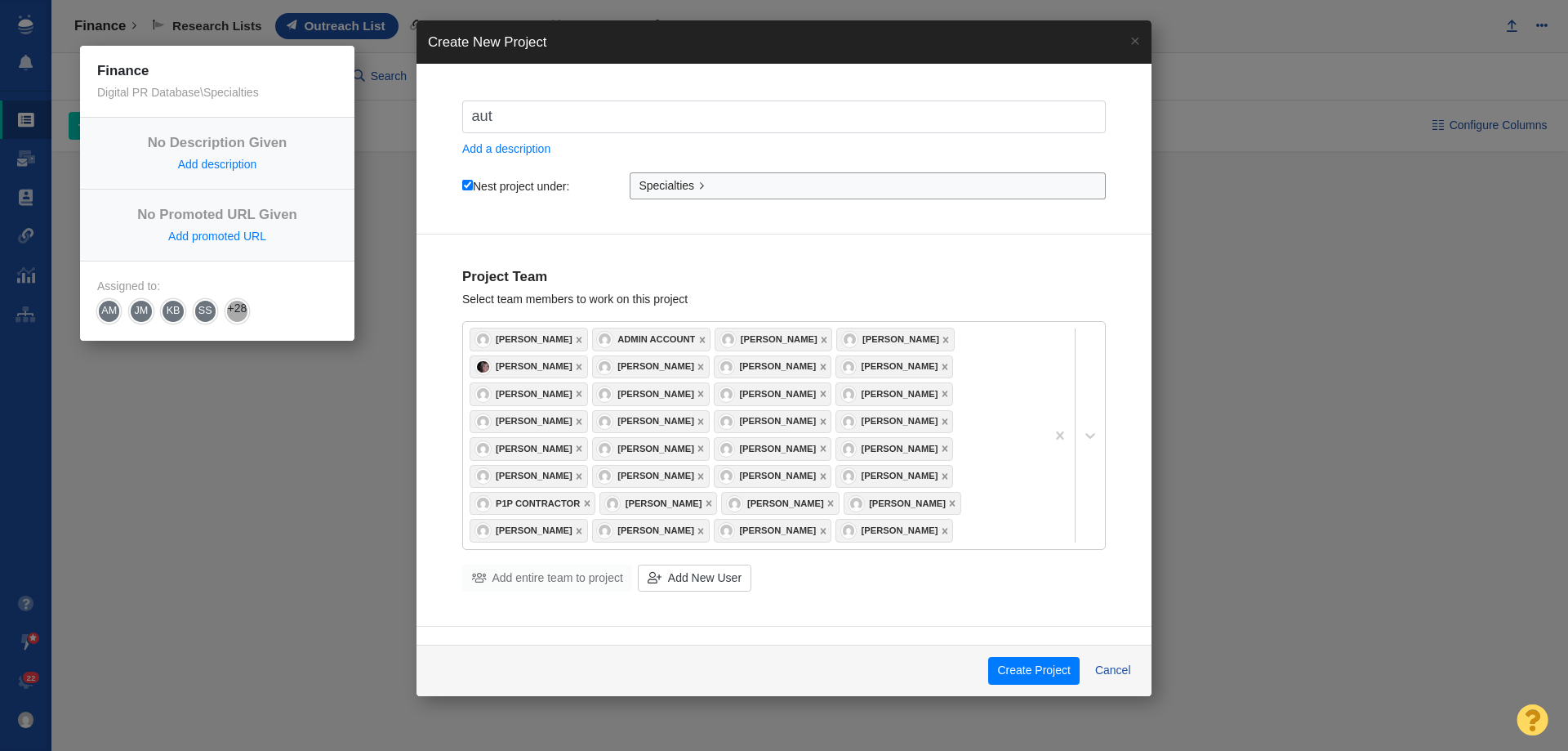
checkbox input "true"
type input "aut"
checkbox input "true"
type input "au"
checkbox input "true"
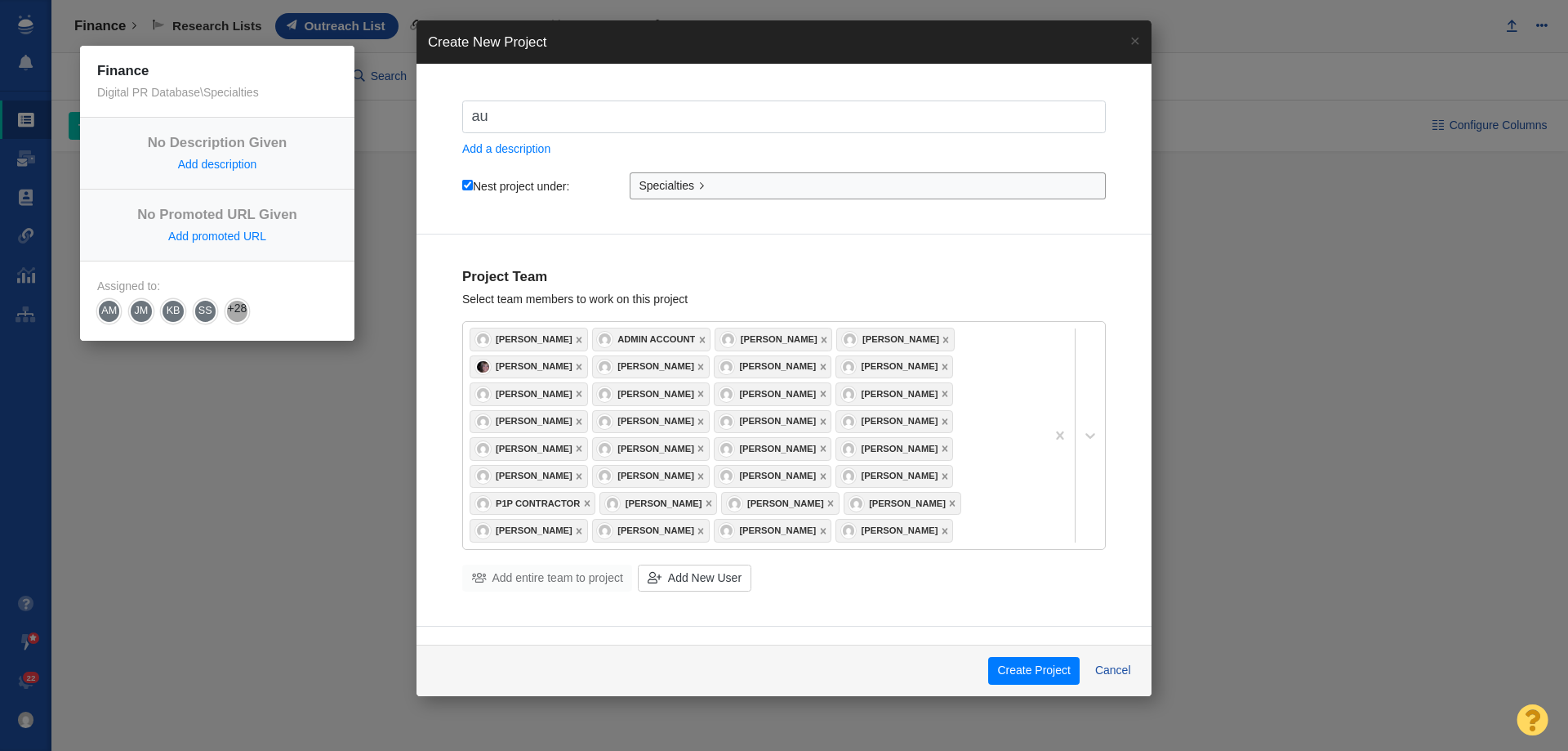
type input "a"
checkbox input "true"
type input "a"
checkbox input "true"
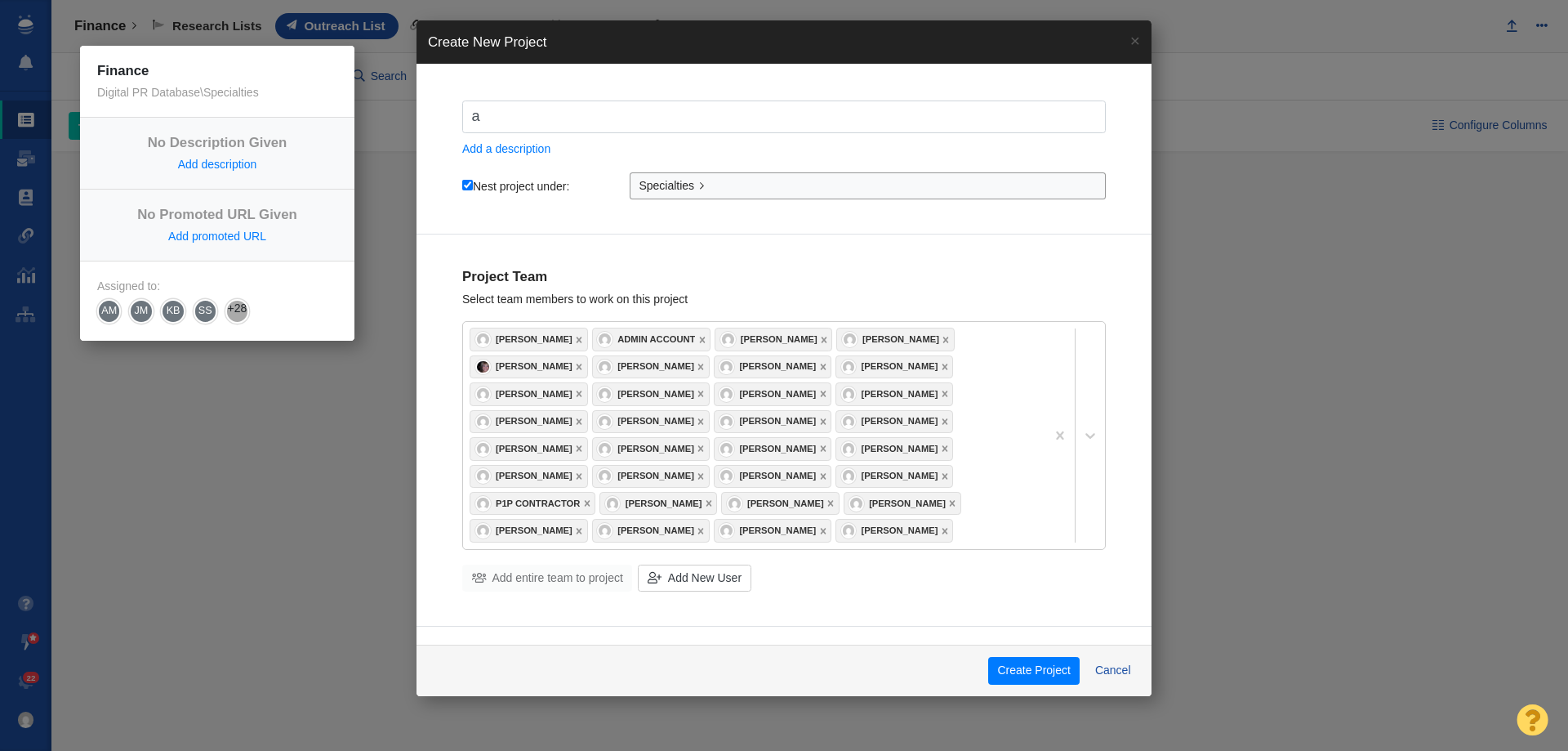
checkbox input "true"
type input "A"
checkbox input "true"
type input "Au"
checkbox input "true"
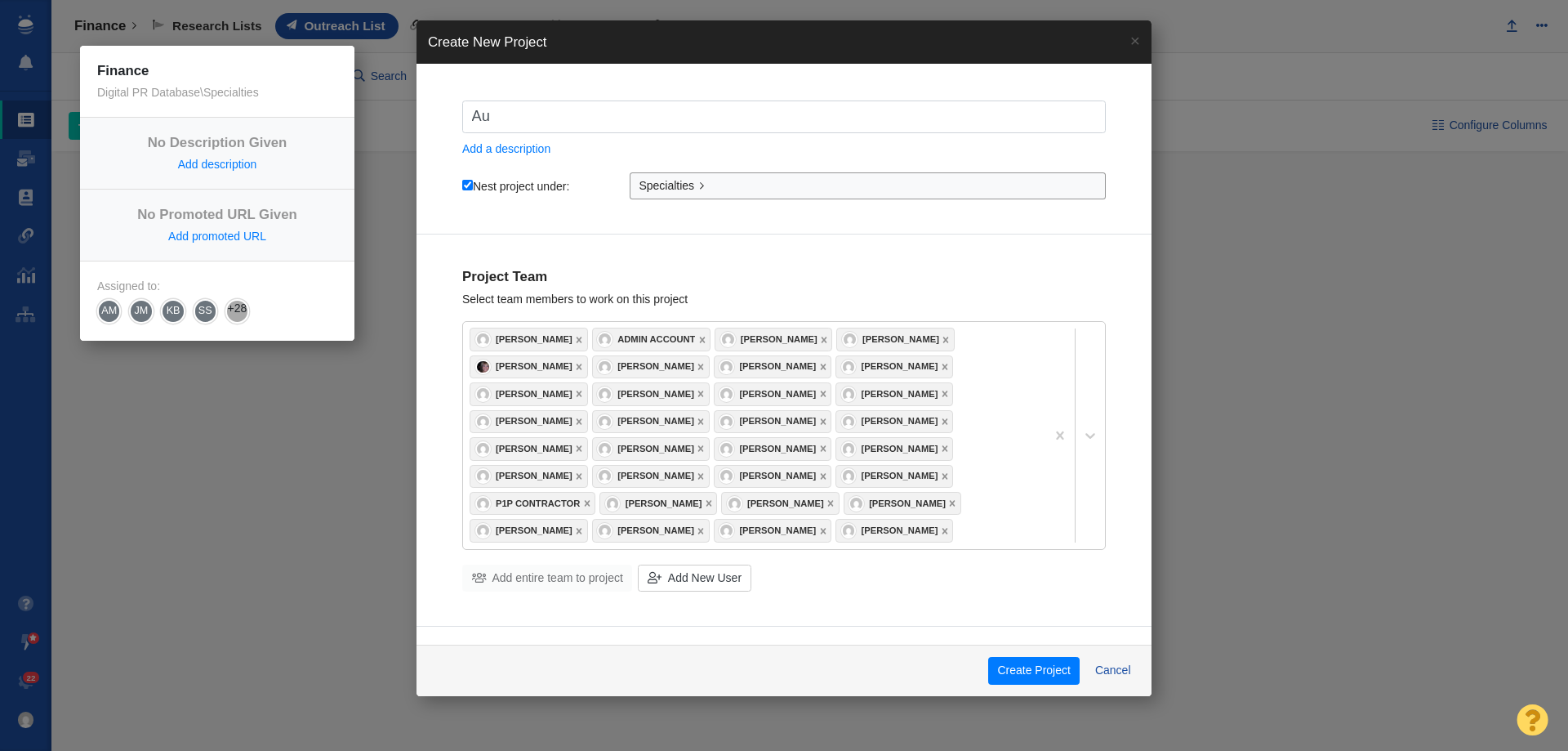
type input "Aut"
checkbox input "true"
type input "Auto"
checkbox input "true"
type input "Autom"
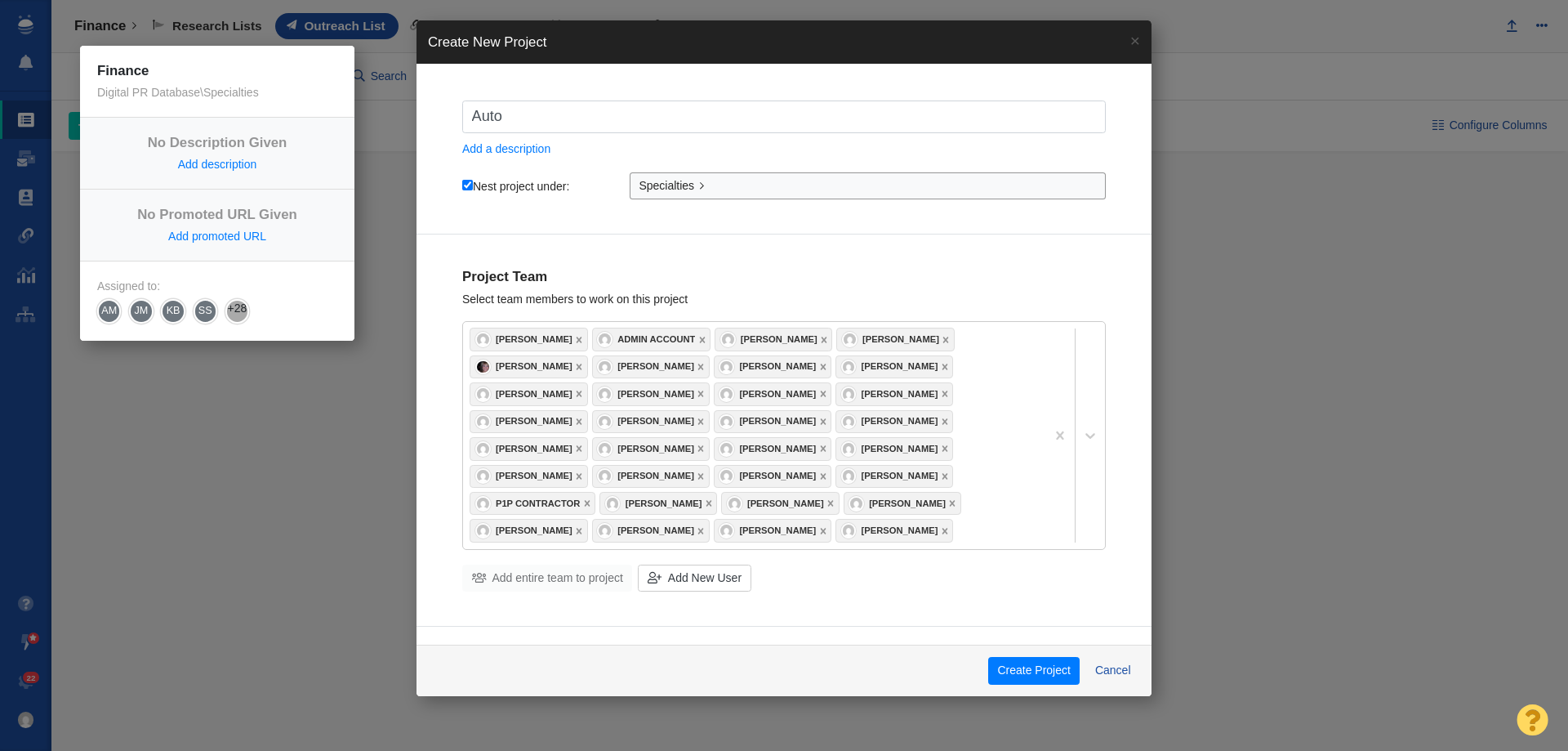
checkbox input "true"
type input "Automo"
checkbox input "true"
type input "Automob"
checkbox input "true"
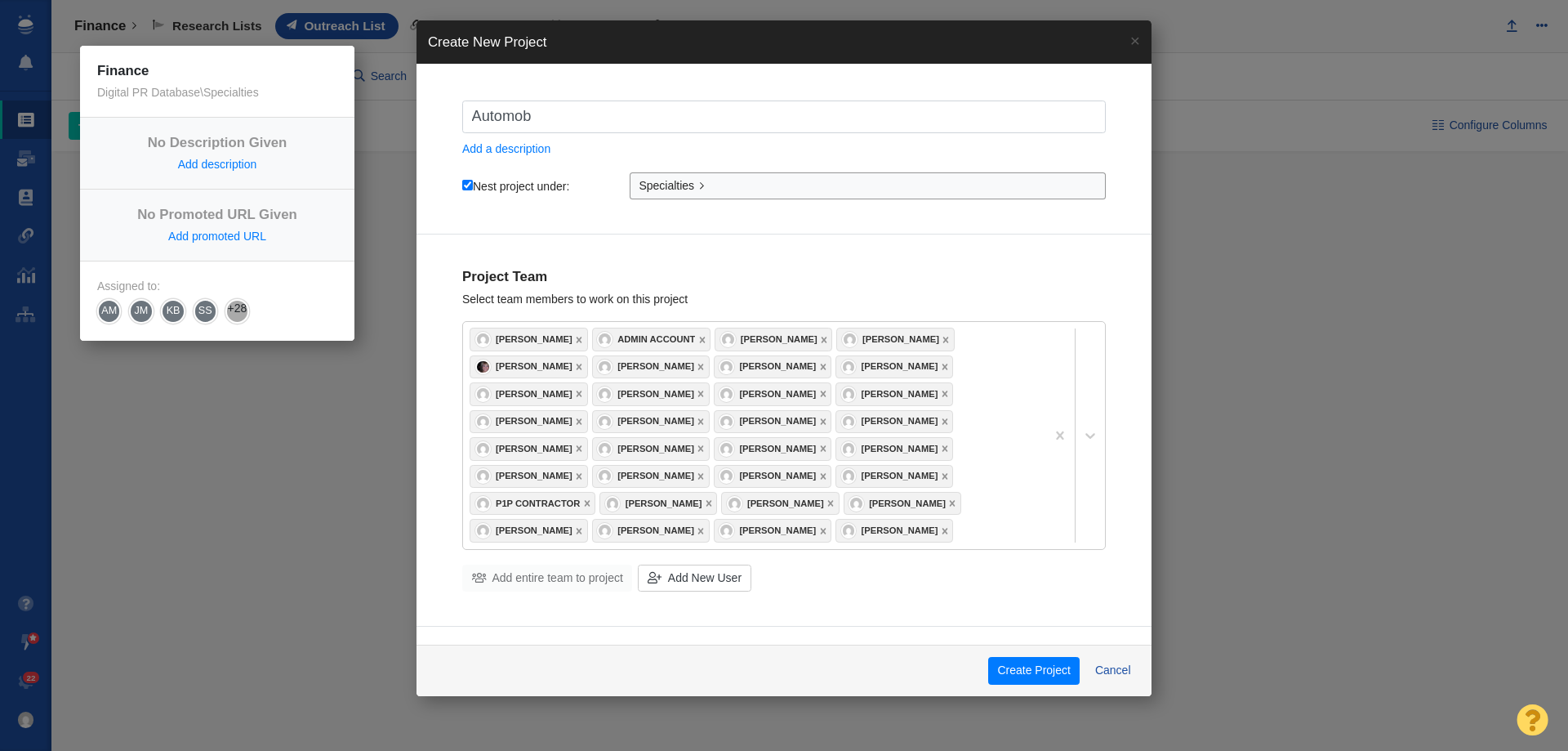
type input "Automobi"
checkbox input "true"
type input "Automobil"
checkbox input "true"
type input "Automobile"
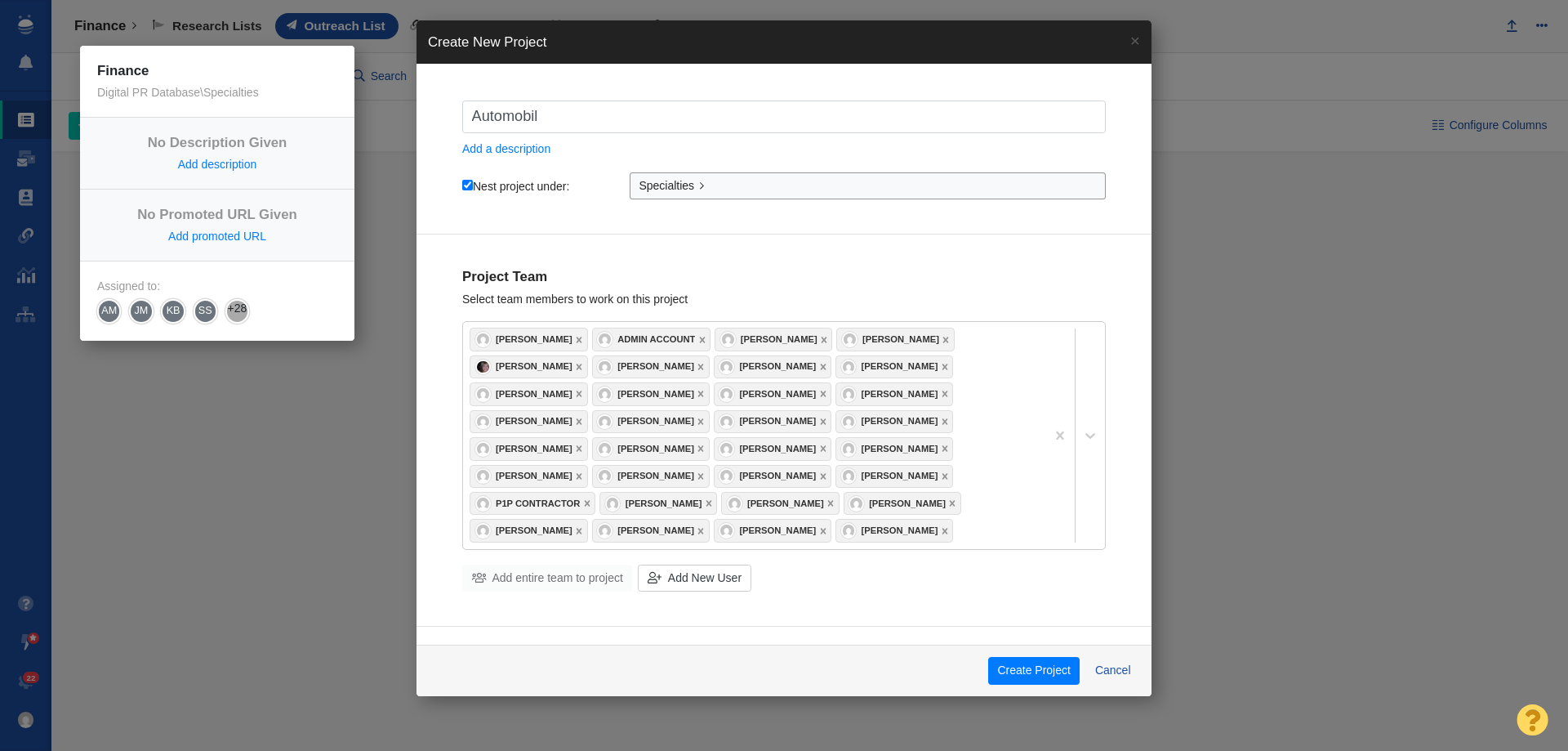
checkbox input "true"
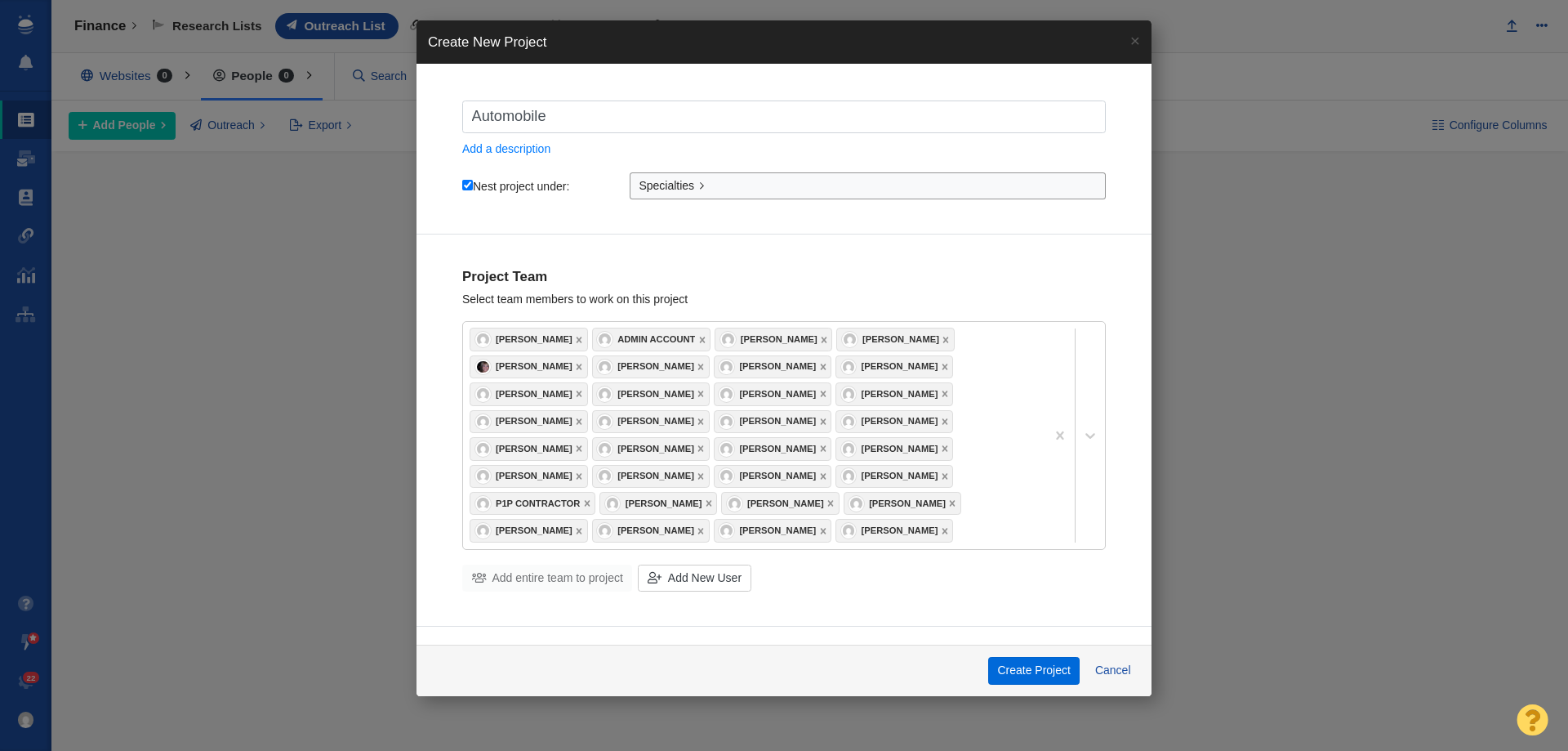
type input "Automobile"
click at [1032, 670] on button "Create Project" at bounding box center [1034, 670] width 92 height 28
checkbox input "true"
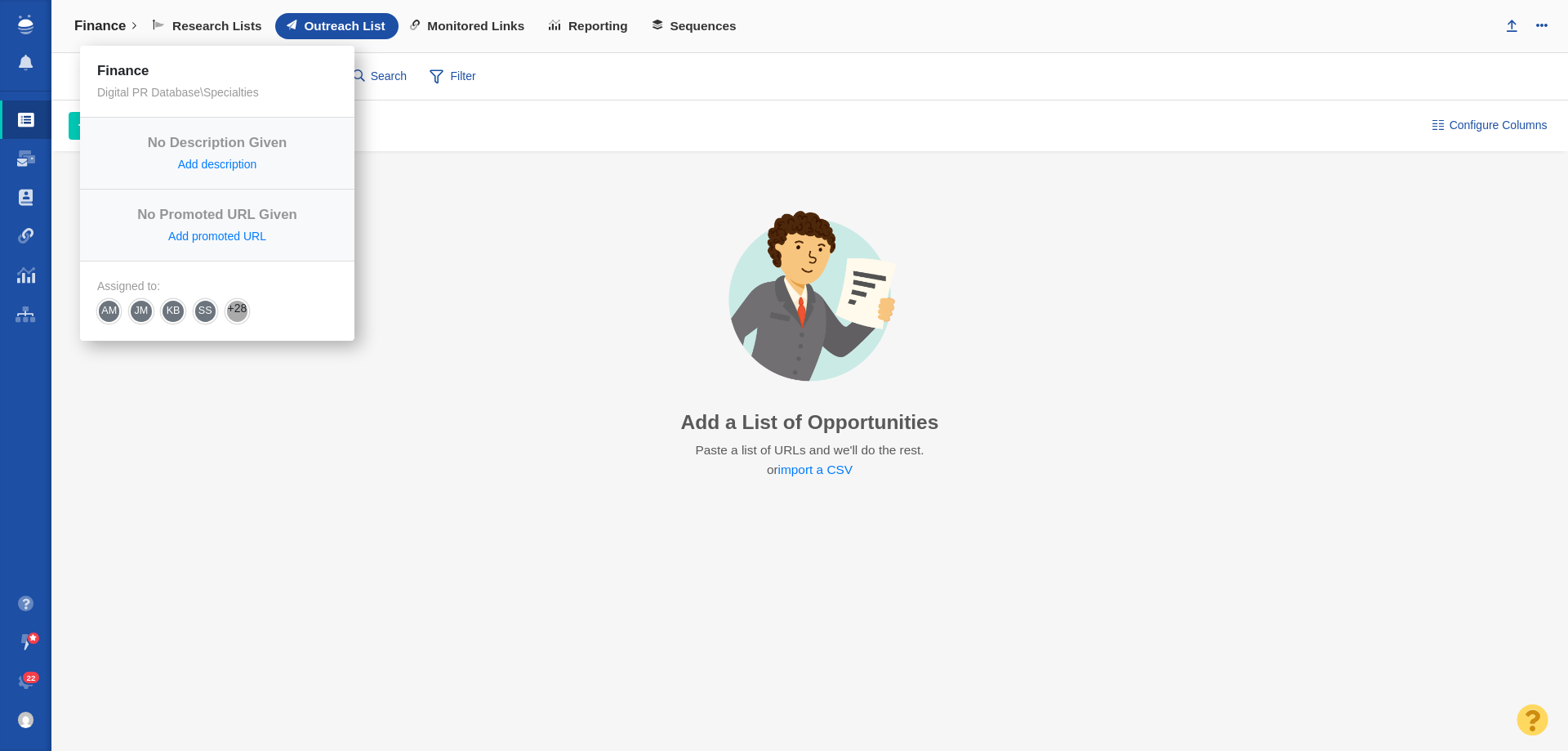
click at [97, 30] on h4 "Finance" at bounding box center [101, 26] width 52 height 16
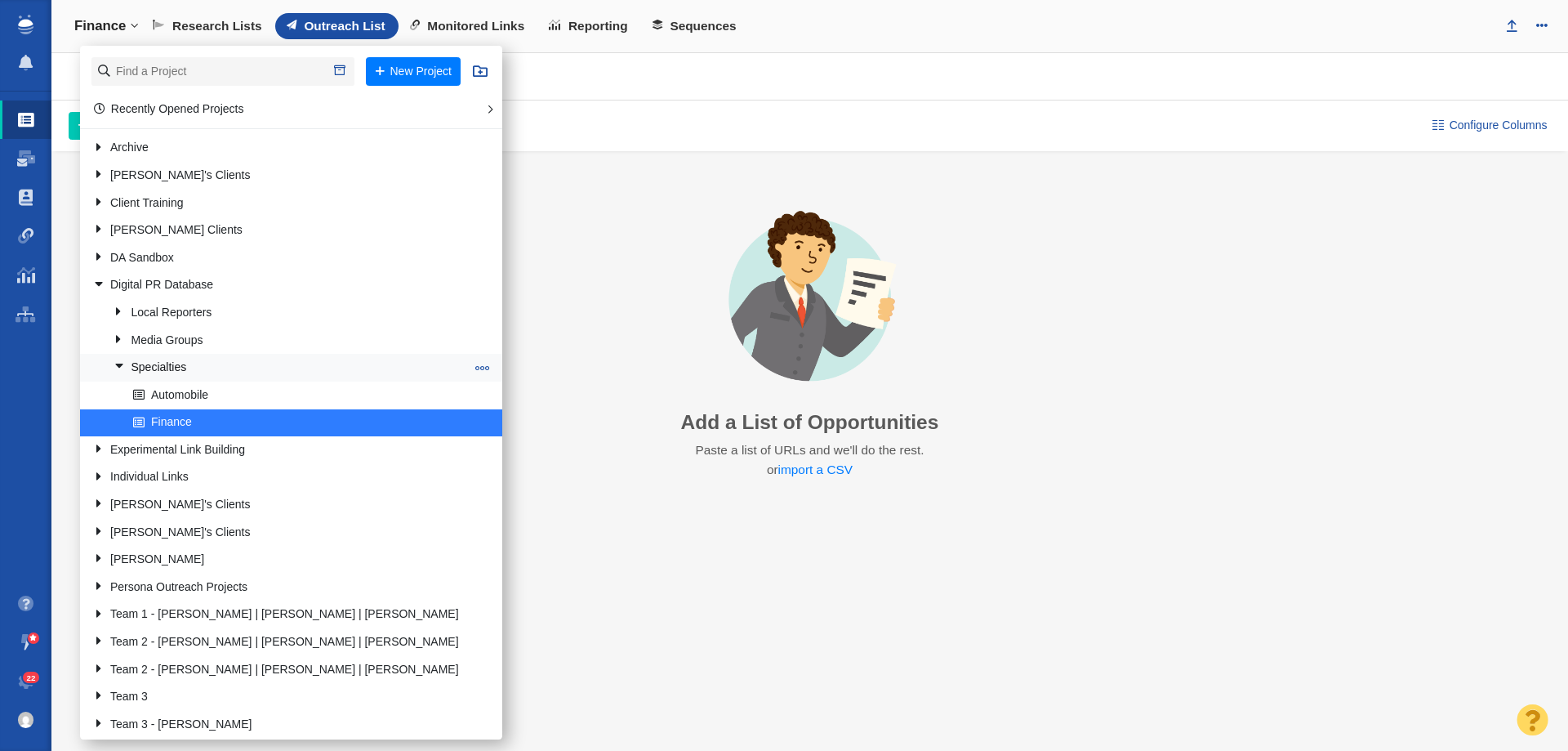
click at [471, 367] on button at bounding box center [483, 367] width 25 height 16
click at [476, 418] on span at bounding box center [483, 422] width 15 height 15
click at [471, 484] on li "Clone Project" at bounding box center [545, 489] width 149 height 25
select select "DOMAIN"
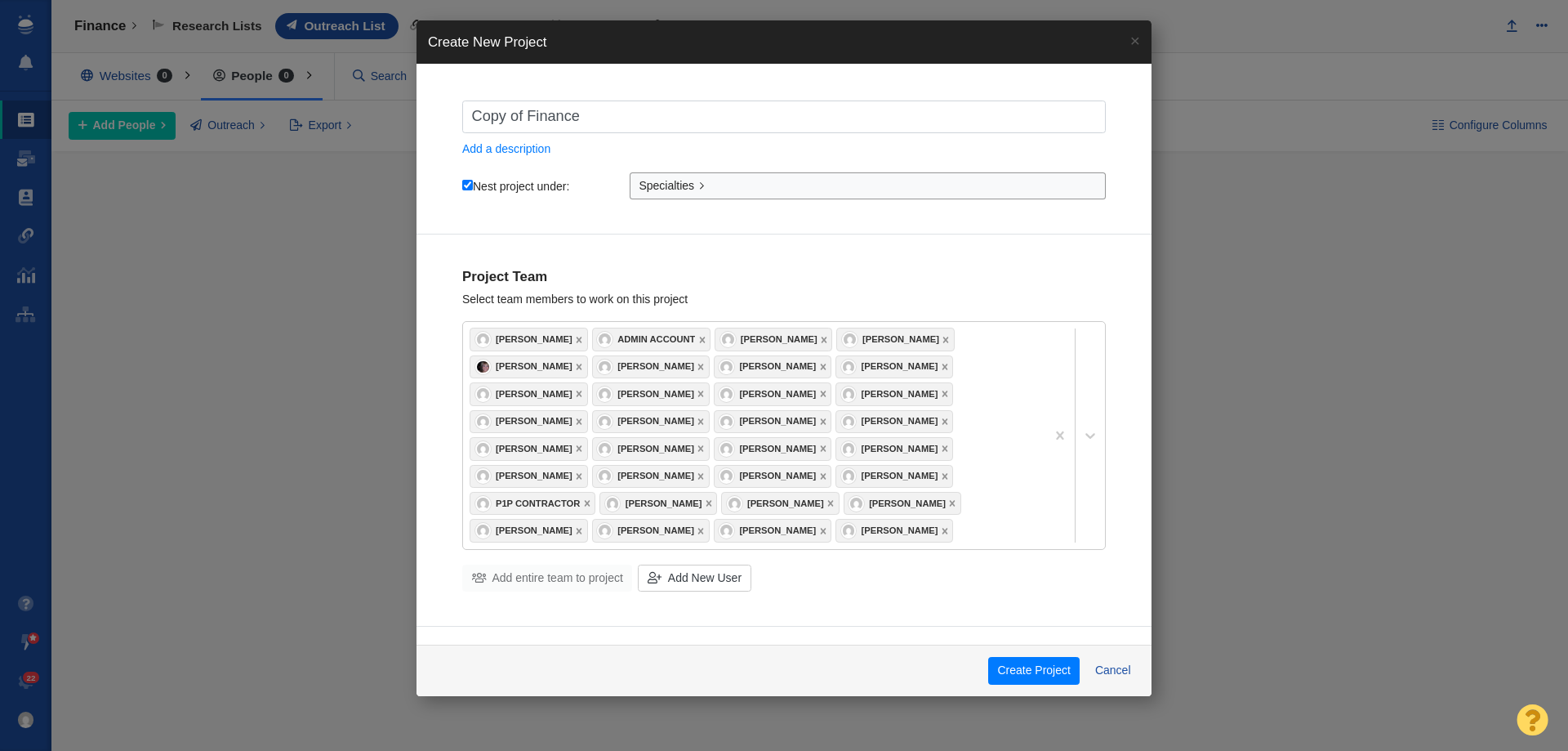
type input "L"
checkbox input "true"
type input "Li"
checkbox input "true"
type input "Lif"
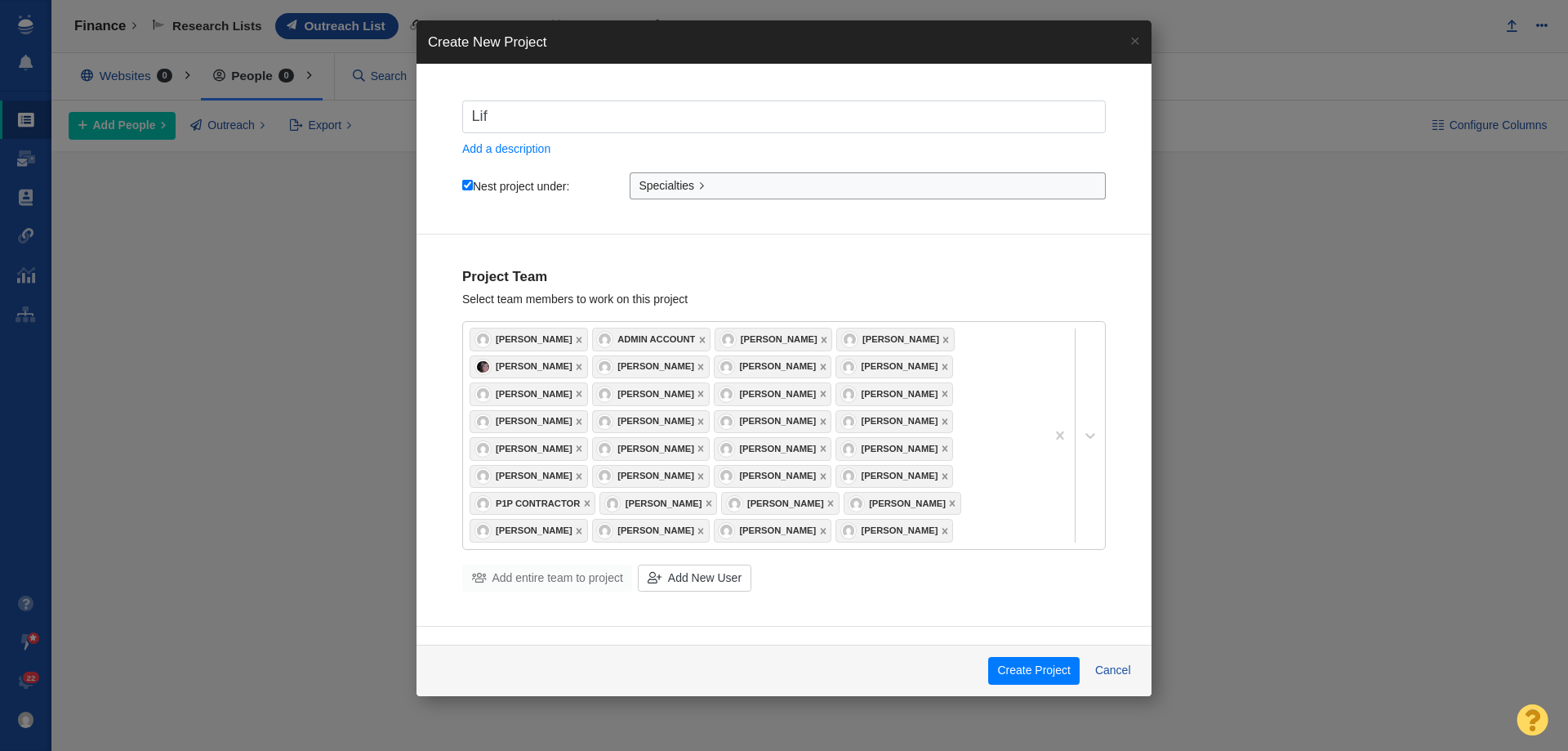
checkbox input "true"
type input "Life"
checkbox input "true"
type input "Lifes"
checkbox input "true"
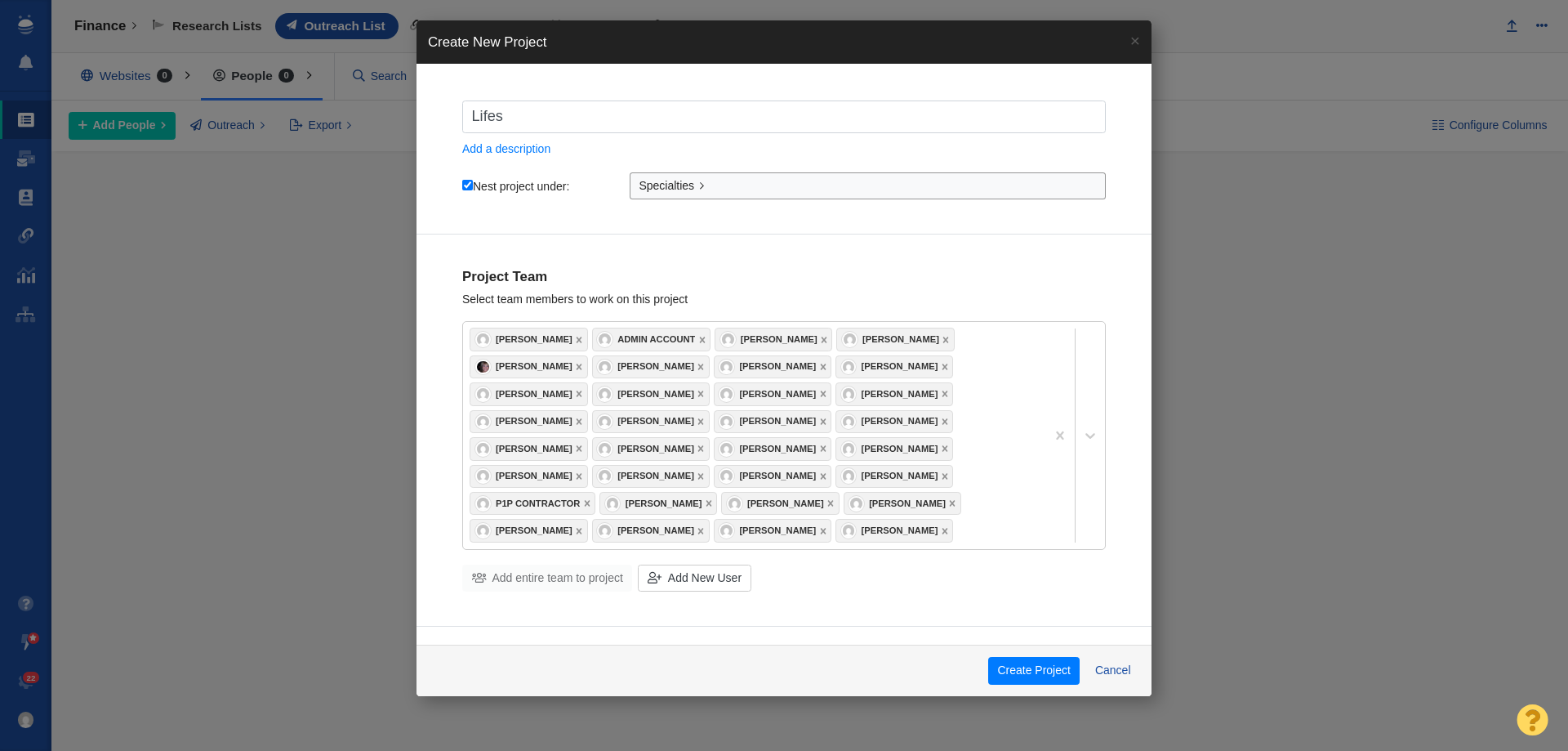
type input "Lifest"
checkbox input "true"
type input "Lifesty"
checkbox input "true"
type input "Lifestyl"
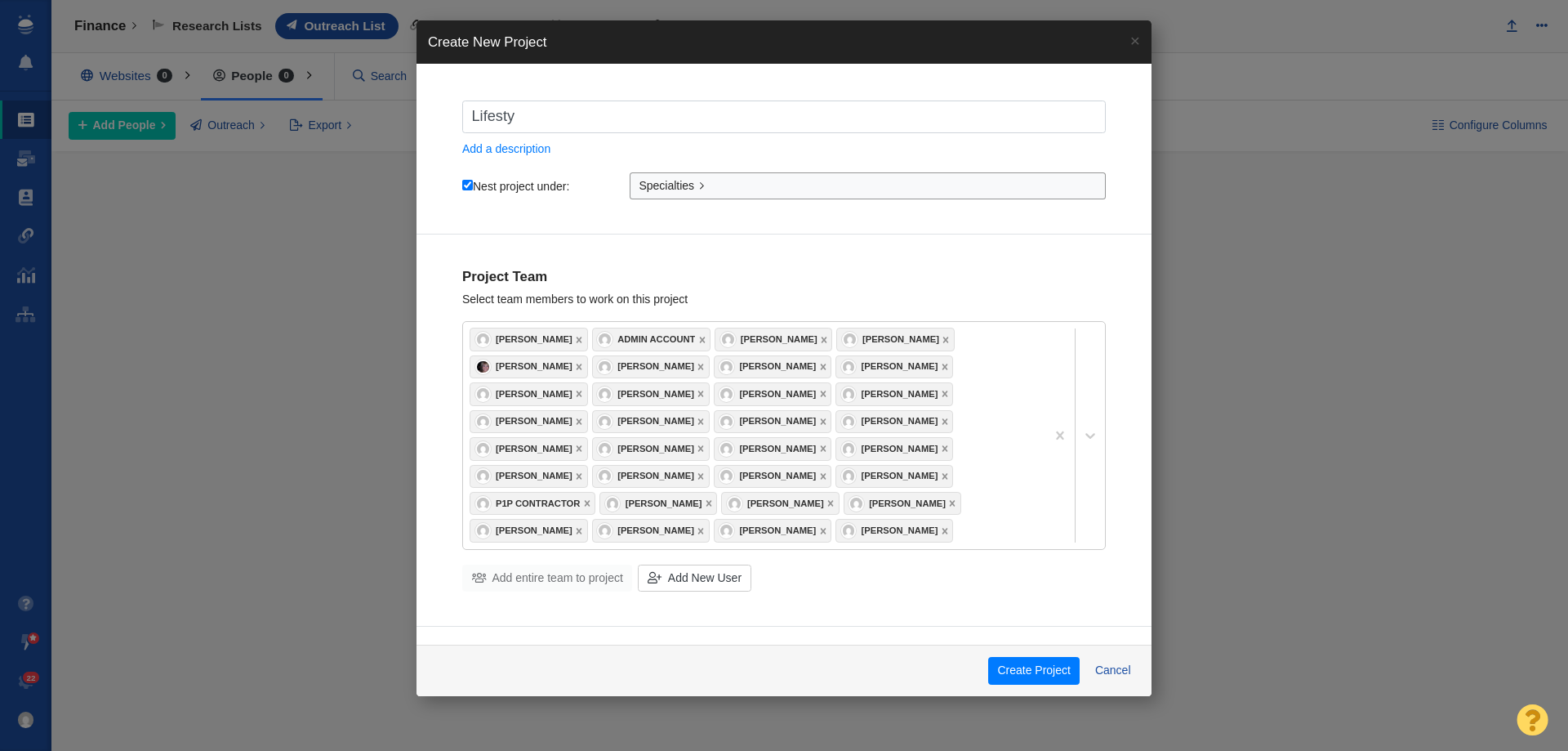
checkbox input "true"
type input "Lifestyle"
checkbox input "true"
type input "Lifestyle"
click at [1019, 664] on button "Create Project" at bounding box center [1034, 670] width 92 height 28
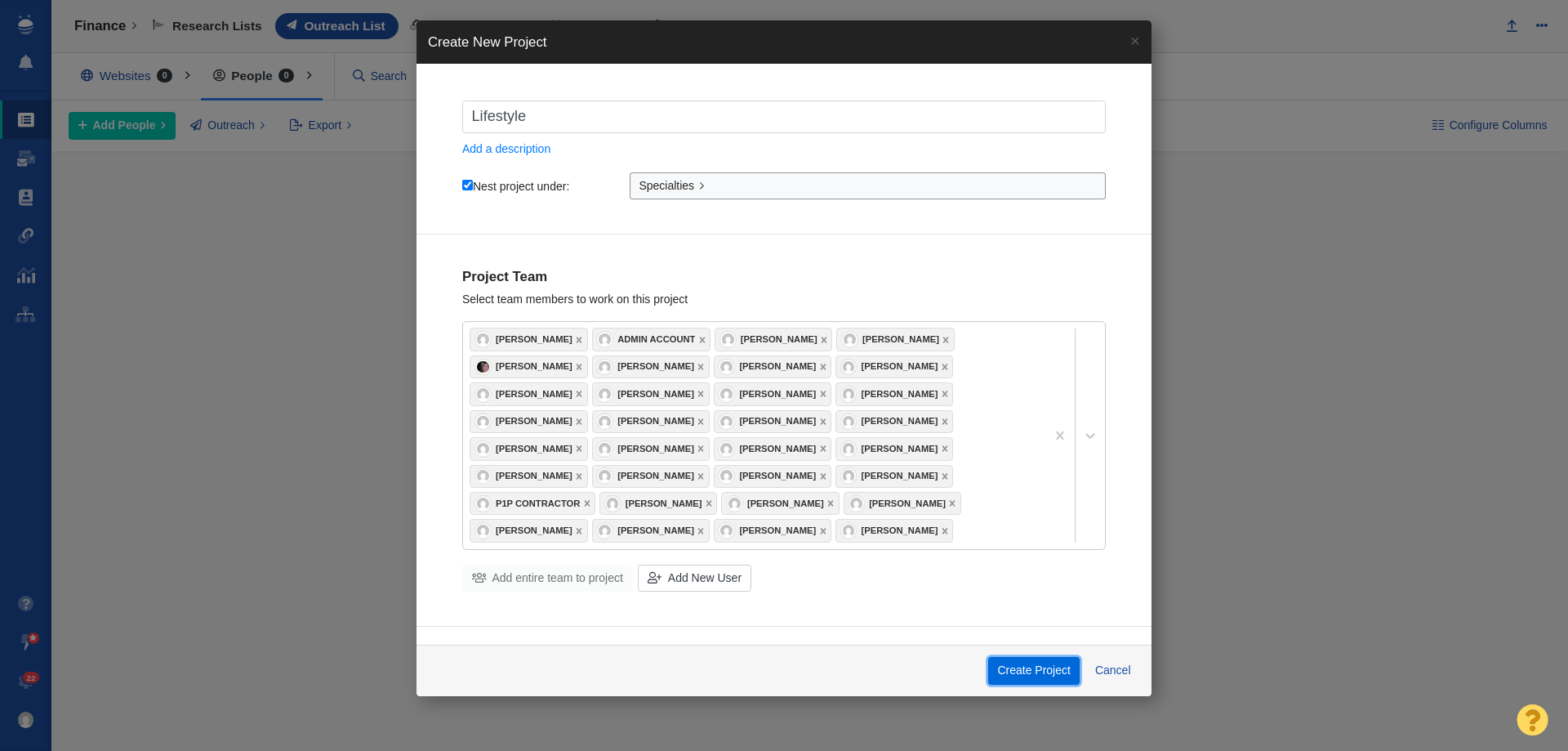
checkbox input "true"
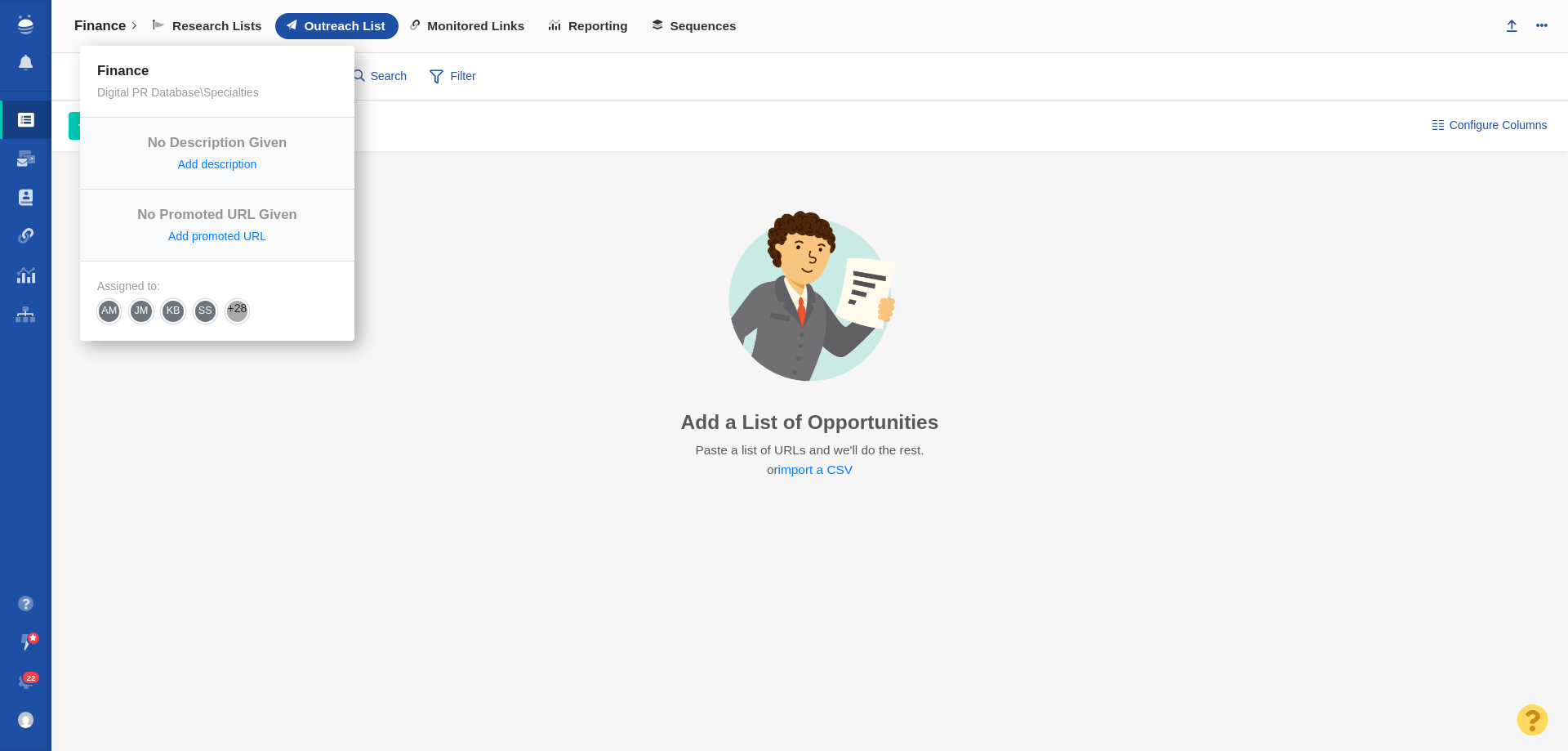
click at [88, 31] on h4 "Finance" at bounding box center [101, 26] width 52 height 16
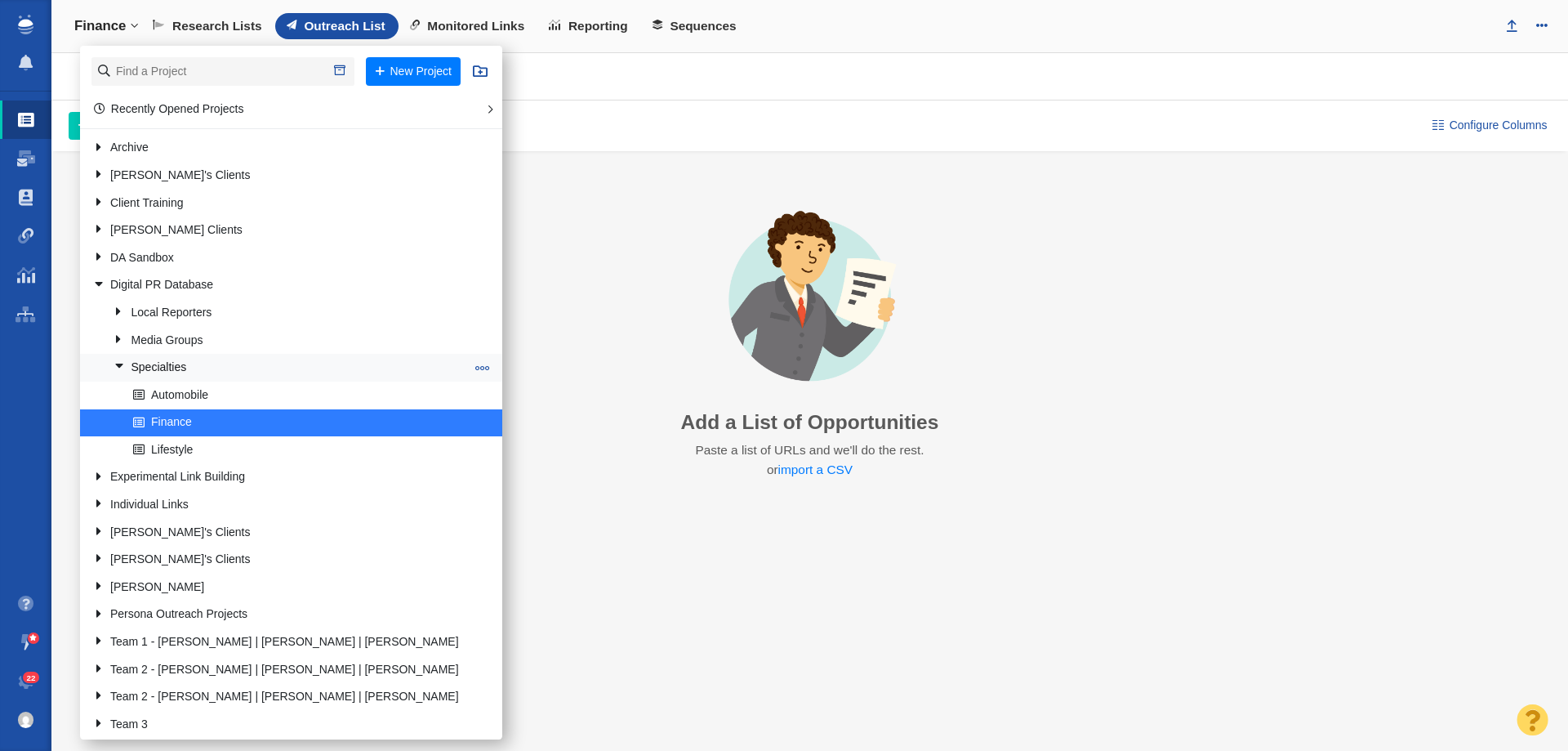
click at [476, 365] on span at bounding box center [483, 367] width 15 height 15
click at [476, 425] on span at bounding box center [483, 422] width 15 height 15
click at [471, 483] on li "Clone Project" at bounding box center [545, 489] width 149 height 25
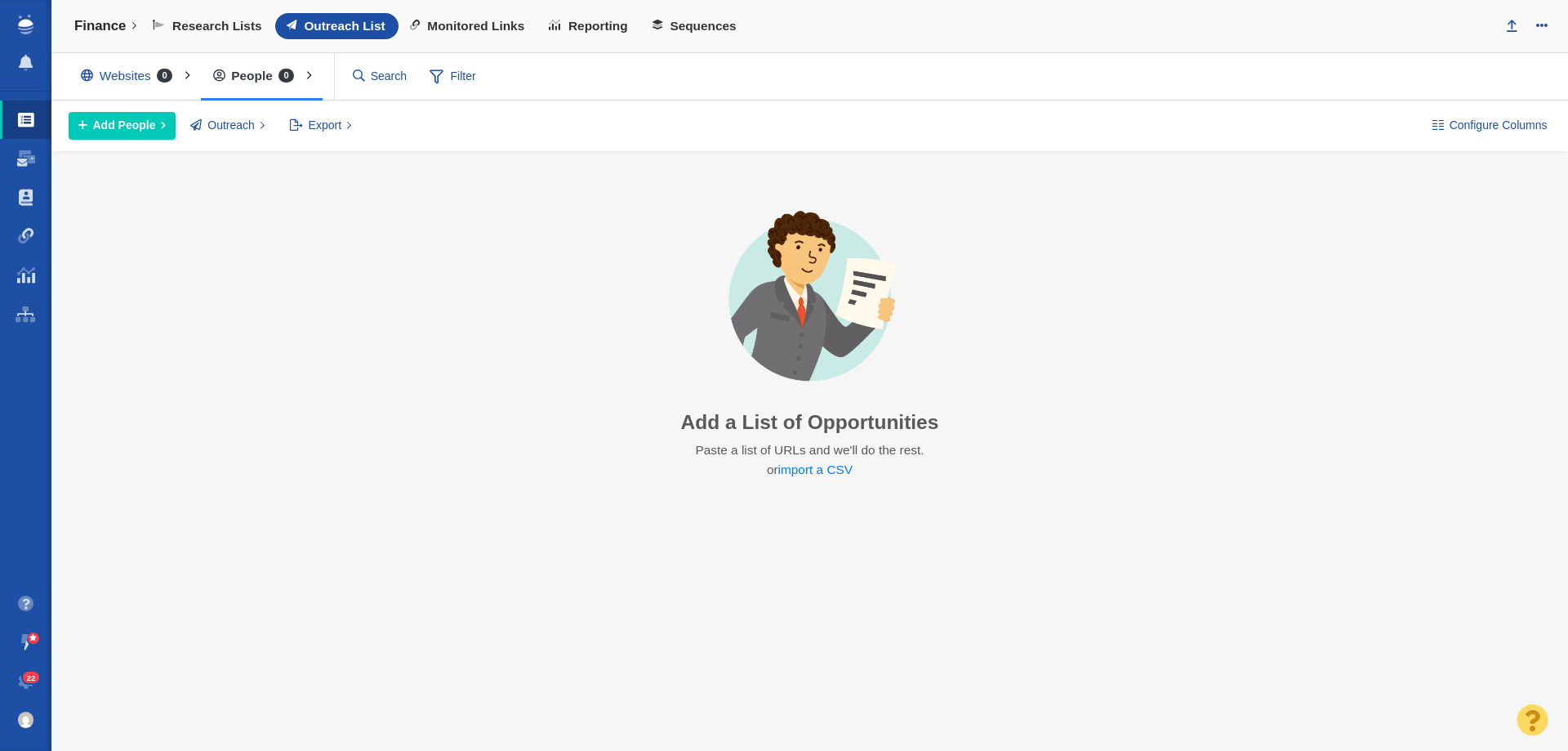
select select "DOMAIN"
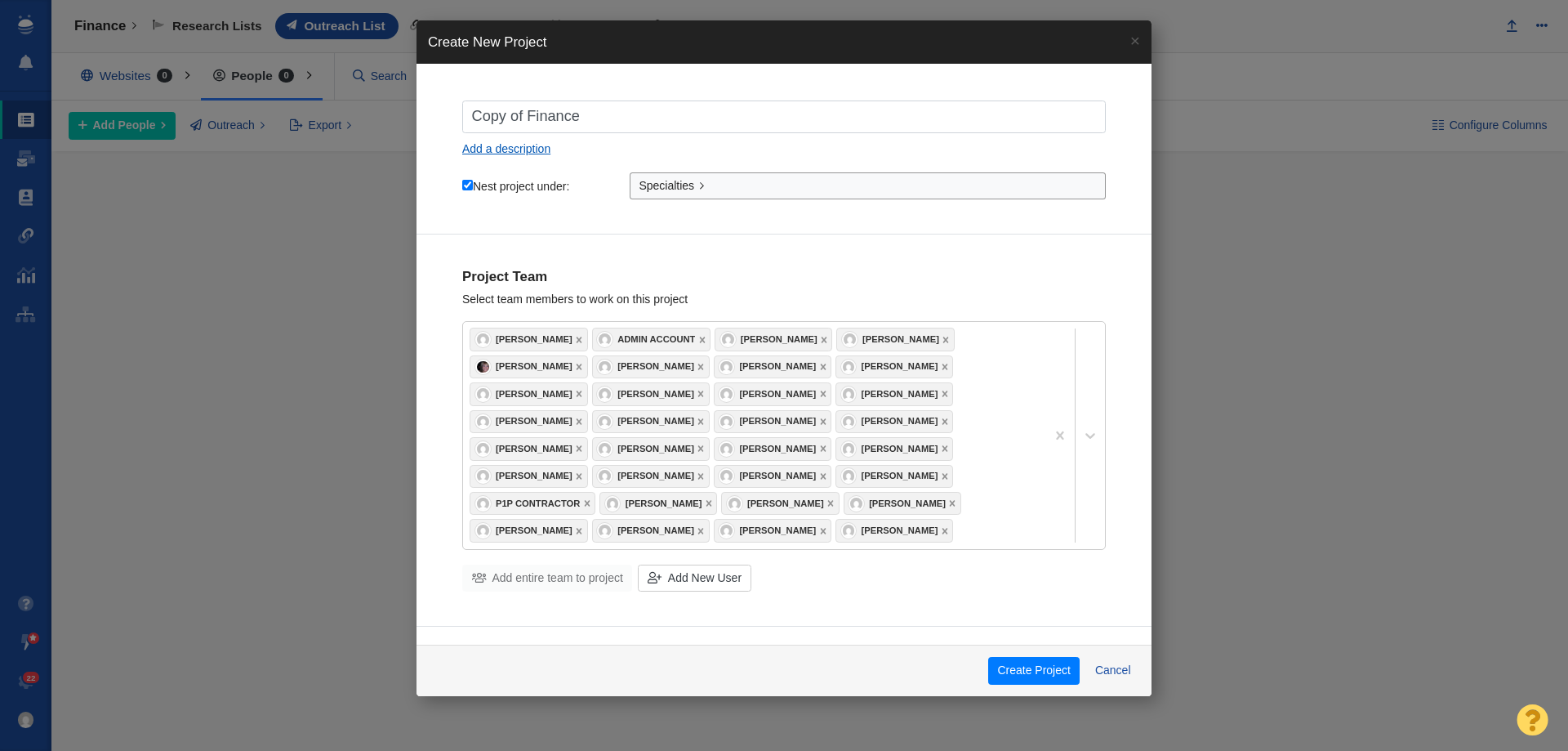
type input "T"
checkbox input "true"
type input "Tr"
checkbox input "true"
type input "Tra"
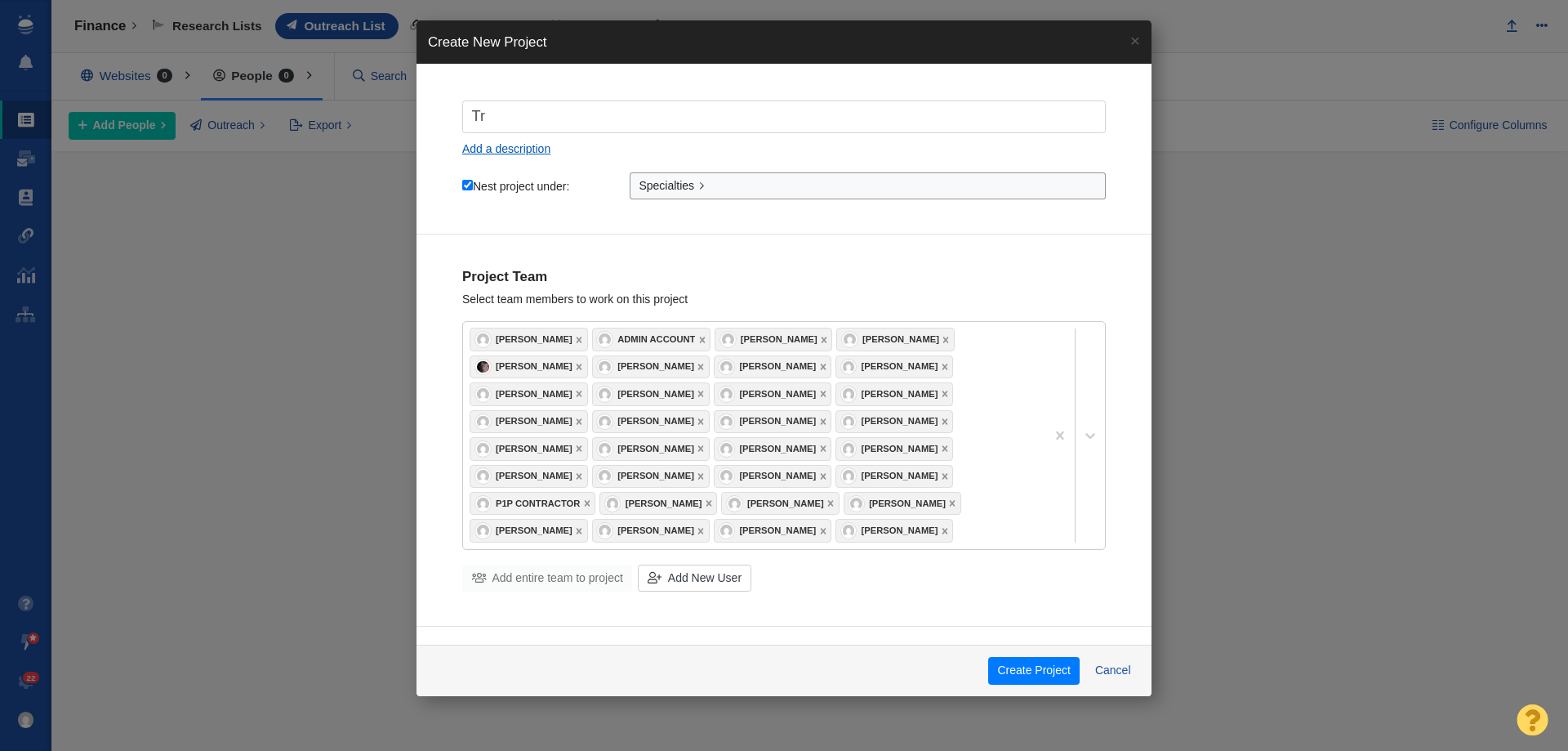
checkbox input "true"
type input "Trav"
checkbox input "true"
type input "Trave"
checkbox input "true"
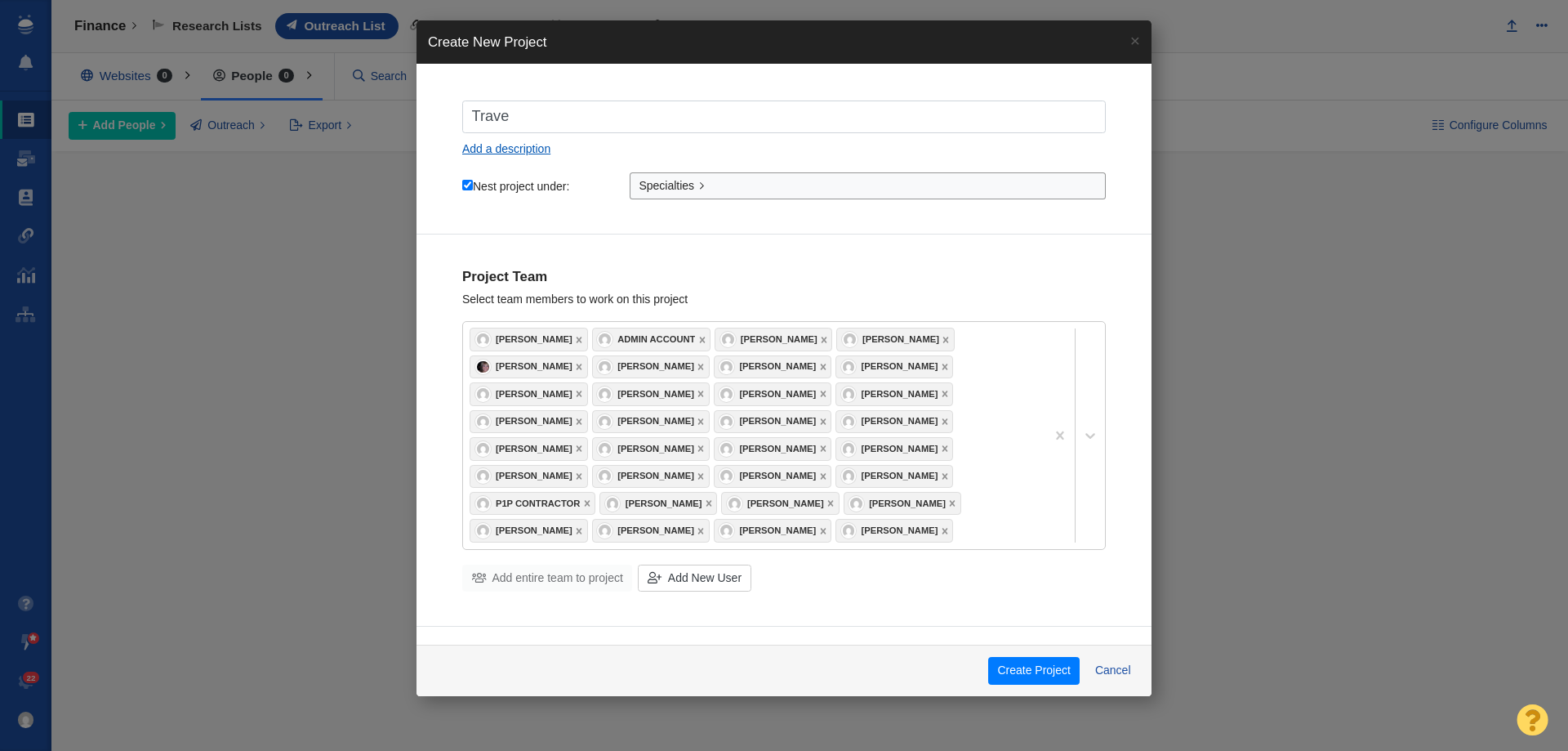
type input "Travel"
checkbox input "true"
type input "Travel"
click at [1027, 672] on button "Create Project" at bounding box center [1034, 670] width 92 height 28
checkbox input "true"
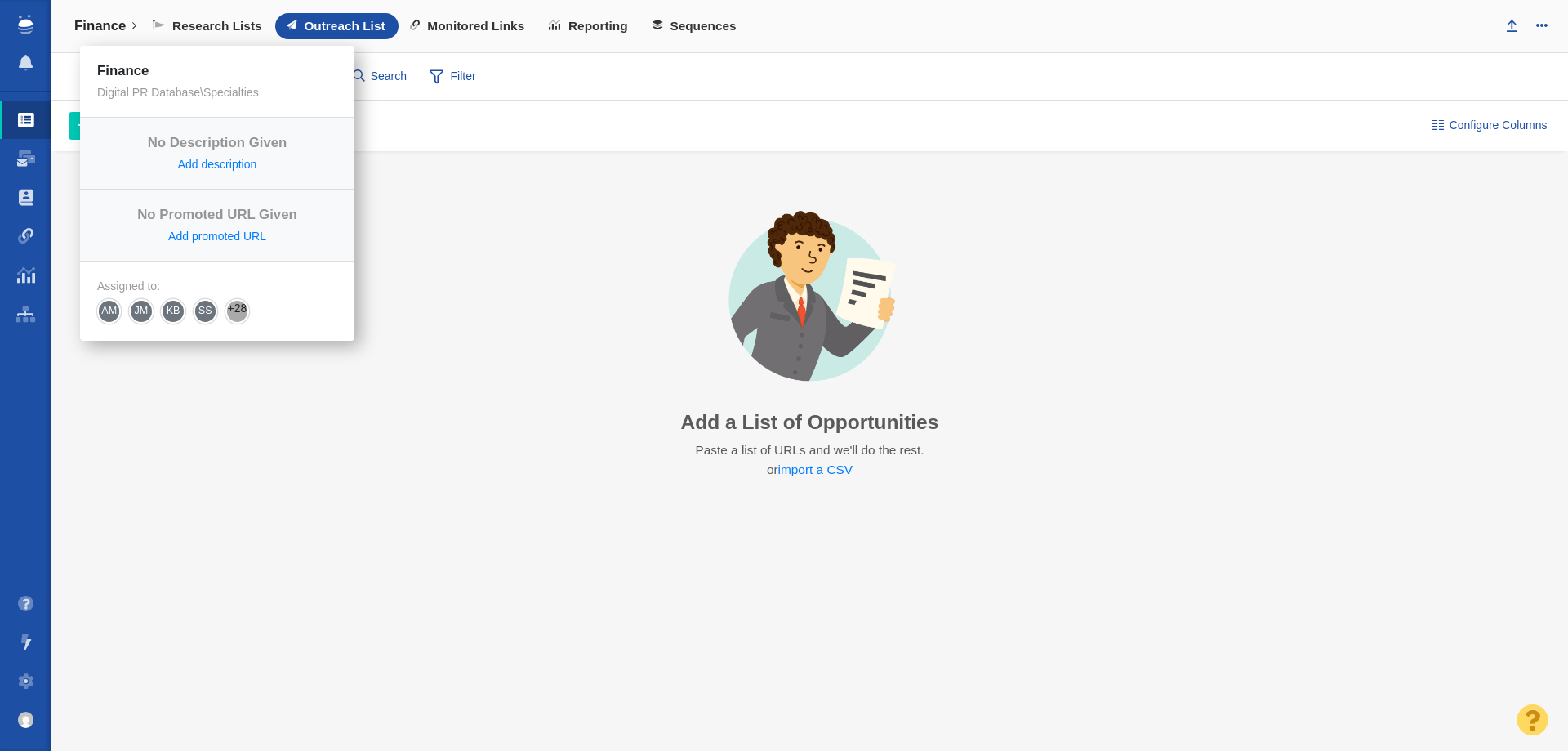
click at [125, 31] on h4 "Finance" at bounding box center [101, 26] width 52 height 16
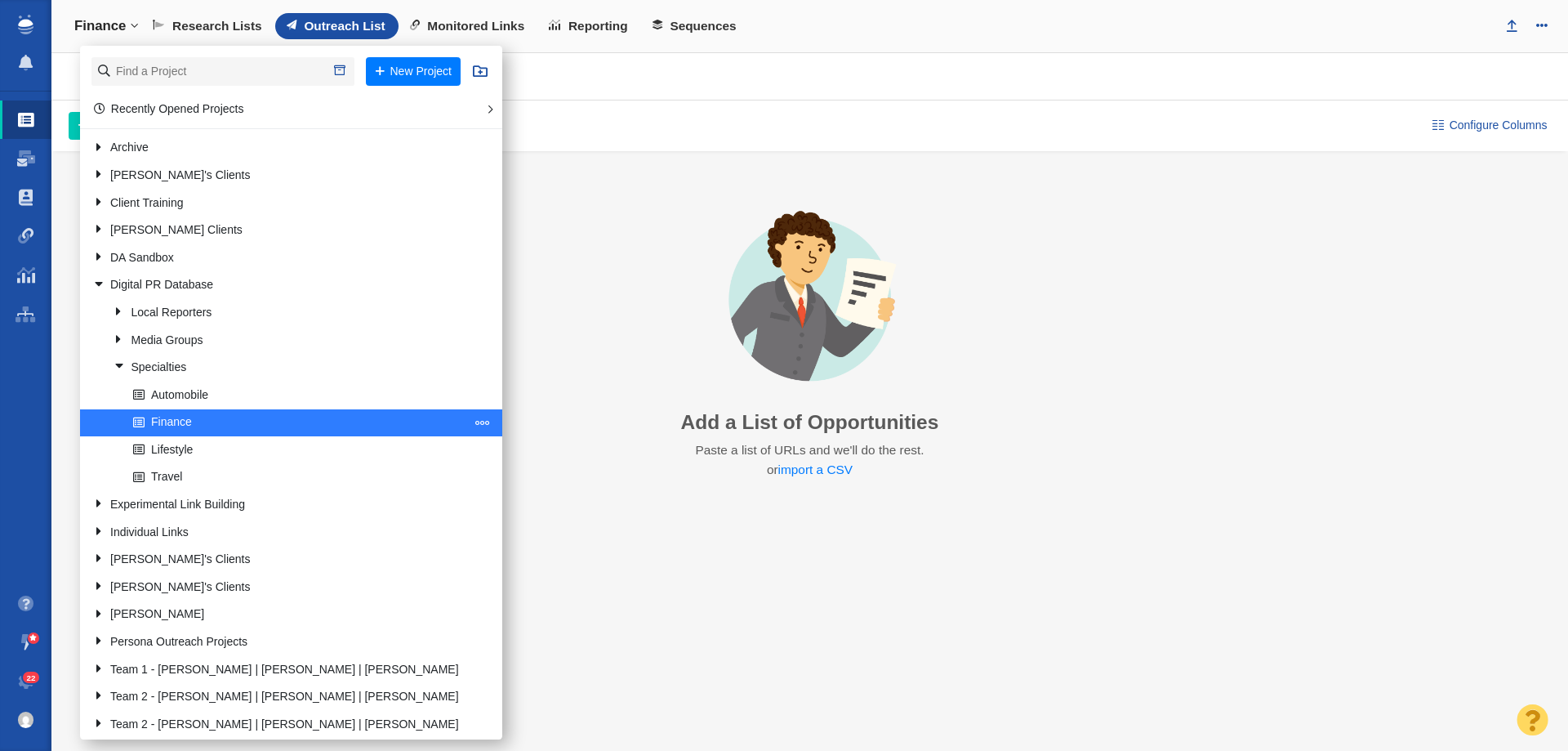
click at [476, 421] on span at bounding box center [483, 422] width 15 height 15
click at [471, 492] on li "Clone Project" at bounding box center [545, 489] width 149 height 25
select select "DOMAIN"
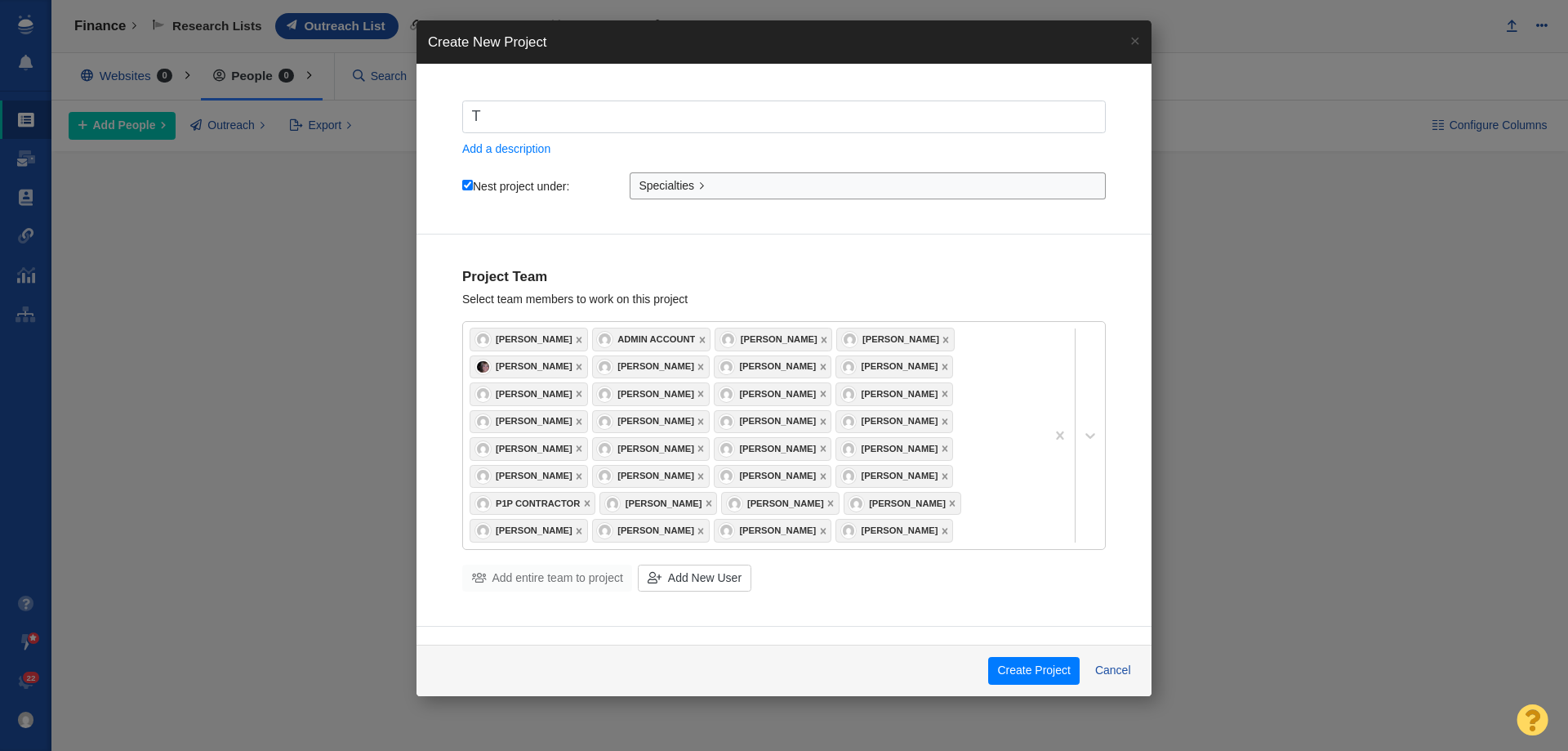
type input "TE"
checkbox input "true"
type input "TEc"
checkbox input "true"
type input "TE"
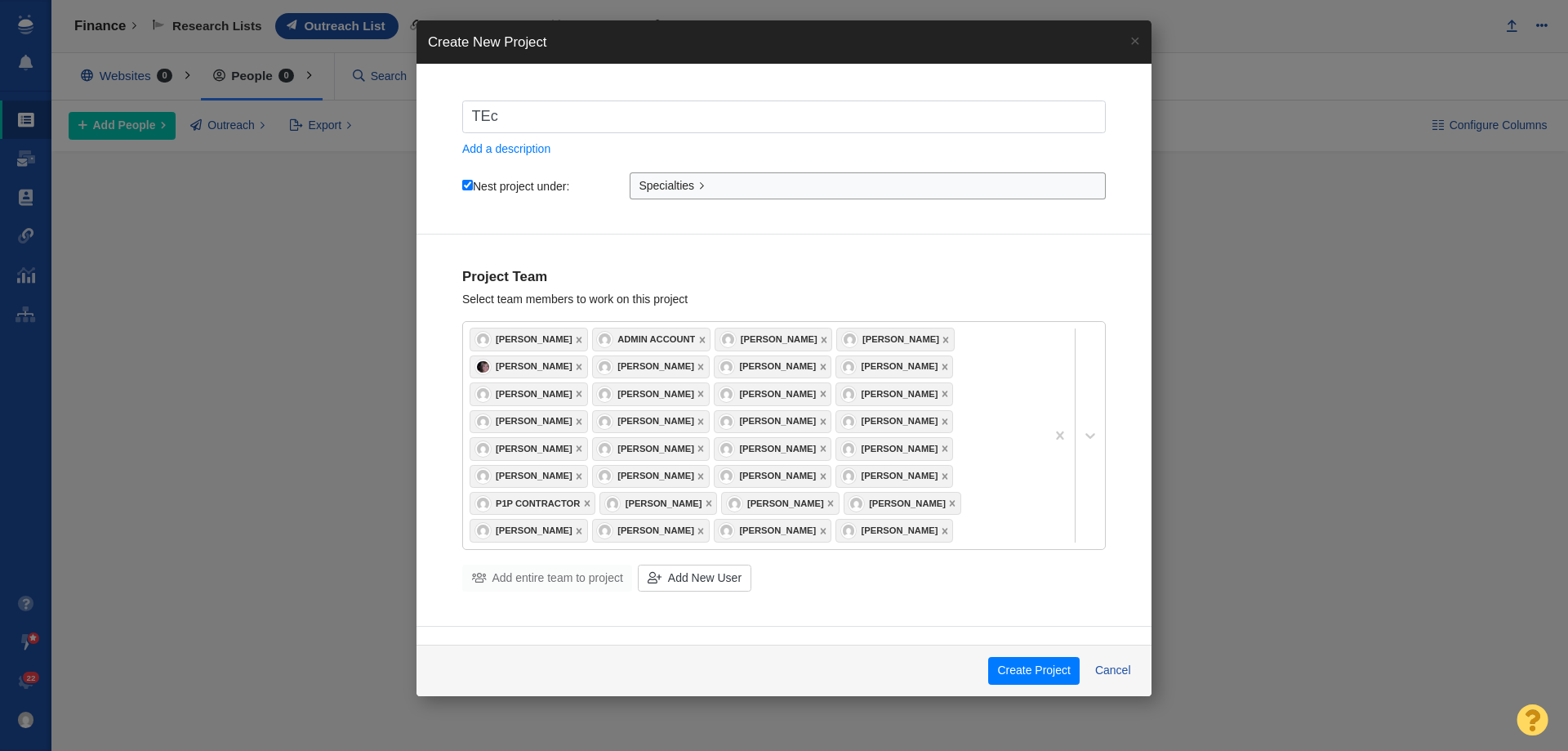
checkbox input "true"
type input "T"
checkbox input "true"
type input "Te"
checkbox input "true"
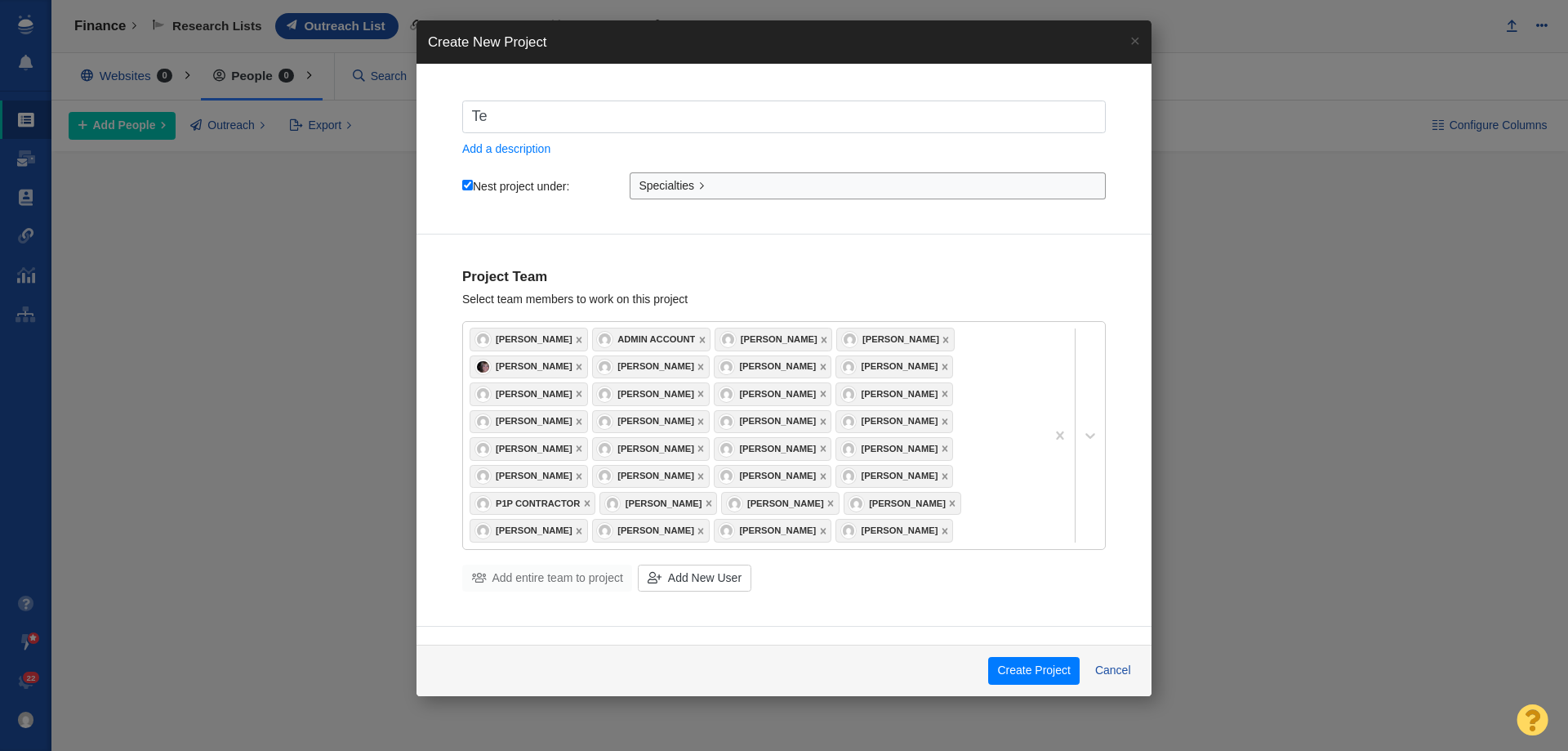
type input "Tec"
checkbox input "true"
type input "Tech"
checkbox input "true"
type input "Techn"
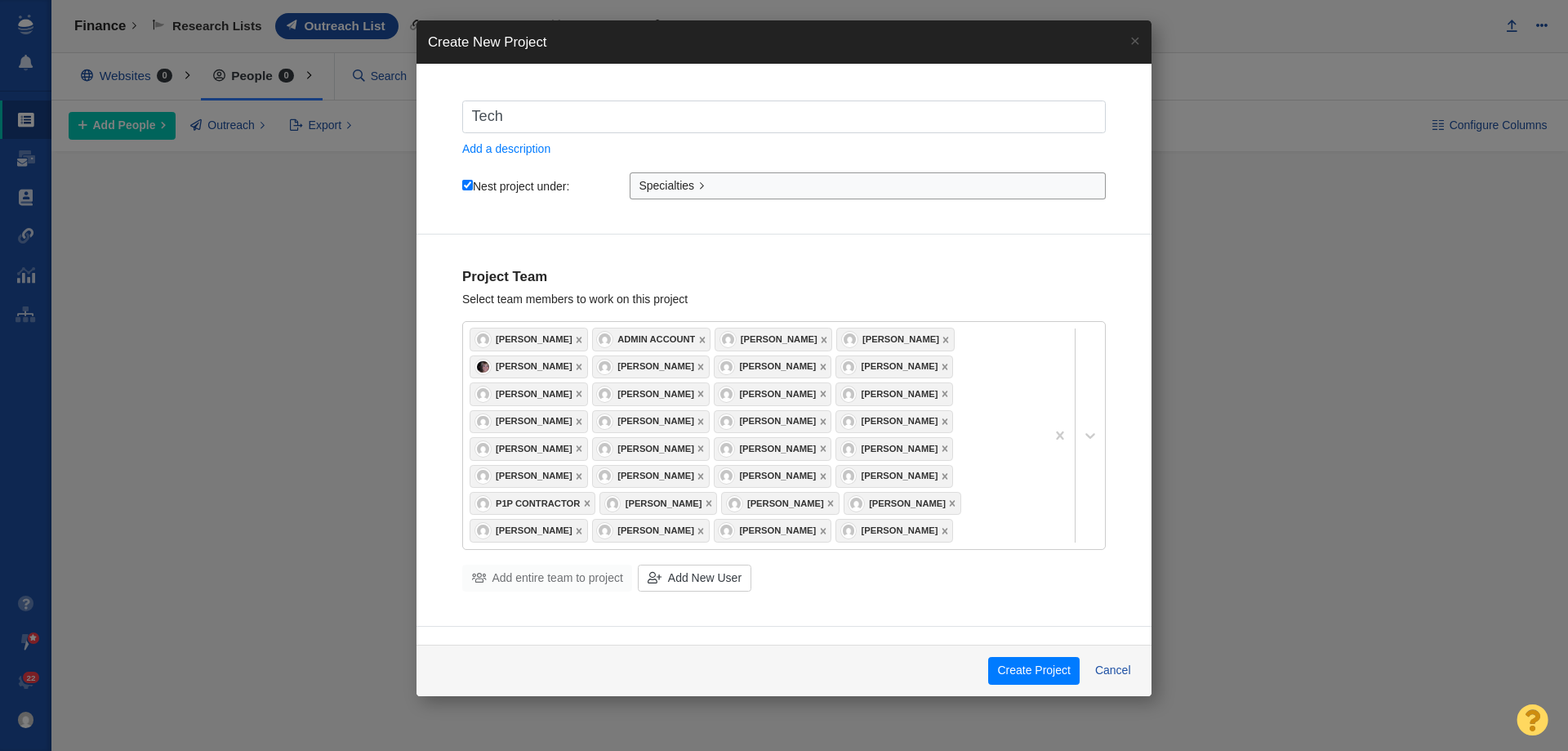
checkbox input "true"
type input "Techno"
checkbox input "true"
type input "Technol"
checkbox input "true"
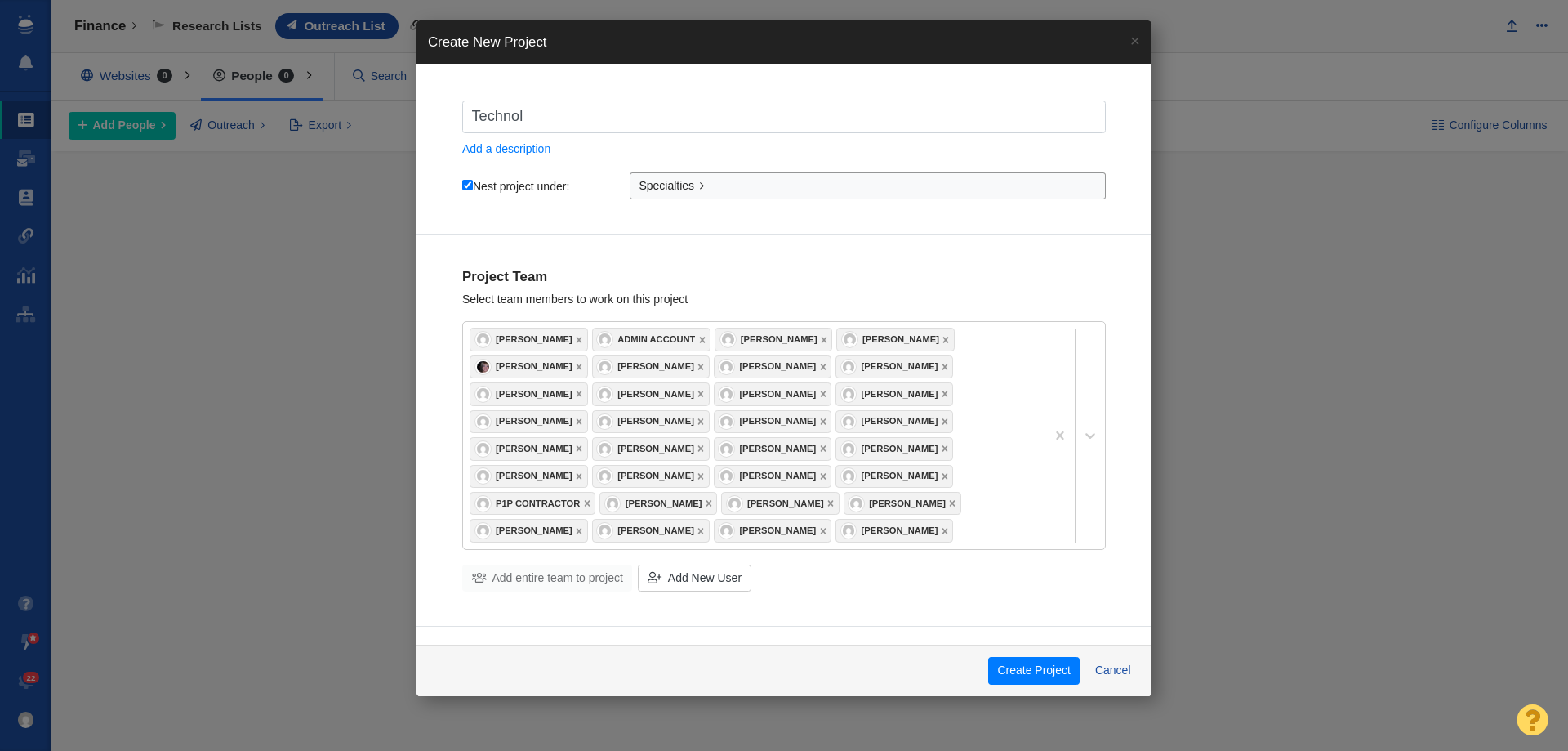
type input "Technolo"
checkbox input "true"
type input "Technolog"
checkbox input "true"
type input "Technology"
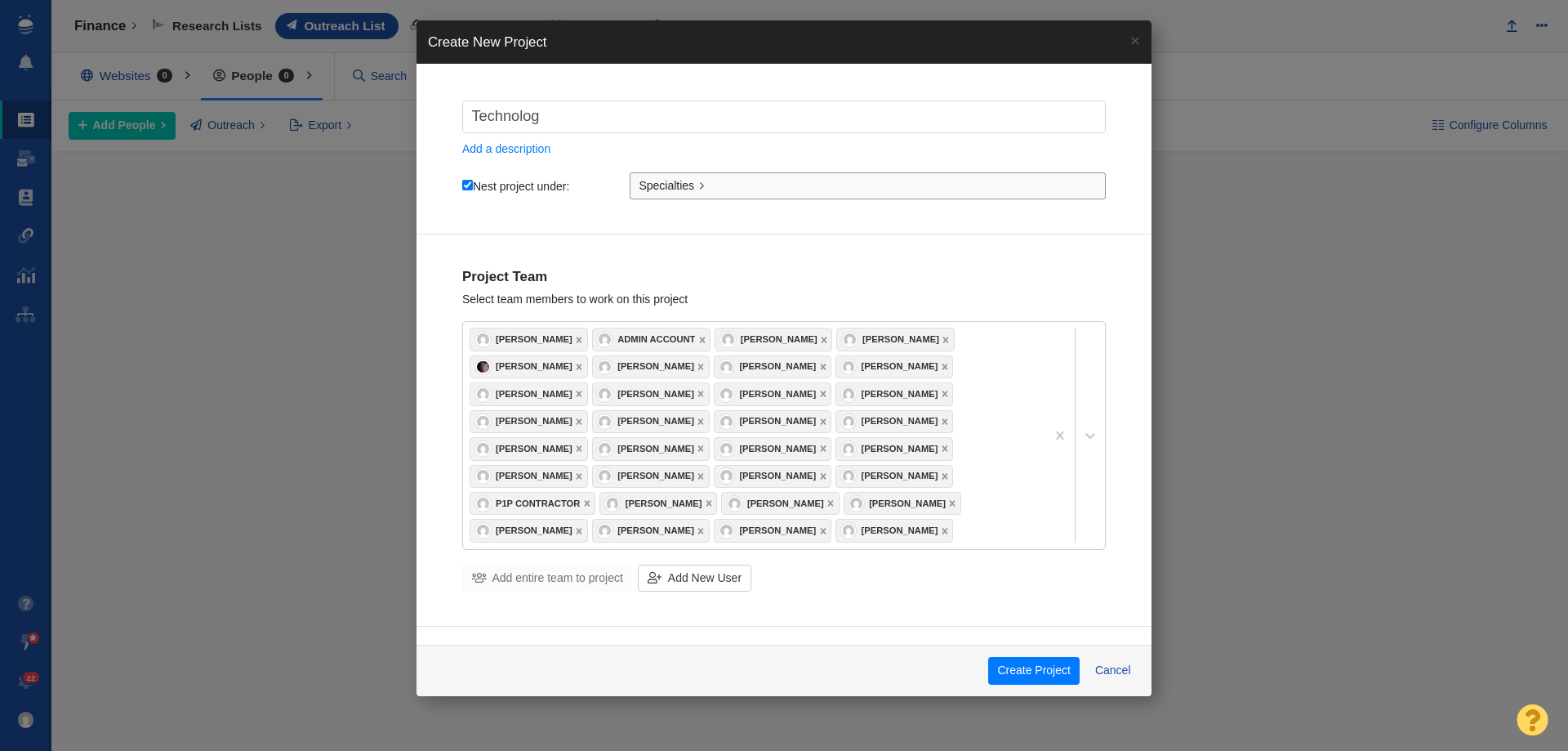
checkbox input "true"
type input "Technology"
click at [1014, 668] on button "Create Project" at bounding box center [1034, 670] width 92 height 28
checkbox input "true"
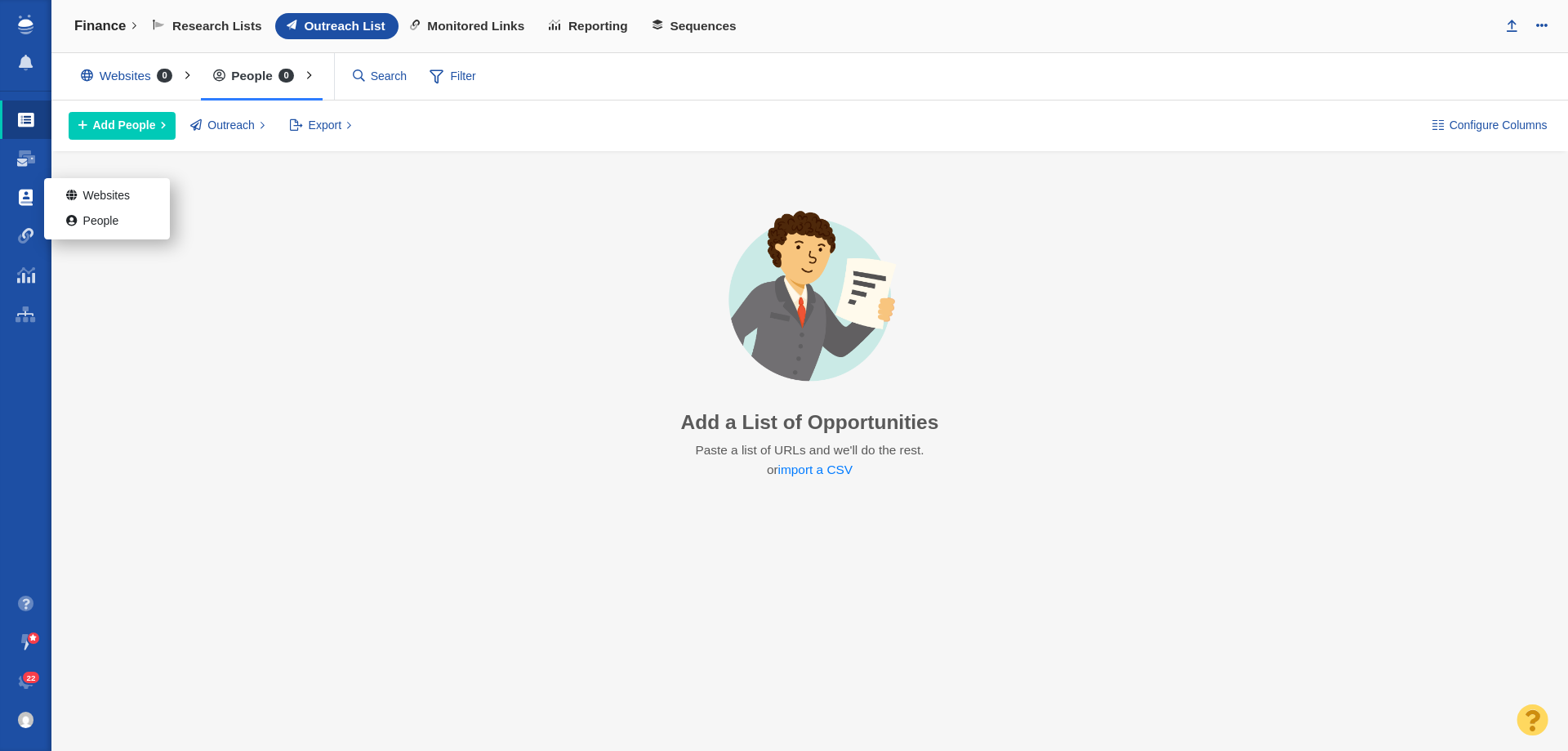
click at [25, 203] on span at bounding box center [26, 197] width 14 height 16
click at [138, 221] on link "People" at bounding box center [107, 221] width 126 height 25
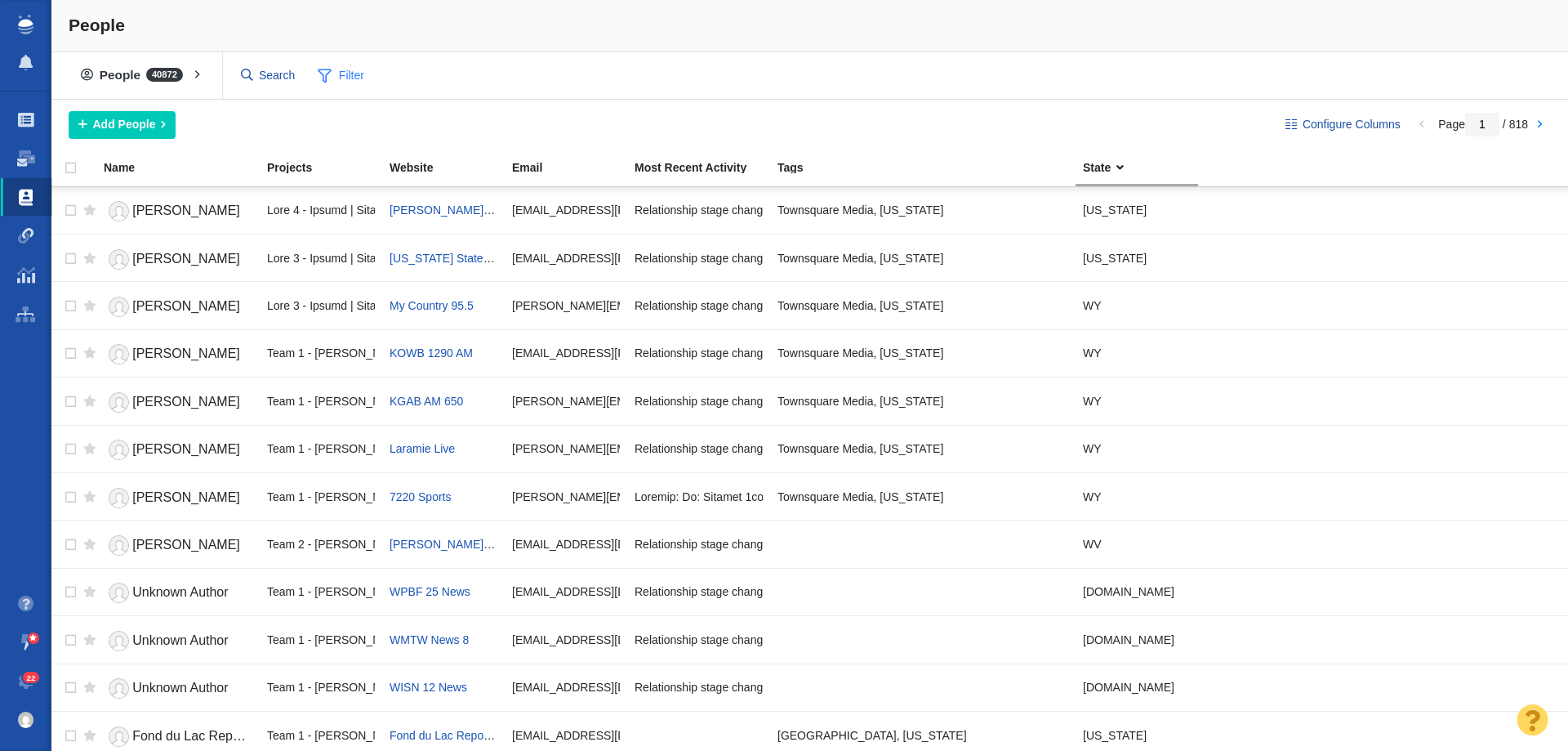
click at [313, 69] on span "Filter" at bounding box center [342, 76] width 66 height 31
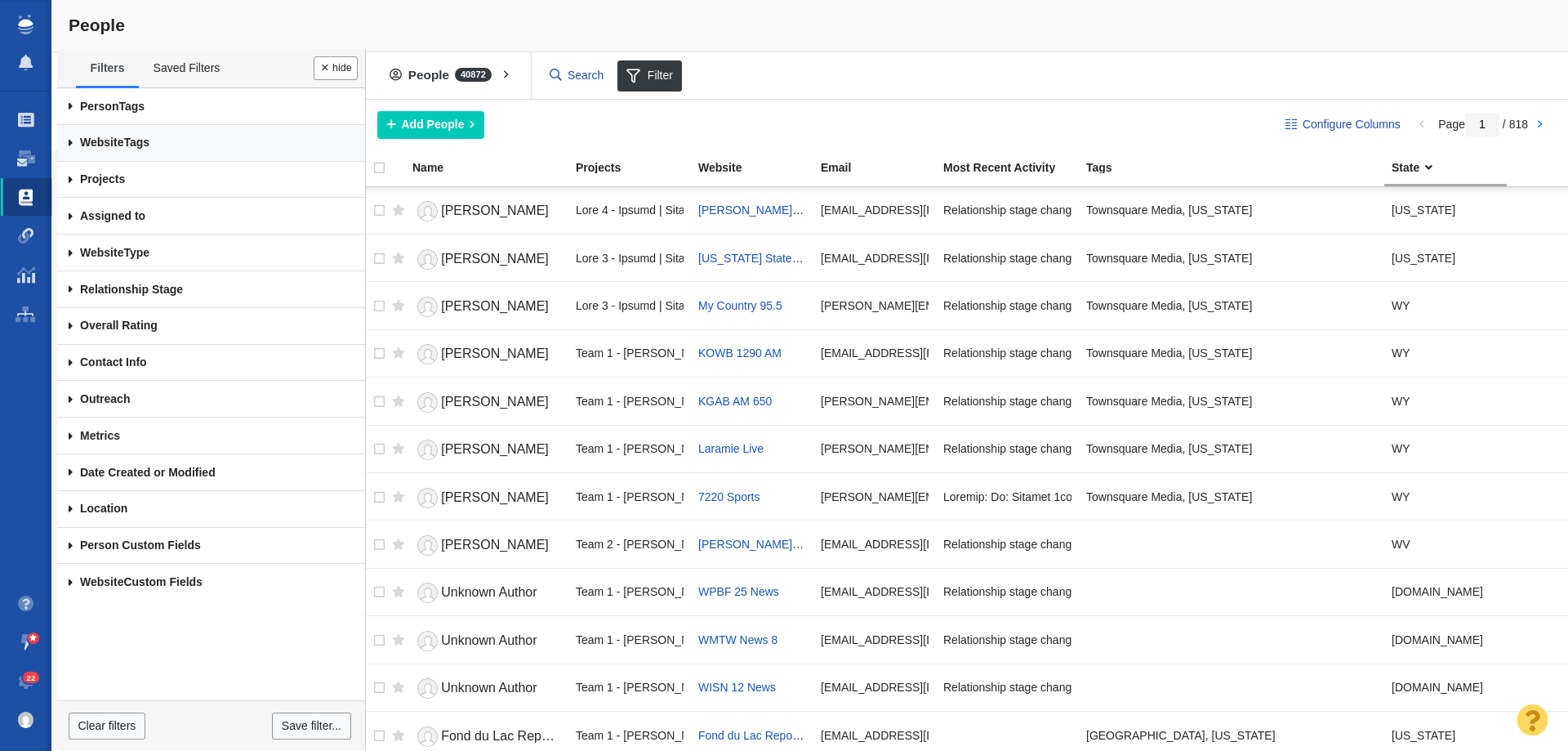
click at [152, 150] on link "Website Tags" at bounding box center [210, 143] width 308 height 37
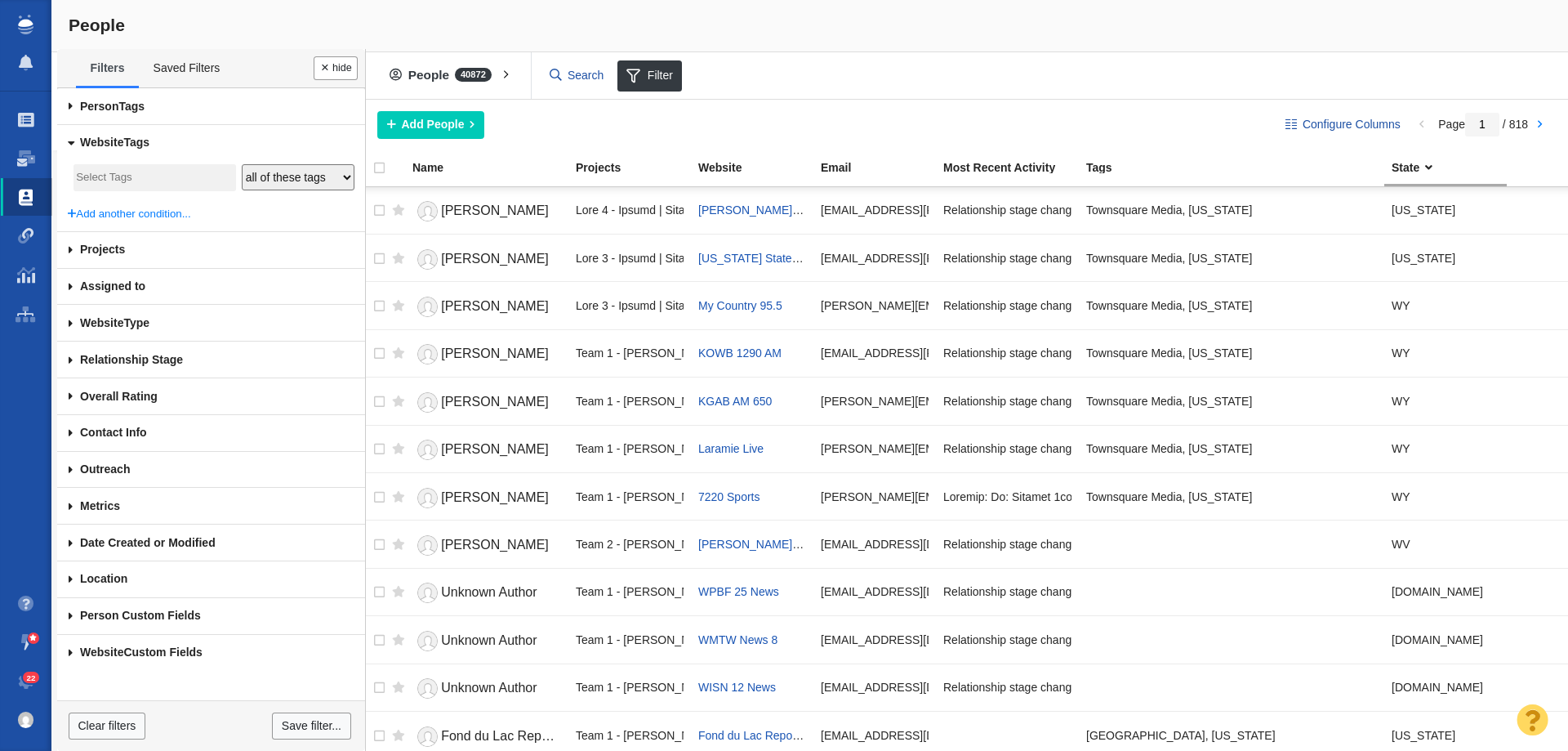
click at [170, 174] on input "search" at bounding box center [154, 178] width 157 height 22
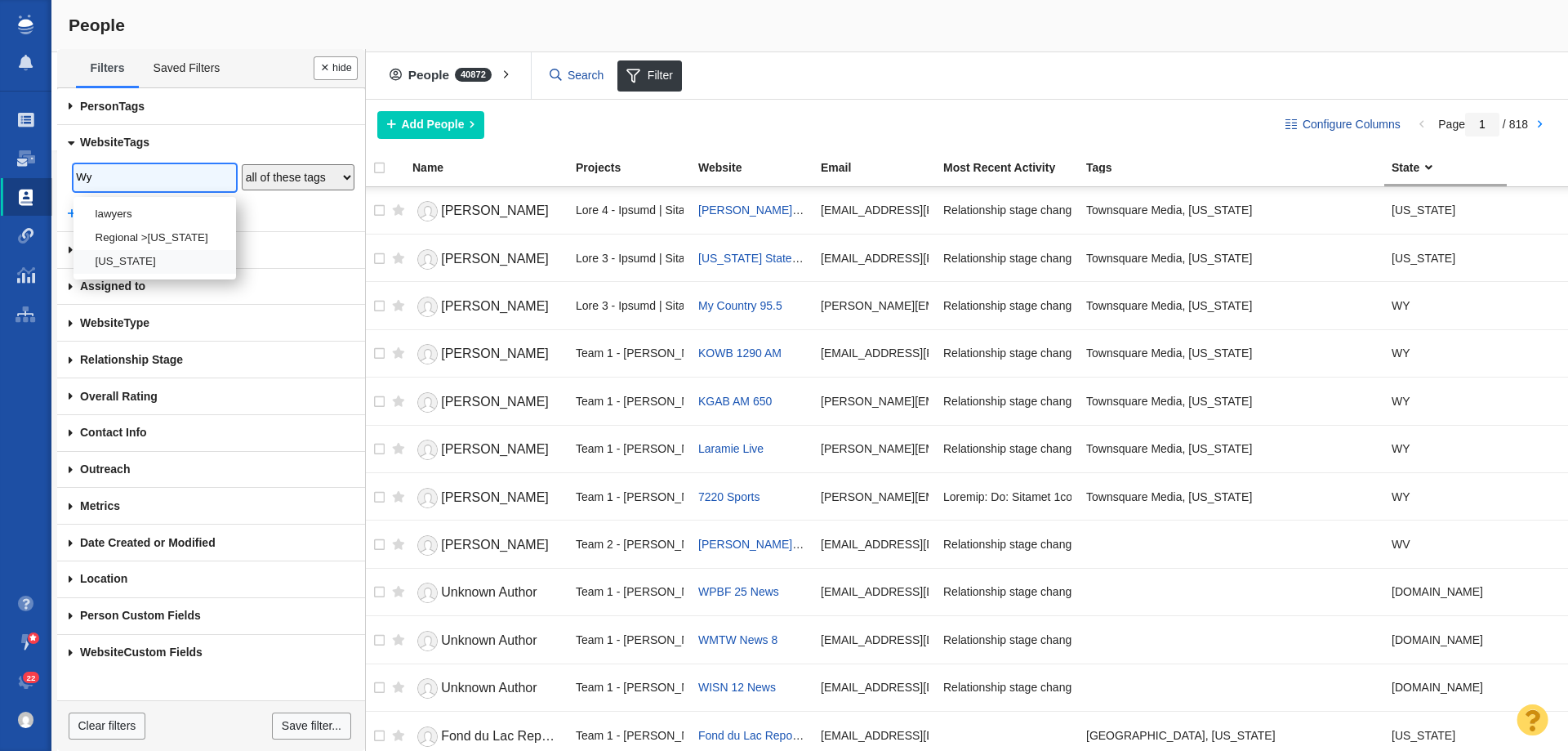
type input "Wy"
click at [142, 264] on li "[US_STATE]" at bounding box center [155, 262] width 163 height 24
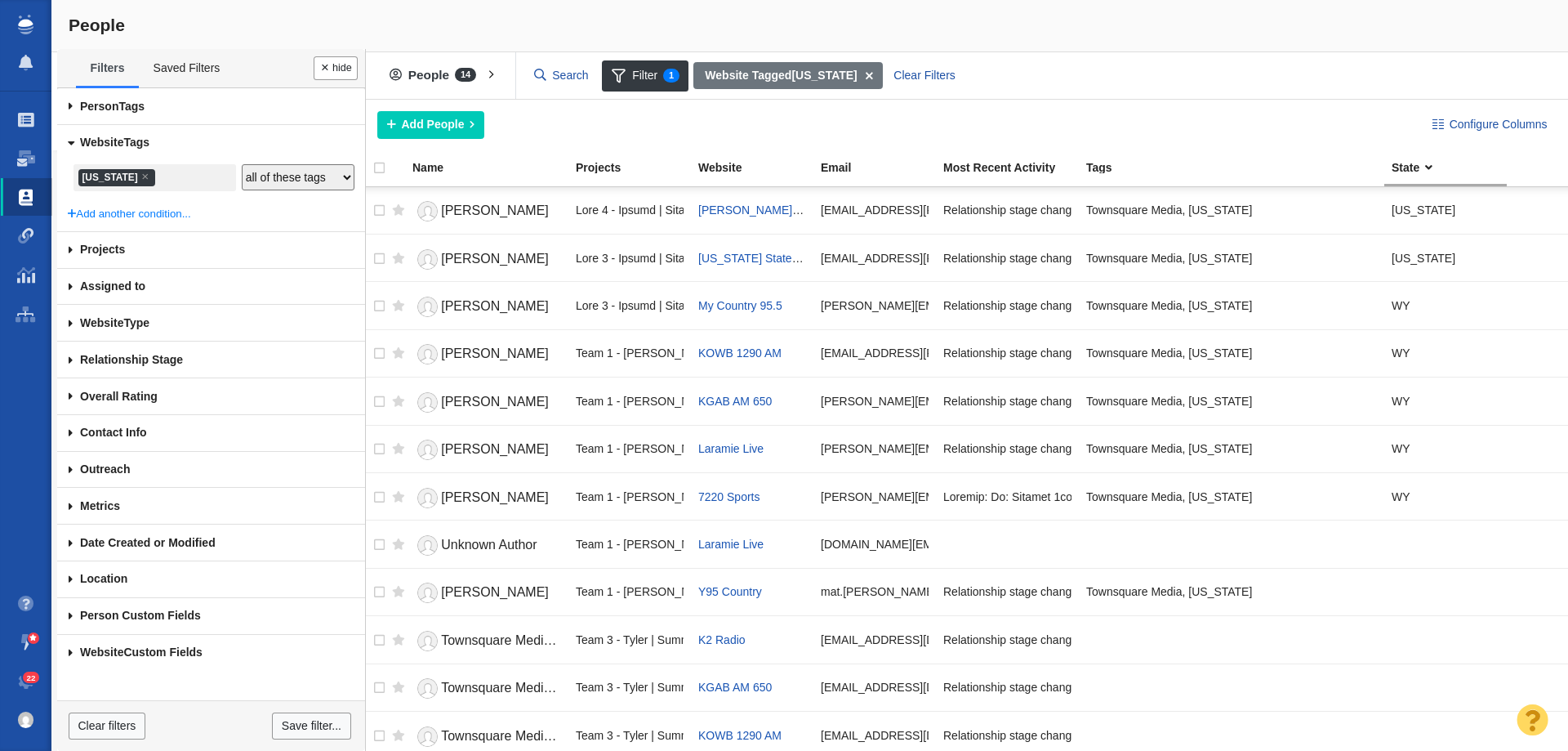
click at [664, 133] on div "Add People Add a Person" at bounding box center [891, 125] width 1028 height 28
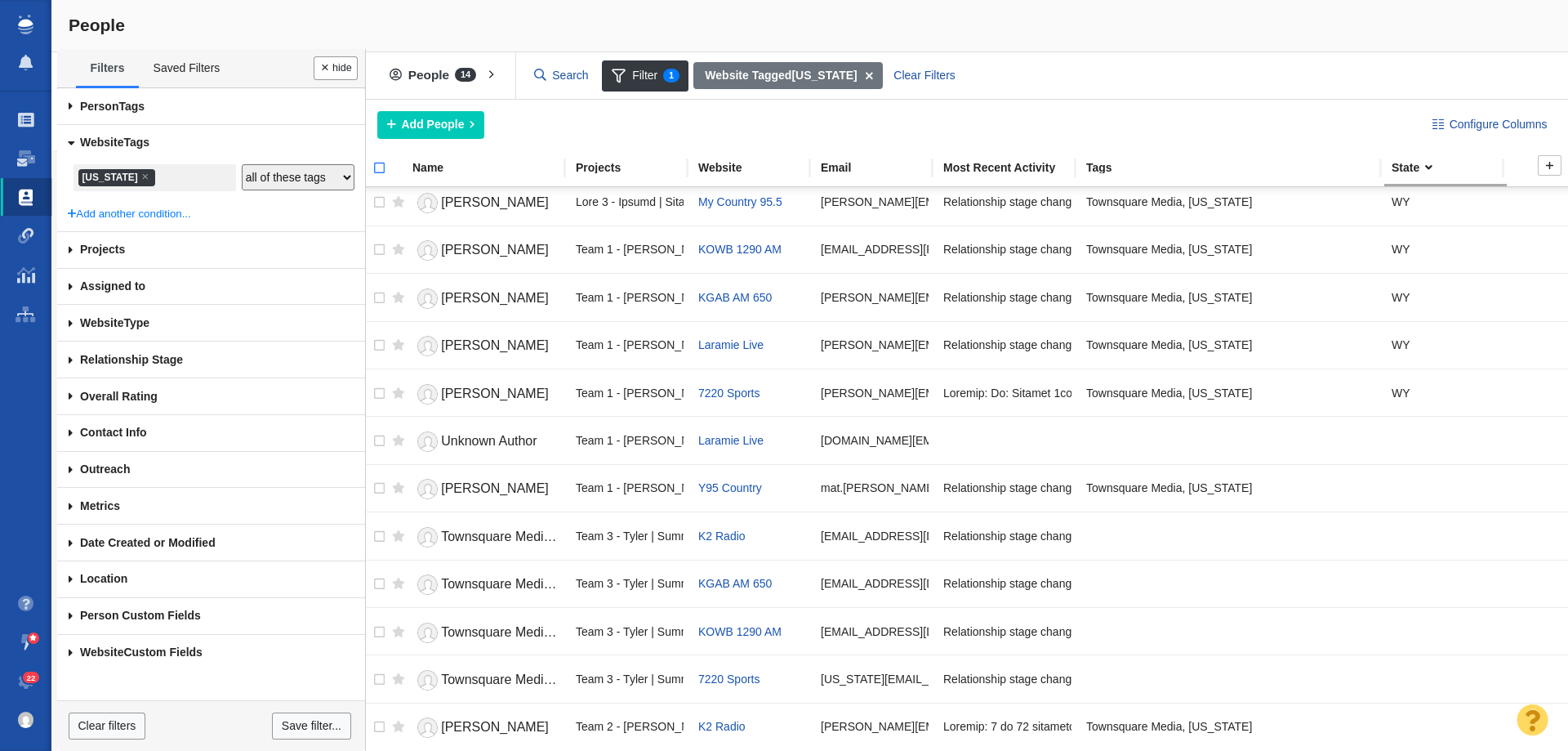
click at [384, 165] on input "checkbox" at bounding box center [372, 177] width 25 height 36
checkbox input "true"
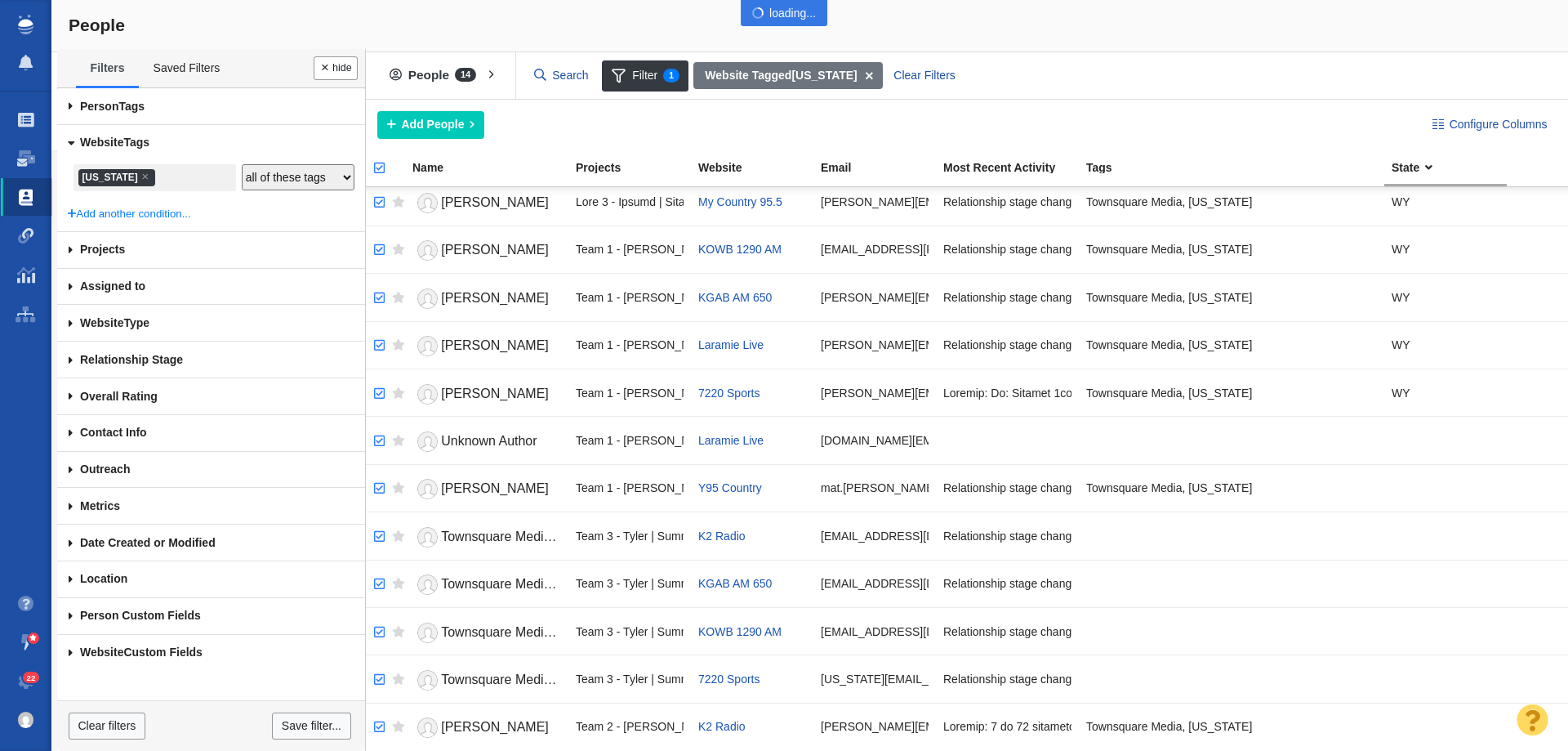
checkbox input "true"
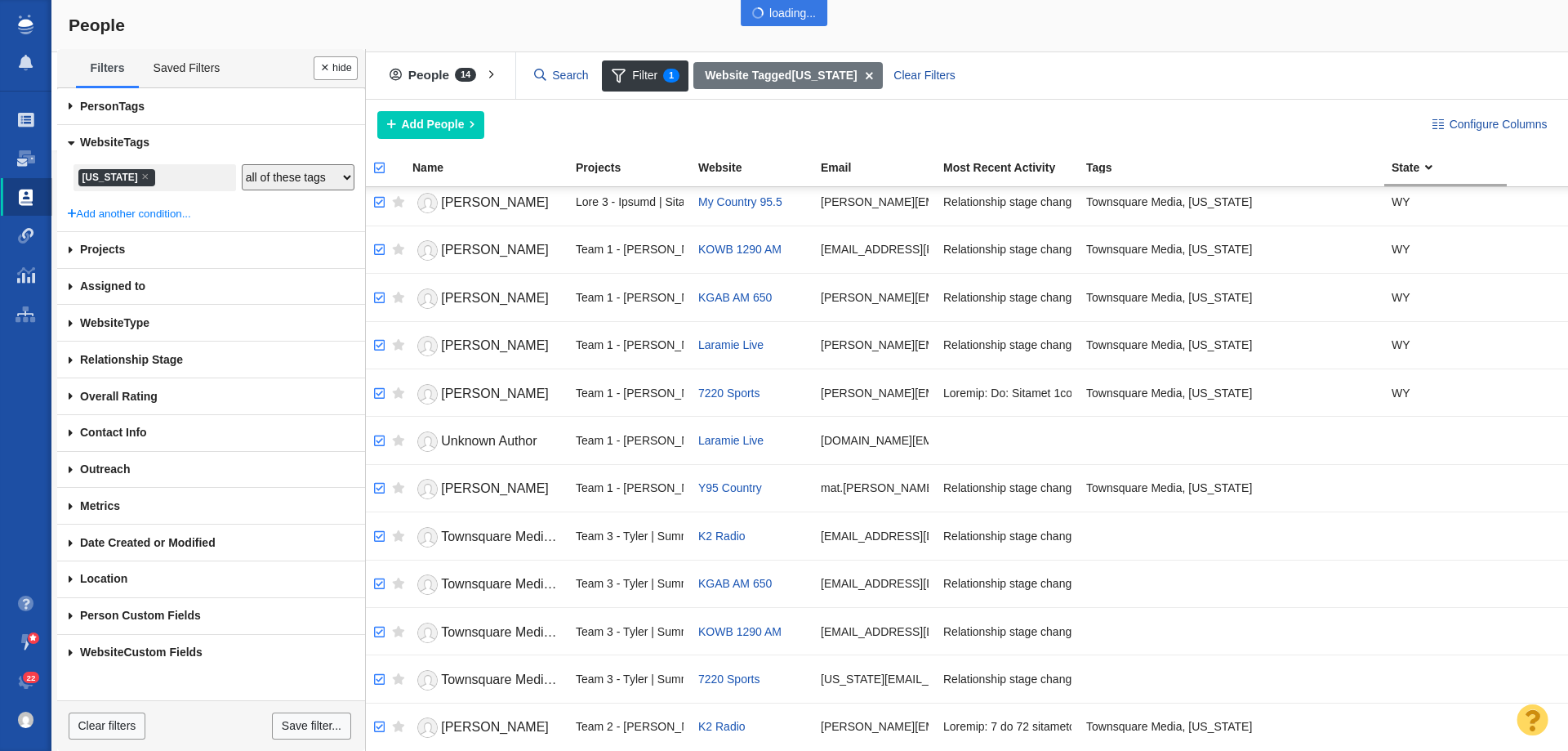
checkbox input "true"
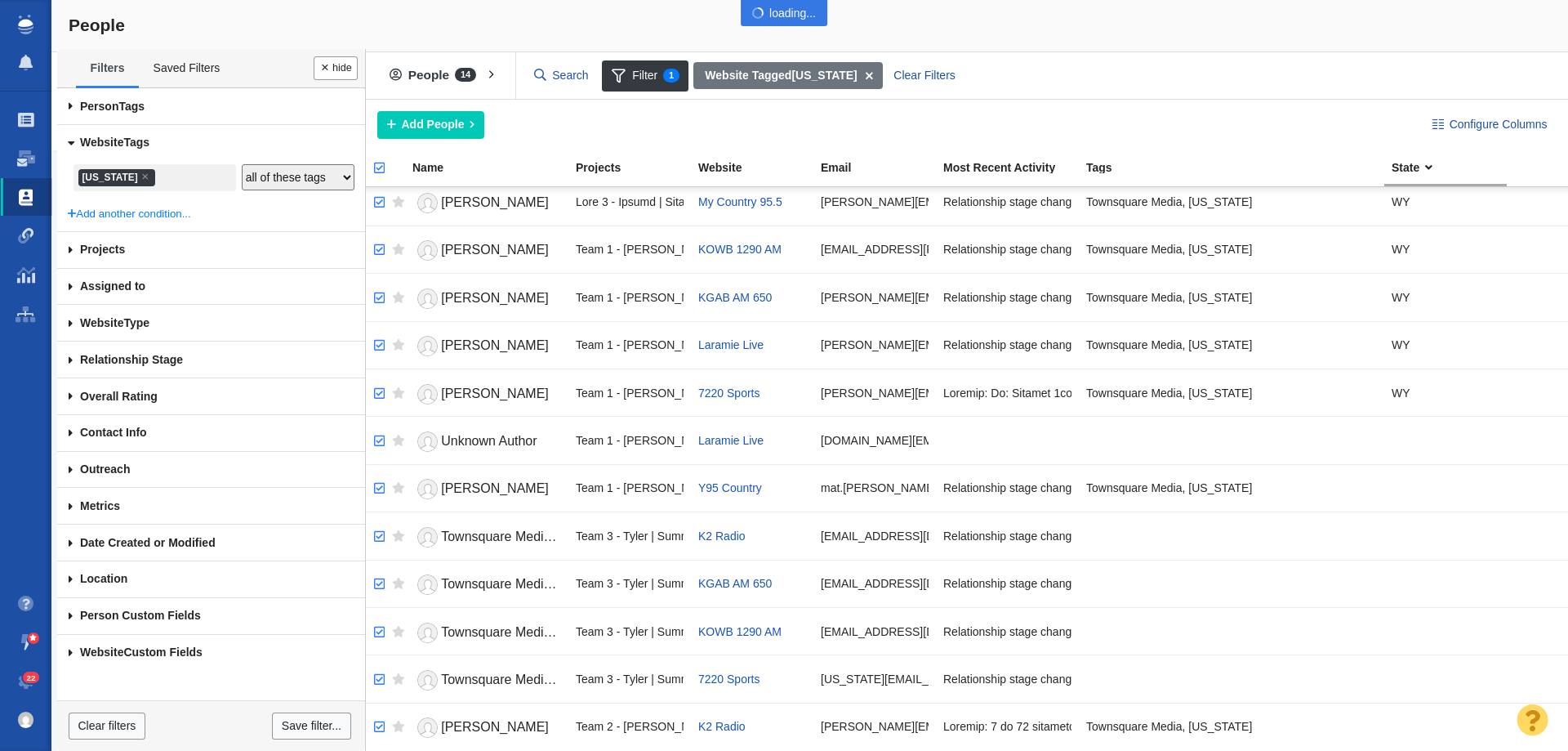
checkbox input "true"
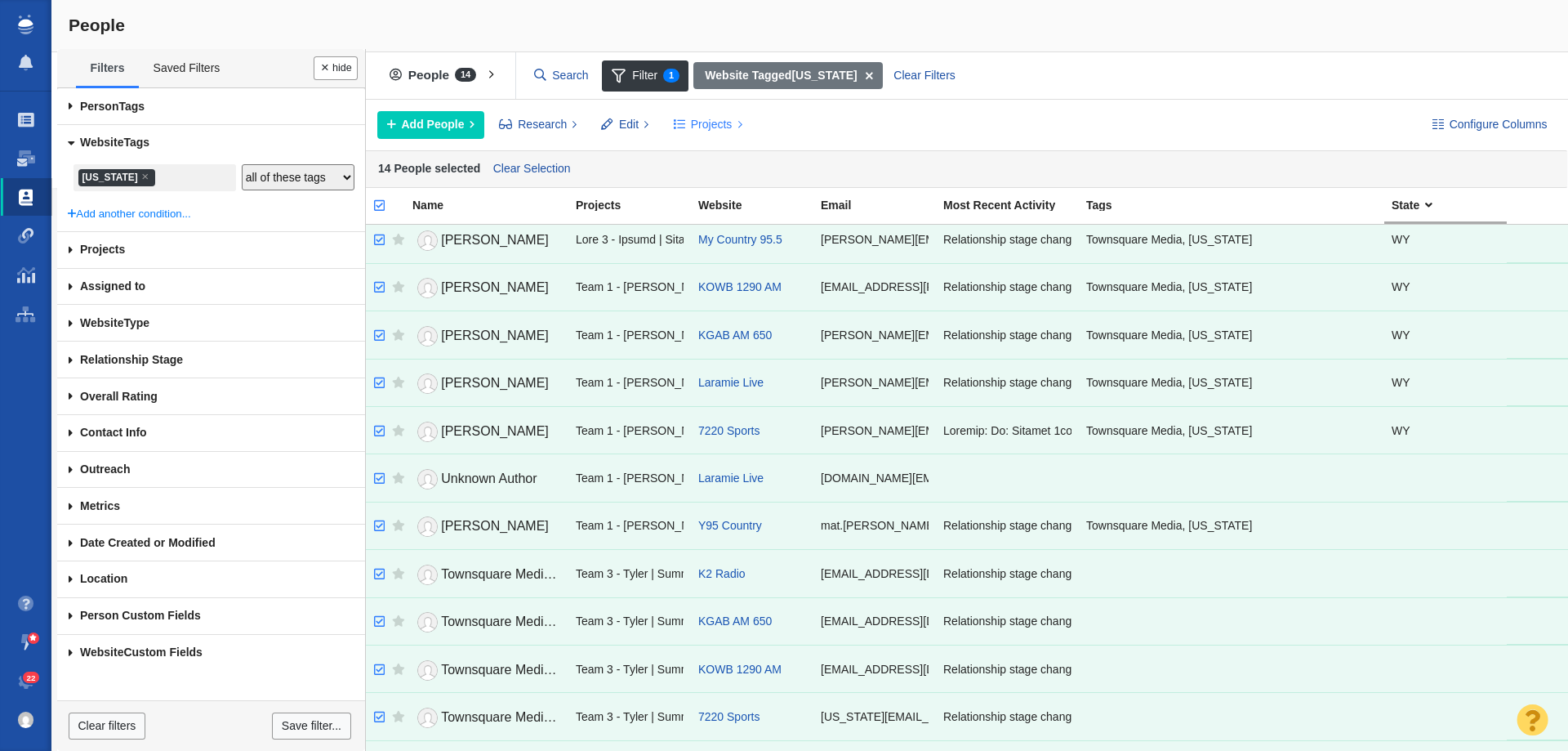
click at [702, 116] on span "Projects" at bounding box center [712, 124] width 42 height 17
click at [733, 165] on div "Copy to Project" at bounding box center [778, 161] width 228 height 25
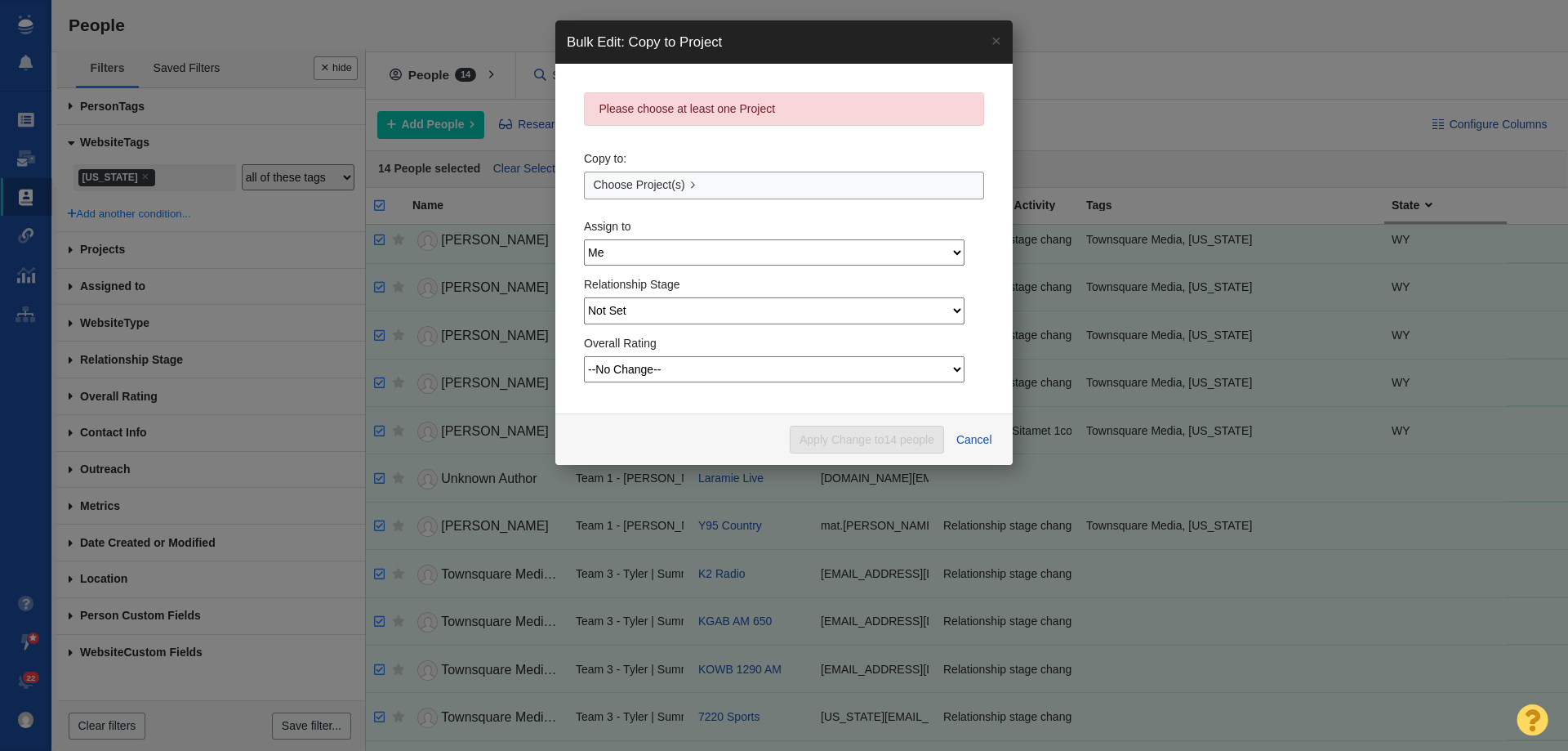
click at [666, 245] on select "Me Admin Account Alyssa Arnzen Amethyst Tagney Amy Merrill Andrew Heikkila Ashl…" at bounding box center [775, 252] width 381 height 26
click at [585, 239] on select "Me Admin Account Alyssa Arnzen Amethyst Tagney Amy Merrill Andrew Heikkila Ashl…" at bounding box center [775, 252] width 381 height 26
click at [655, 179] on span "Choose Project(s)" at bounding box center [639, 185] width 92 height 17
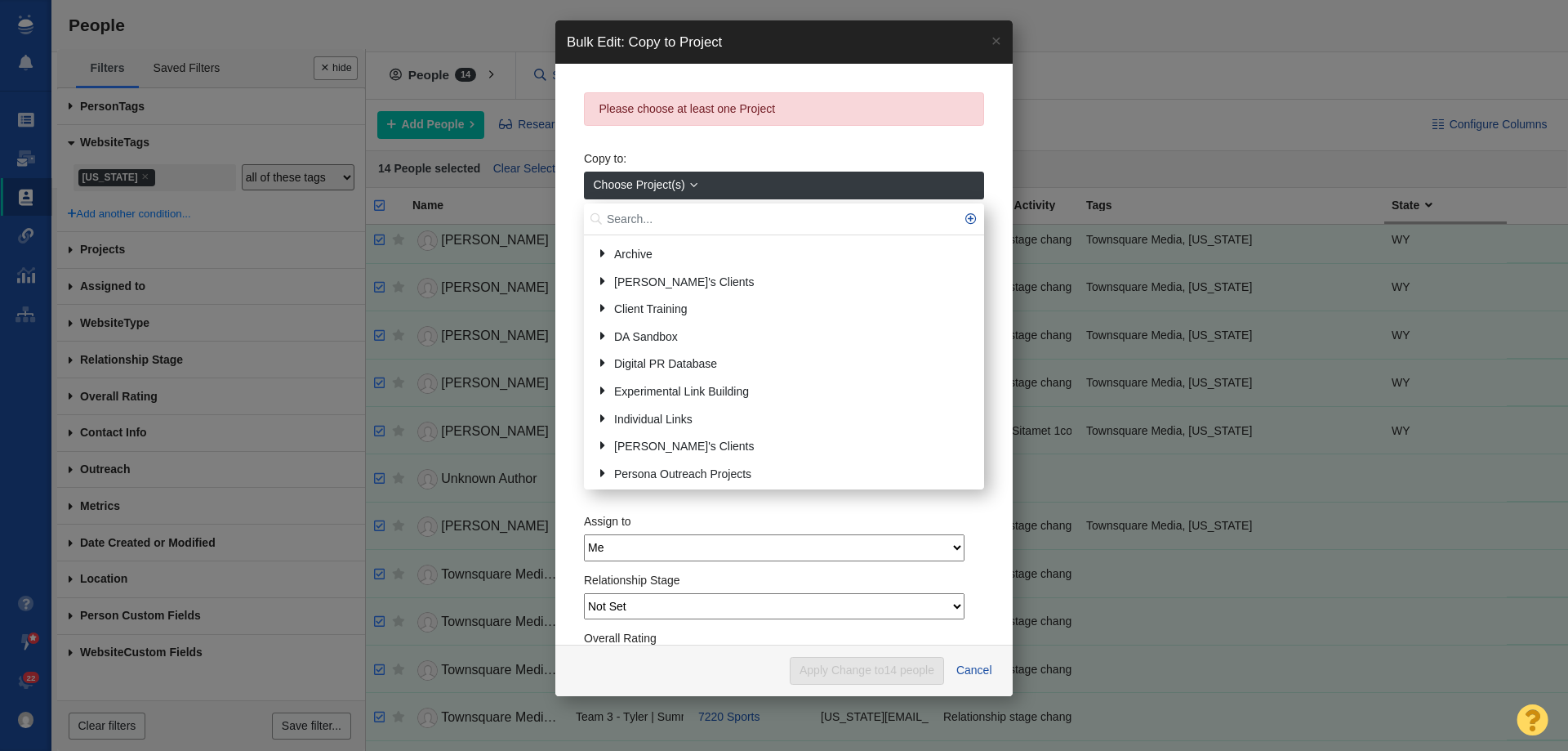
click at [645, 225] on input "text" at bounding box center [784, 219] width 400 height 32
type input "wyoming"
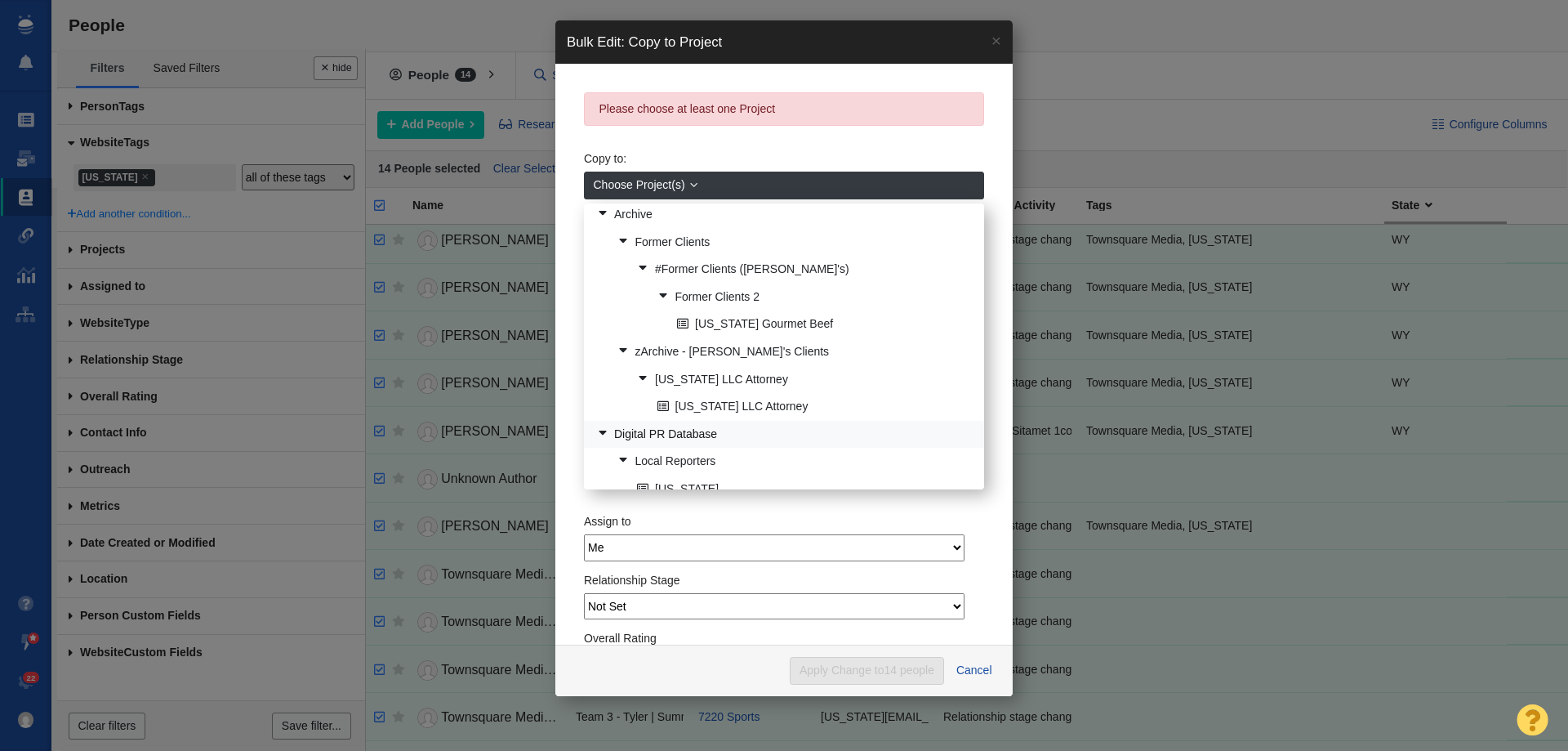
scroll to position [59, 0]
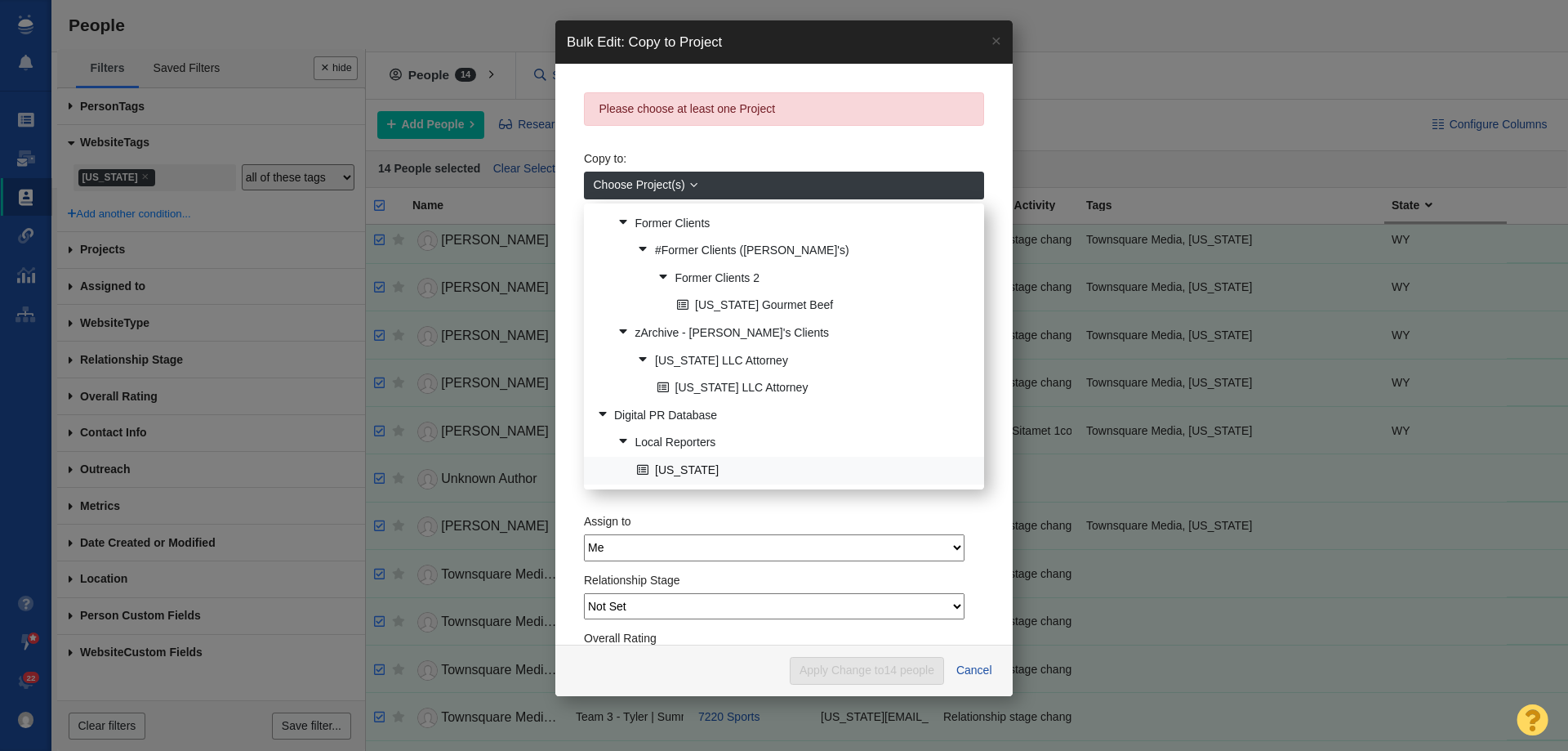
click at [696, 476] on link "[US_STATE]" at bounding box center [804, 470] width 342 height 25
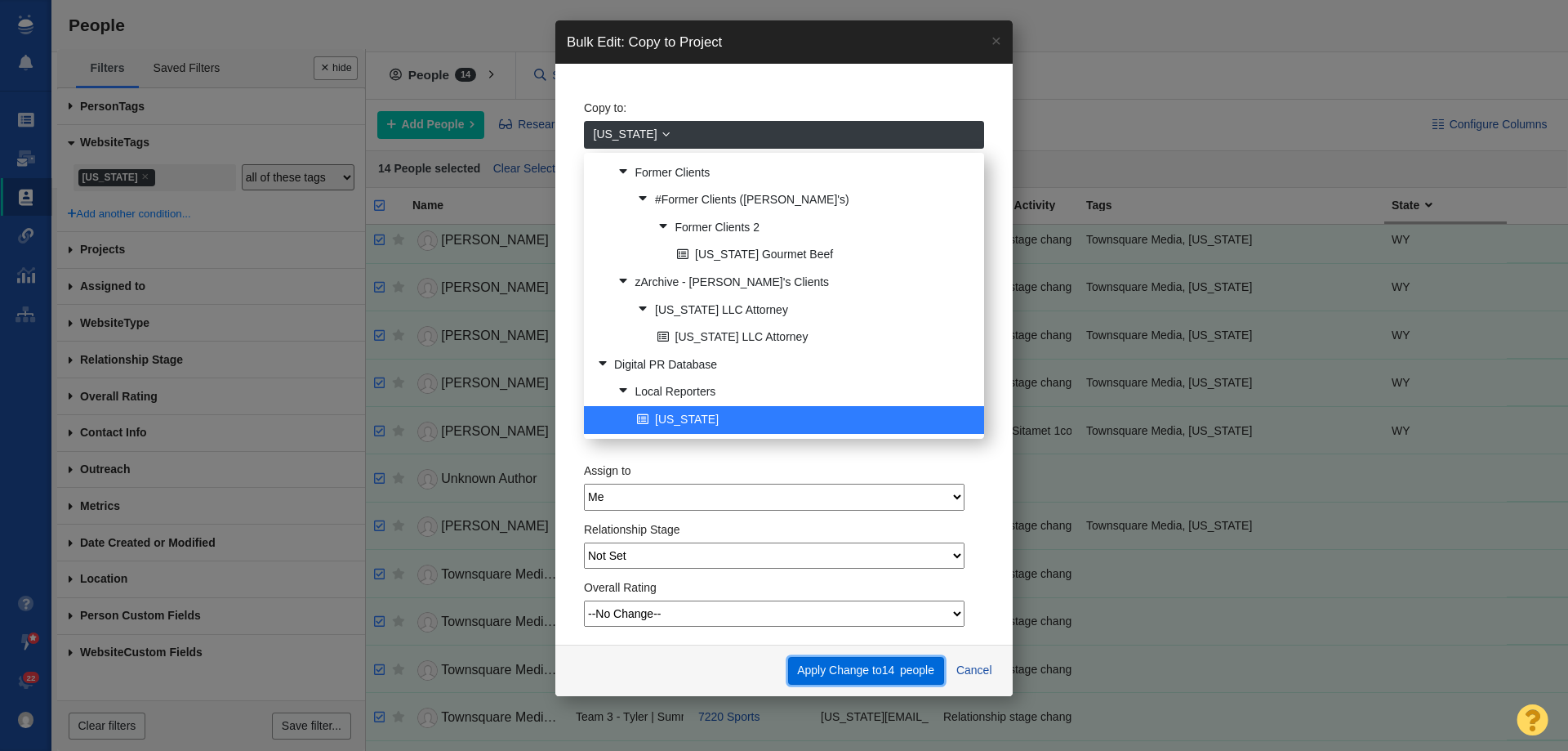
click at [901, 676] on span "people" at bounding box center [918, 669] width 34 height 13
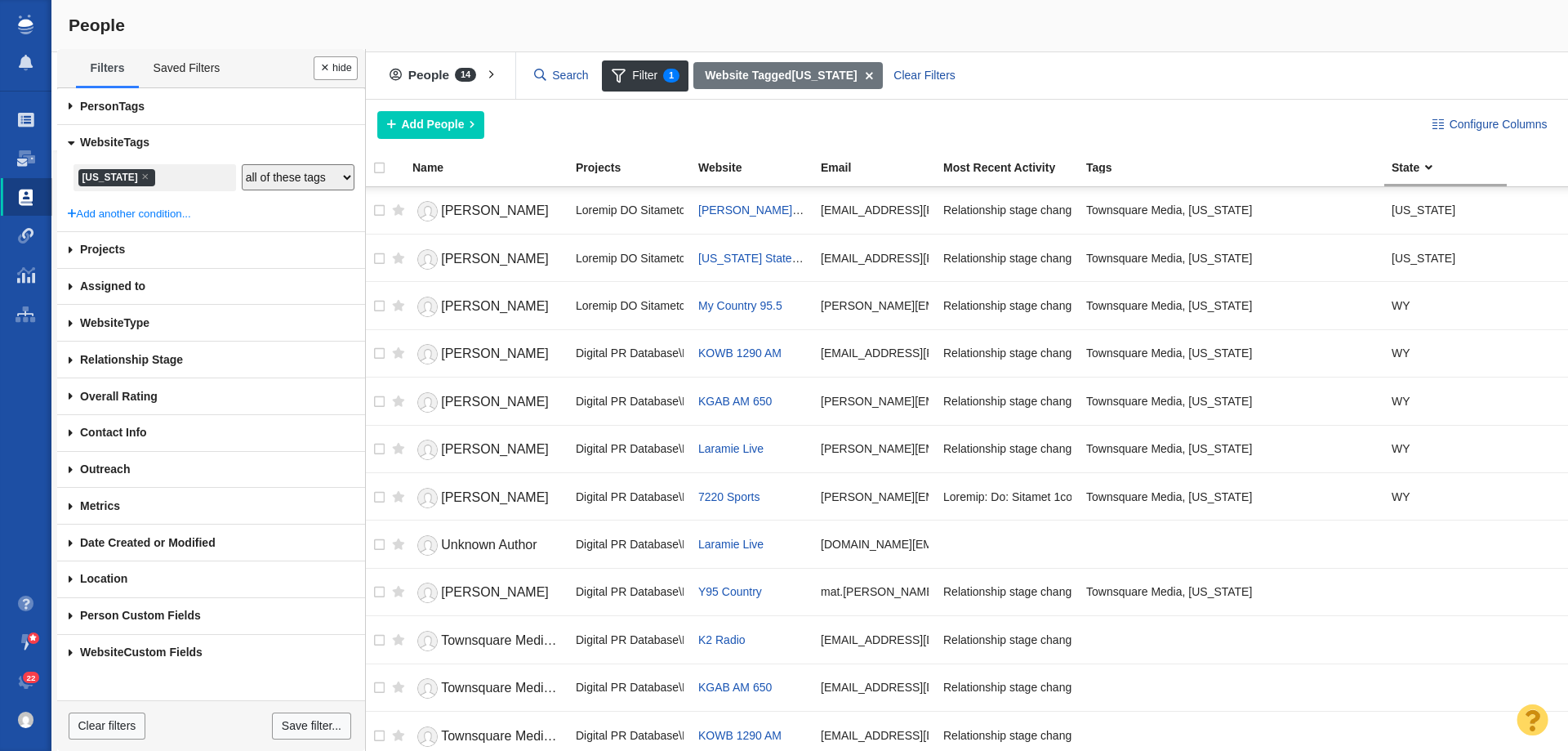
click at [1085, 55] on div "Copying Contacts complete - 14 contacts updated. 0 contacts skipped. This opera…" at bounding box center [784, 375] width 1568 height 751
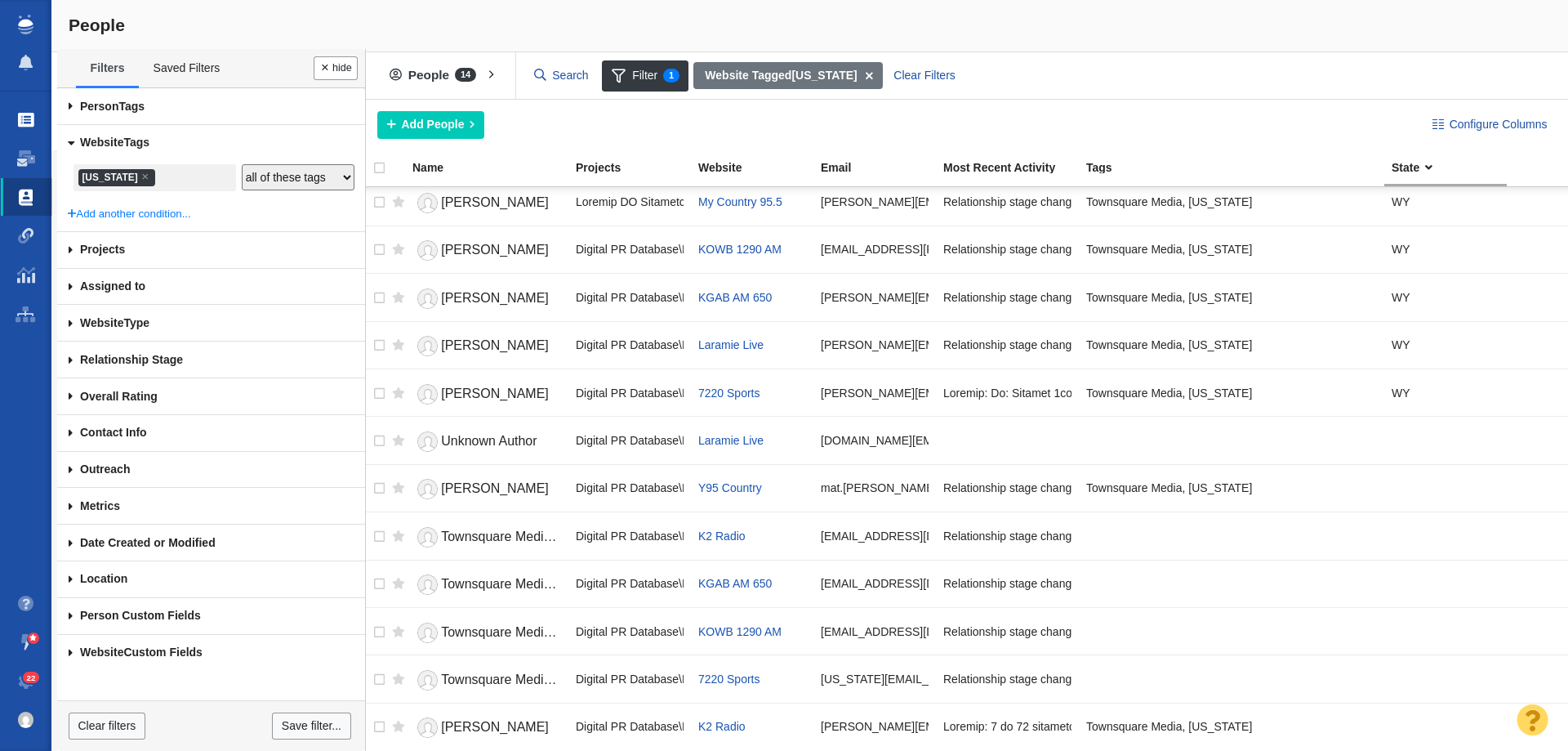
click at [21, 123] on span at bounding box center [26, 120] width 16 height 16
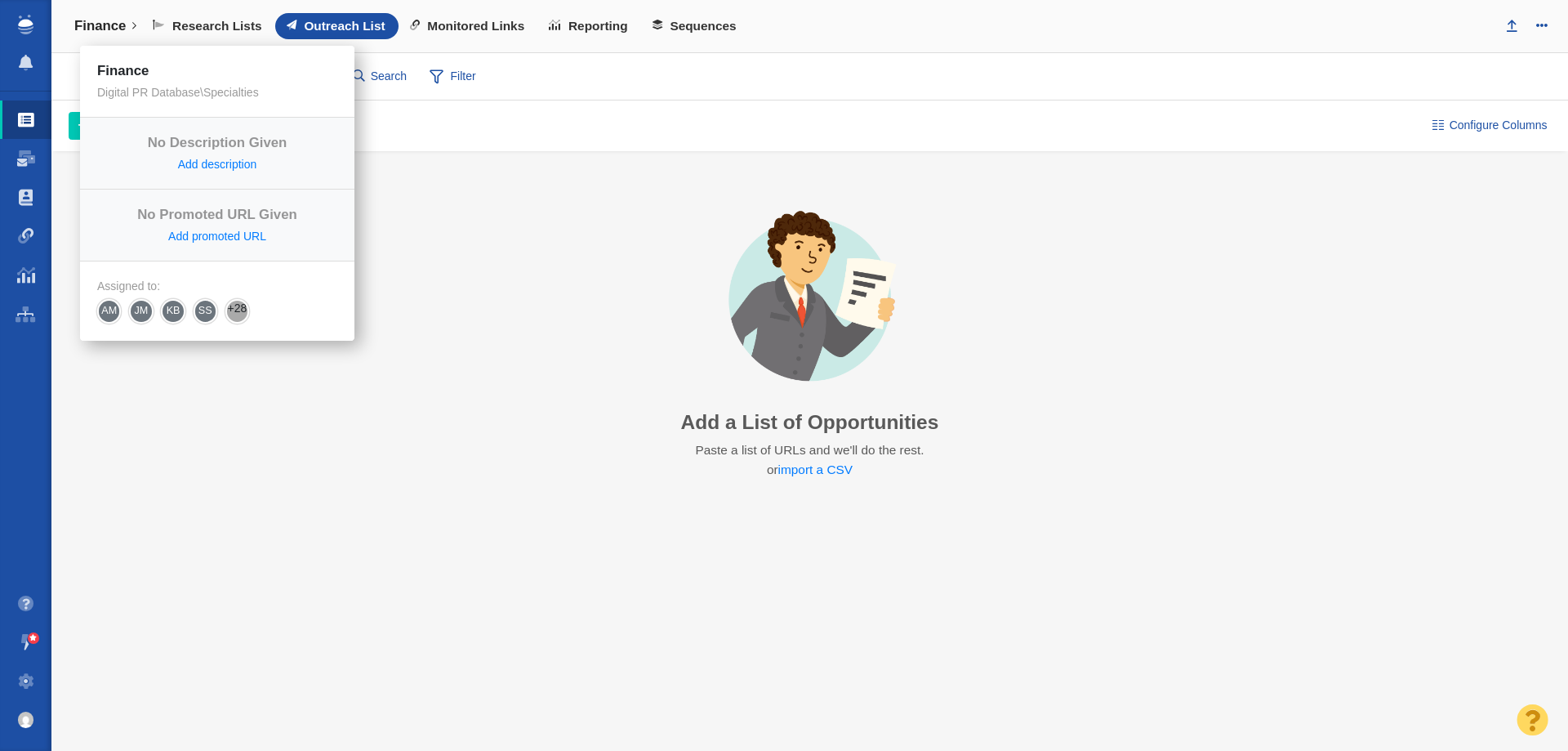
click at [127, 36] on link "Finance" at bounding box center [105, 26] width 85 height 39
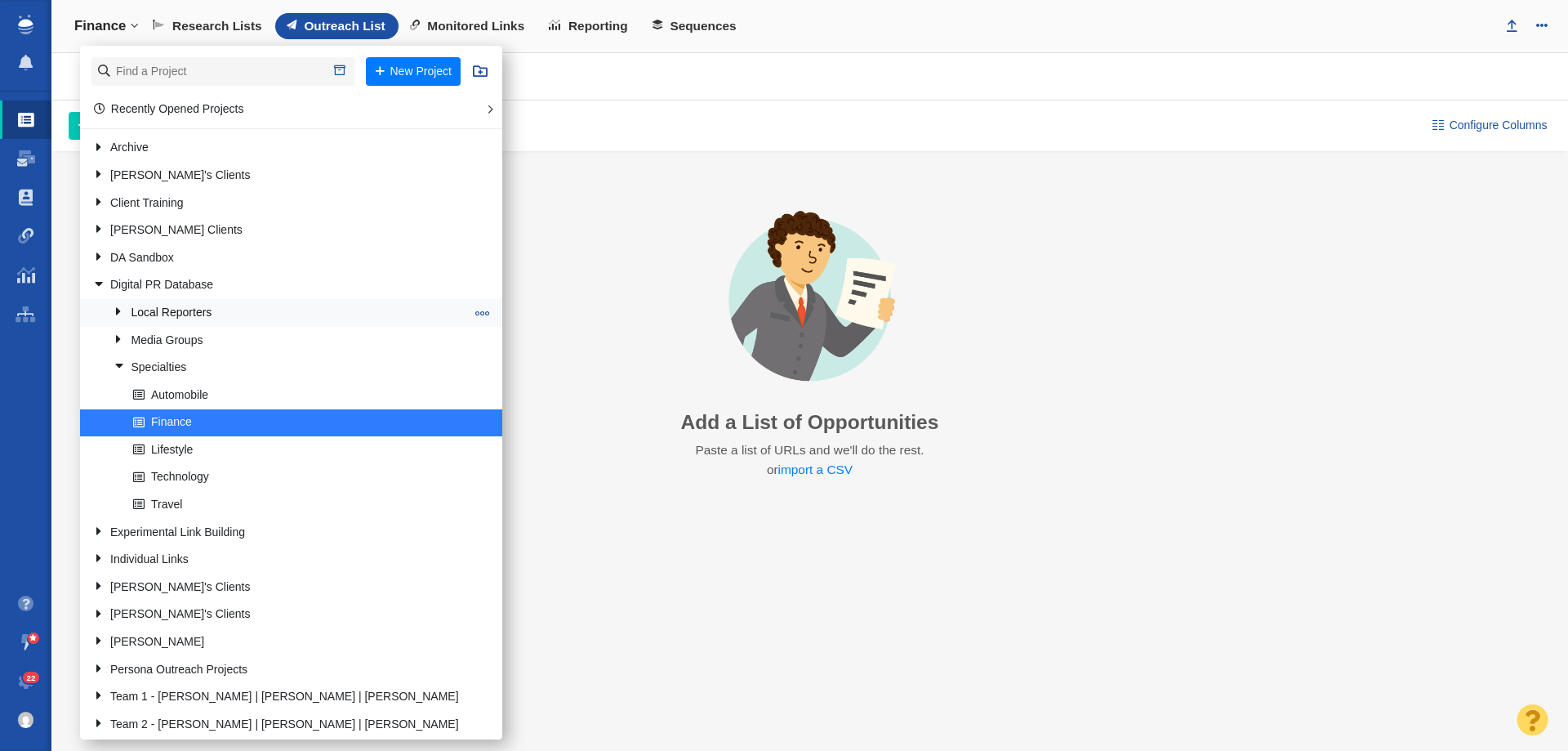
click at [192, 318] on link "Local Reporters" at bounding box center [289, 312] width 359 height 25
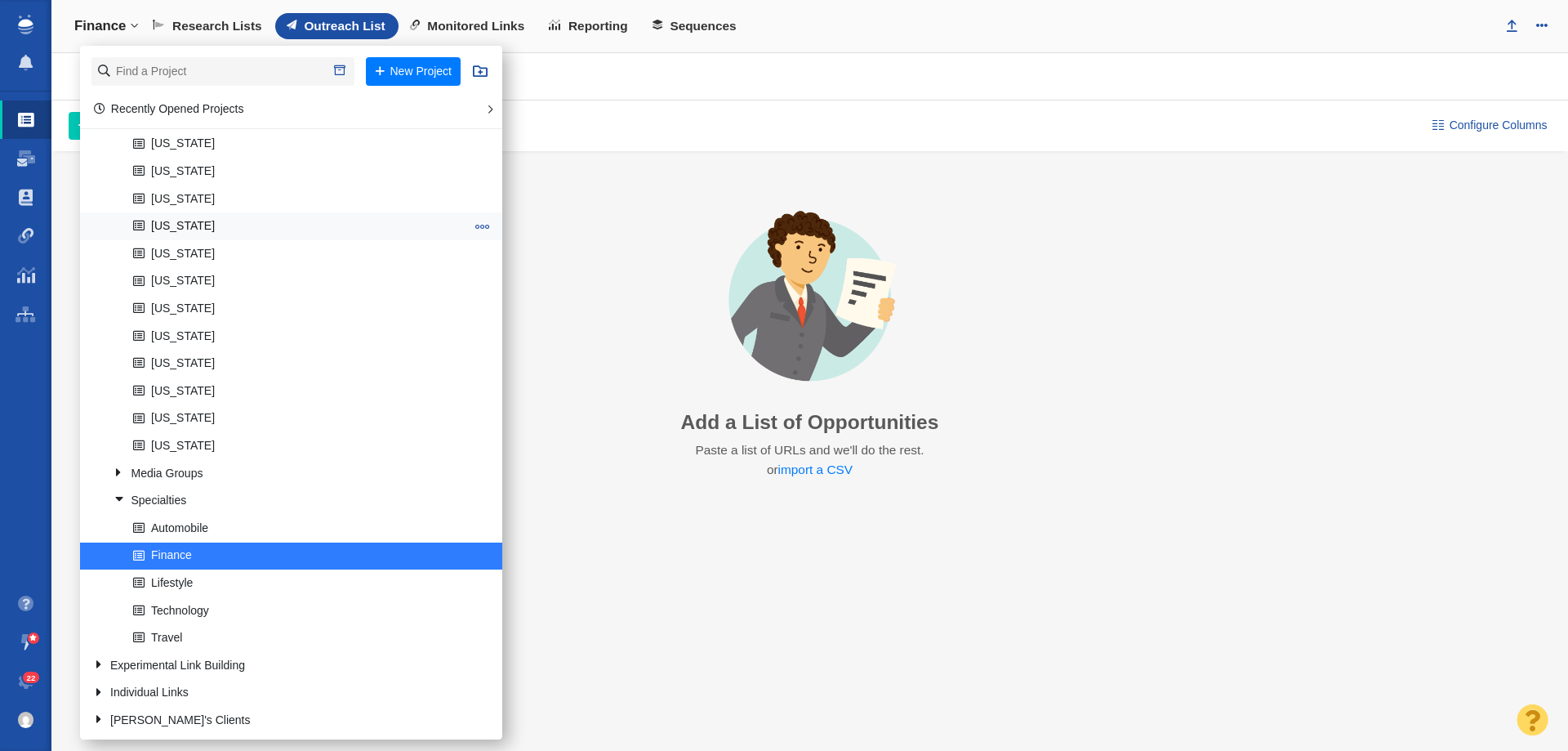
scroll to position [1388, 0]
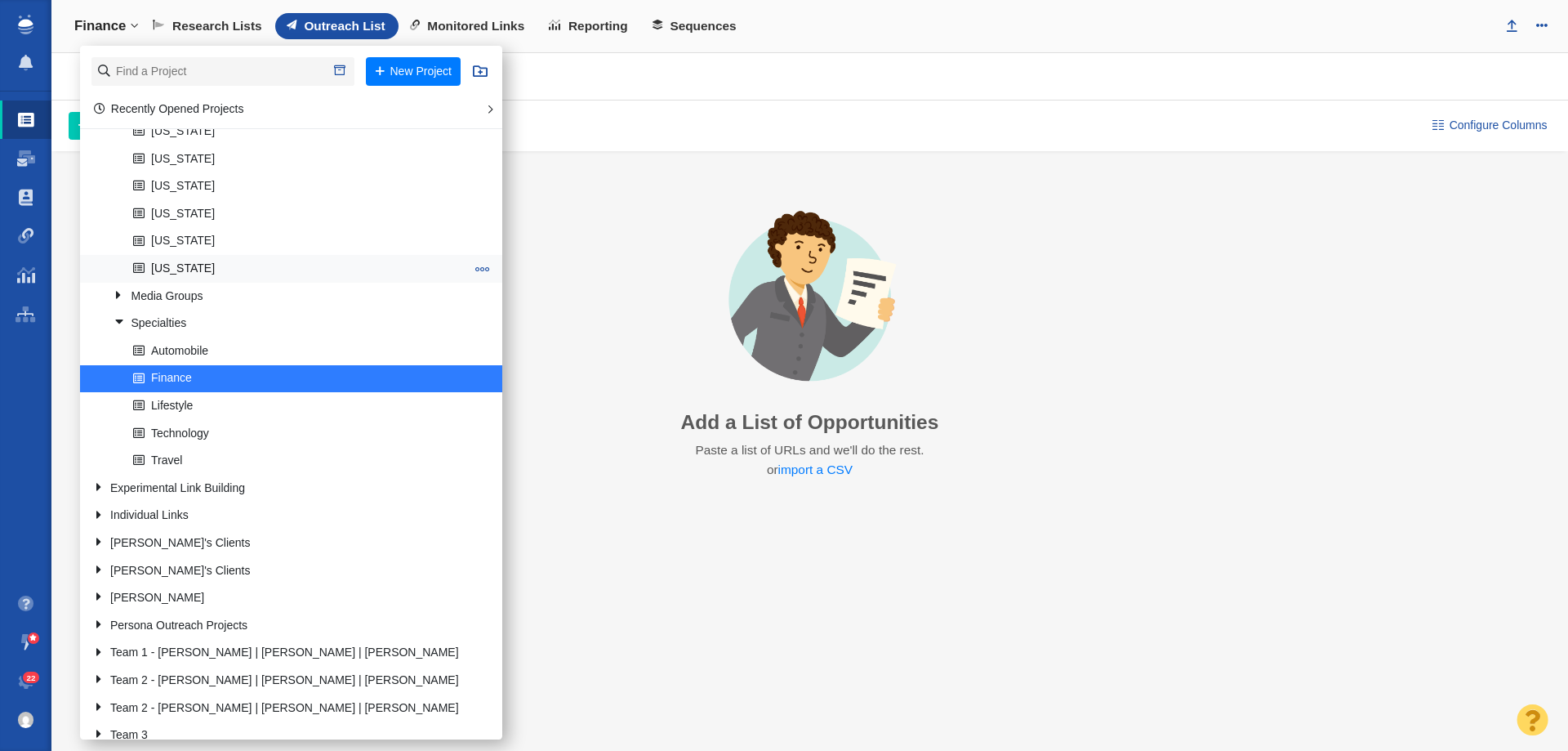
click at [161, 271] on link "[US_STATE]" at bounding box center [298, 267] width 340 height 25
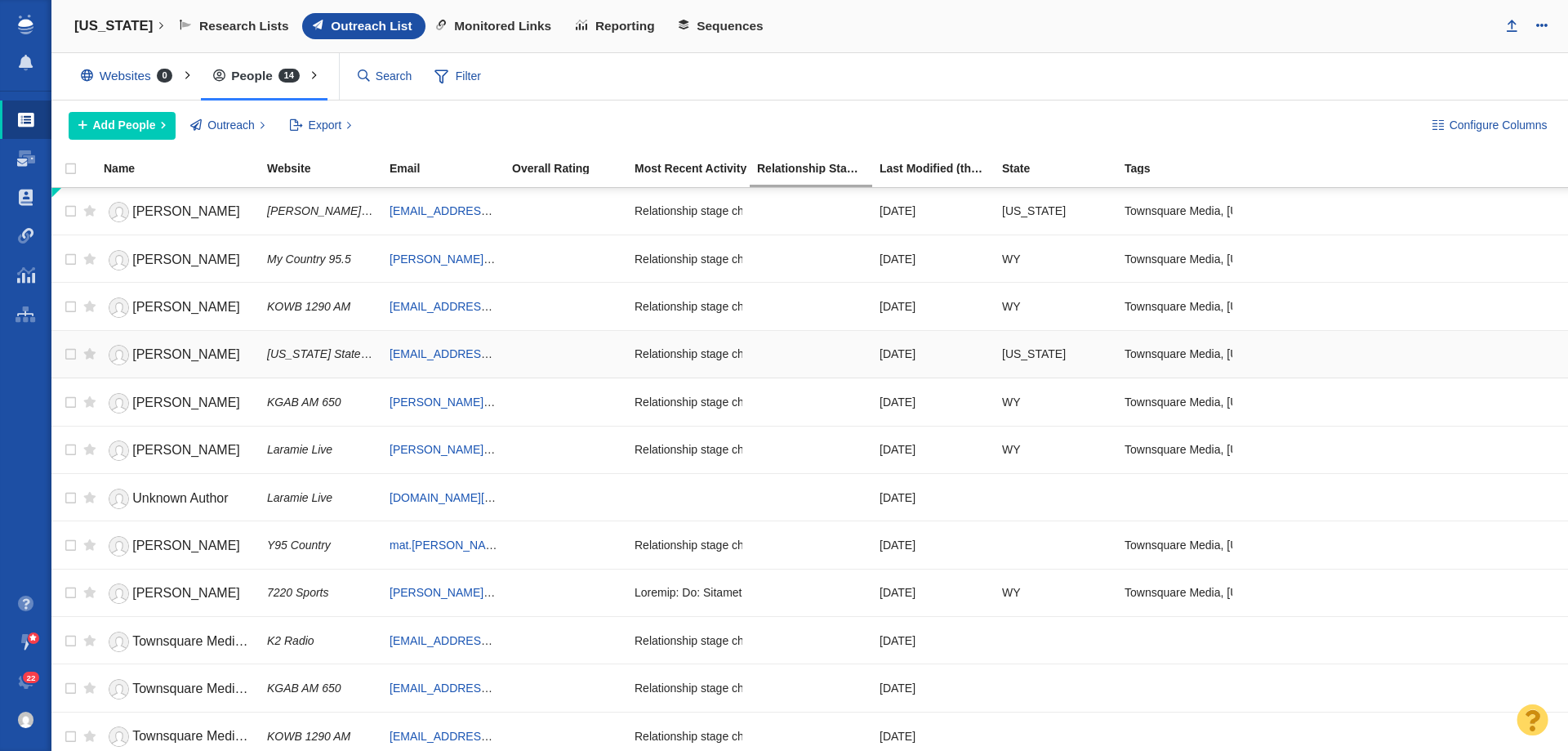
click at [291, 359] on span "[US_STATE] State News Network" at bounding box center [352, 353] width 171 height 13
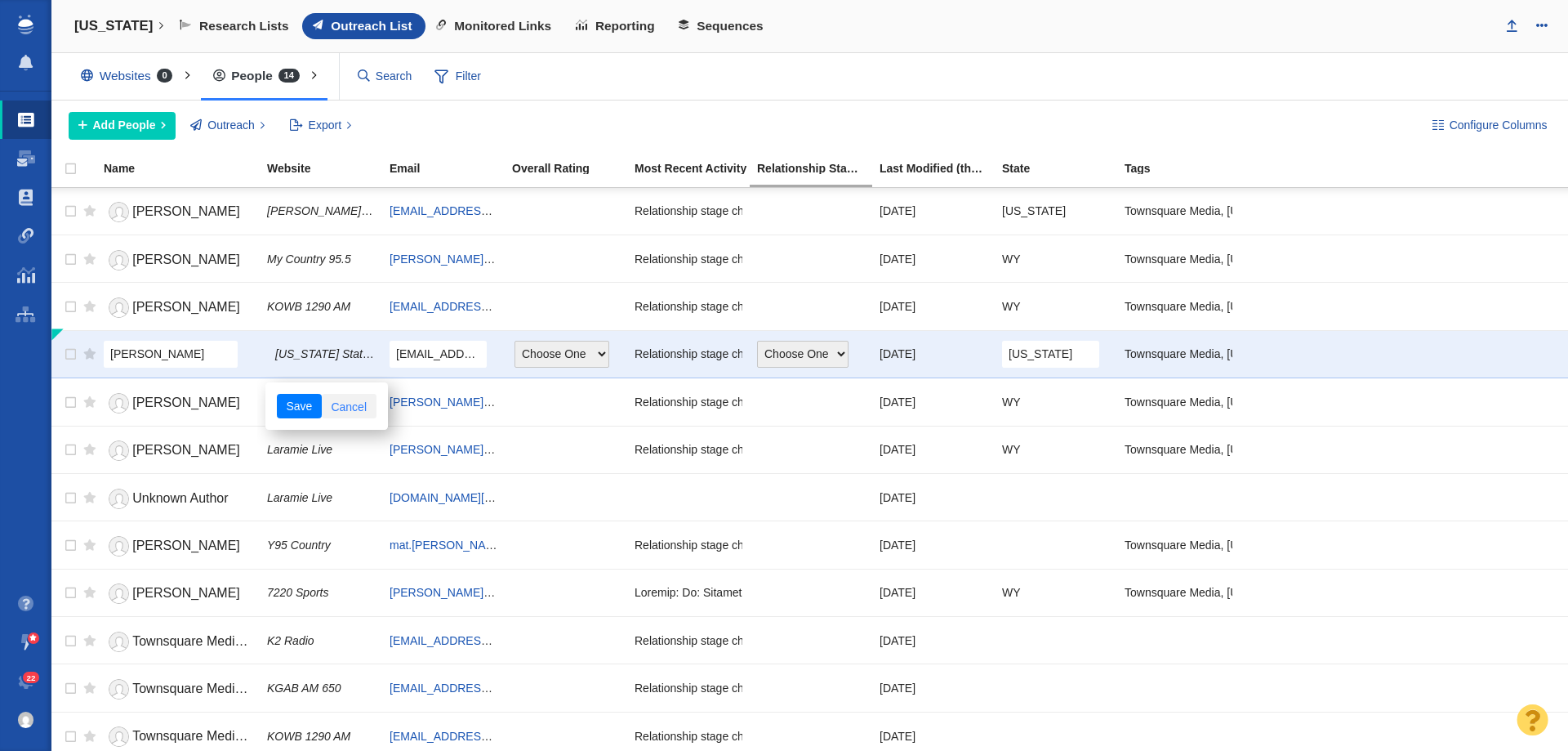
click at [345, 409] on link "Cancel" at bounding box center [349, 406] width 55 height 25
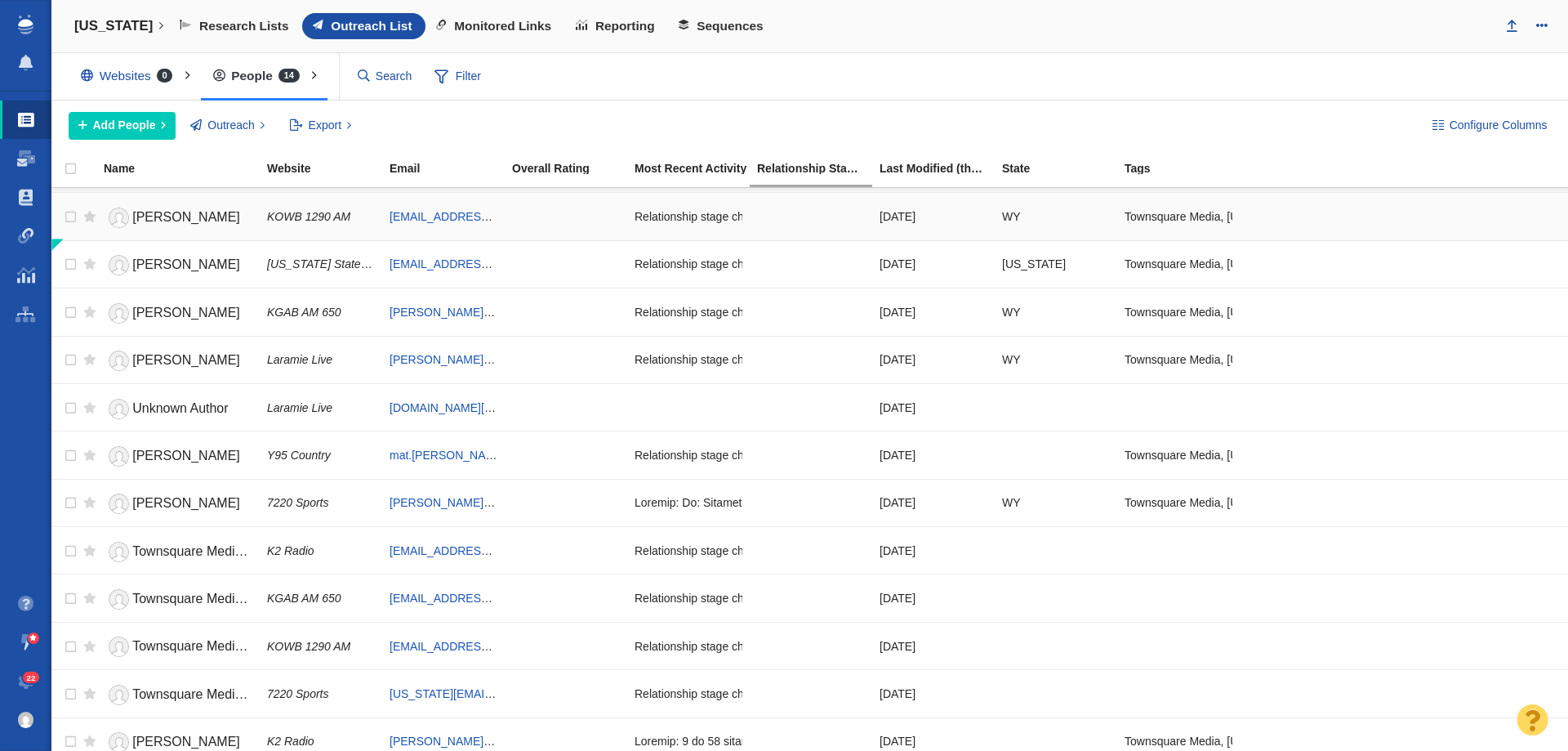
scroll to position [105, 0]
